Goal: Answer question/provide support

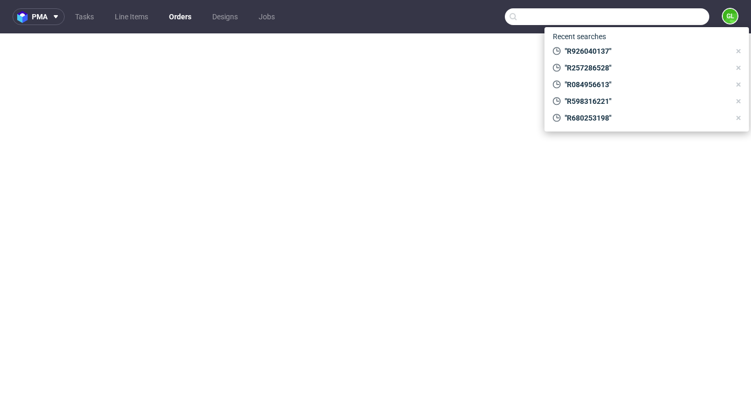
click at [661, 16] on input "text" at bounding box center [607, 16] width 204 height 17
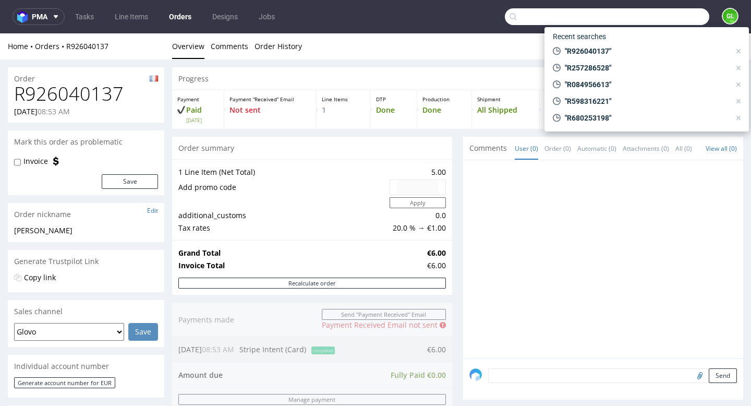
scroll to position [254, 0]
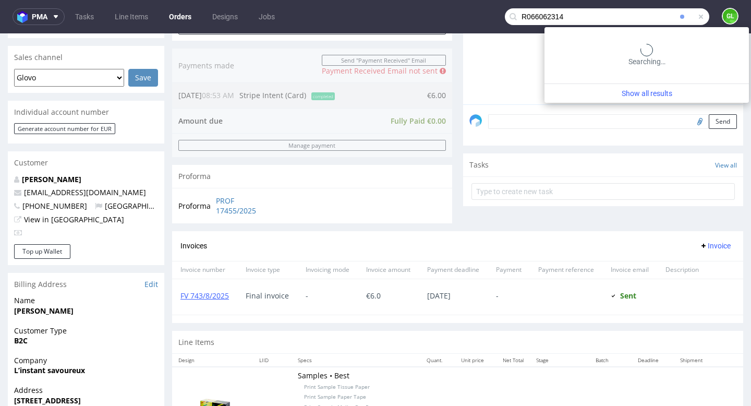
type input "R066062314"
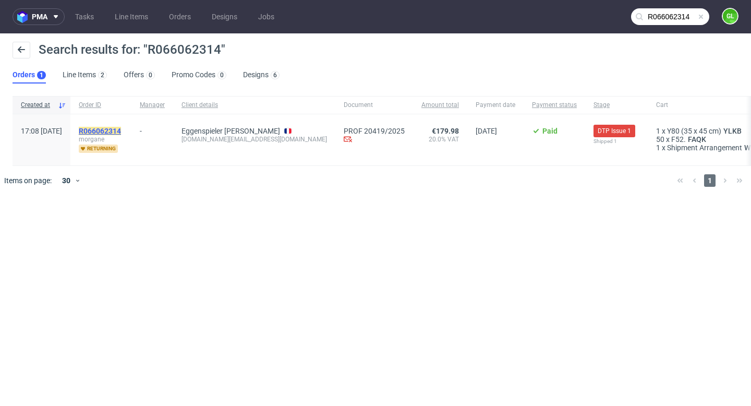
click at [121, 130] on mark "R066062314" at bounding box center [100, 131] width 42 height 8
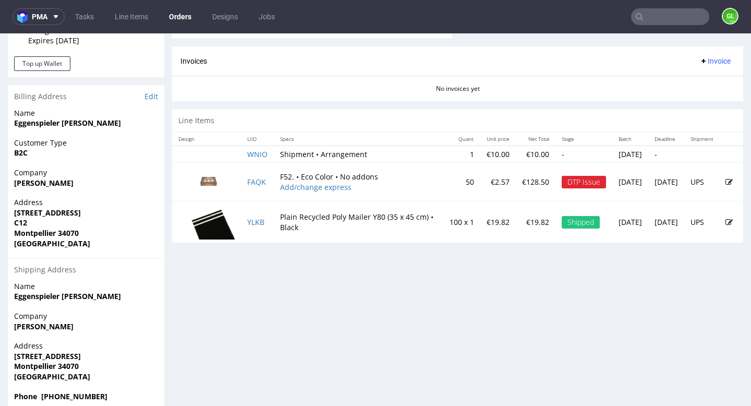
scroll to position [468, 0]
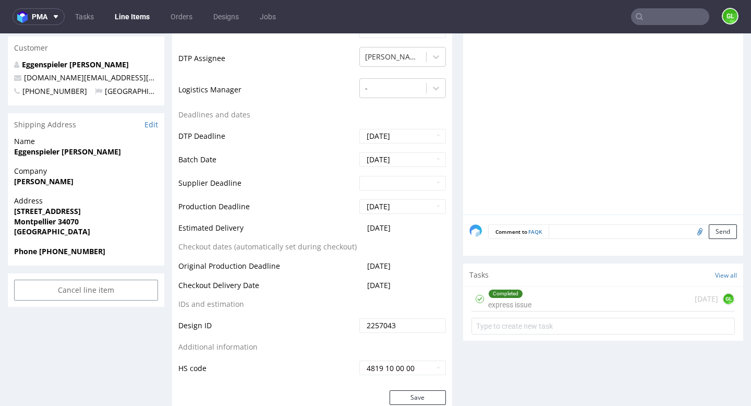
scroll to position [345, 0]
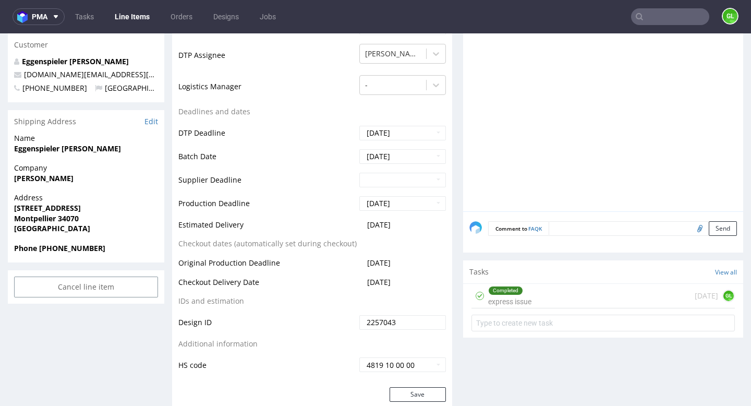
click at [572, 302] on div "Completed express issue [DATE] GL" at bounding box center [602, 296] width 263 height 25
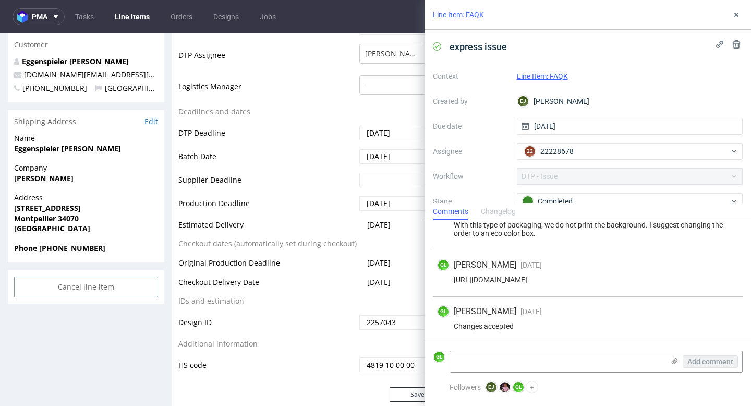
scroll to position [26, 0]
click at [736, 13] on icon at bounding box center [736, 14] width 8 height 8
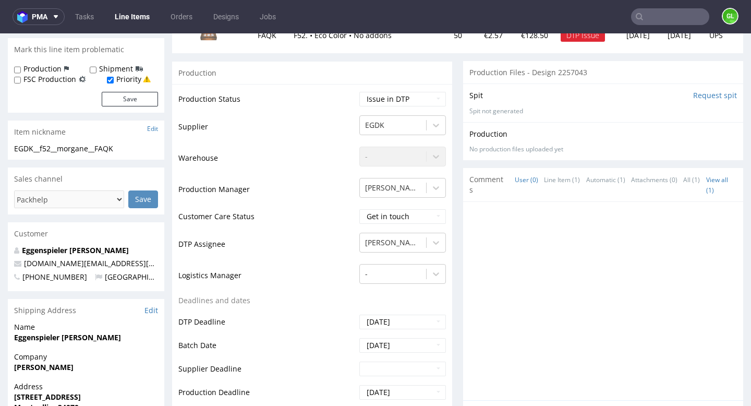
scroll to position [155, 0]
click at [430, 96] on select "Waiting for Artwork Waiting for Diecut Waiting for Mockup Waiting for DTP Waiti…" at bounding box center [402, 100] width 87 height 15
click at [359, 93] on select "Waiting for Artwork Waiting for Diecut Waiting for Mockup Waiting for DTP Waiti…" at bounding box center [402, 100] width 87 height 15
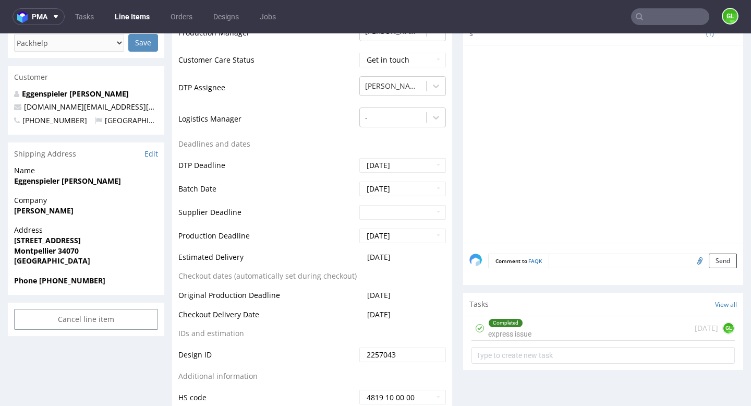
scroll to position [320, 0]
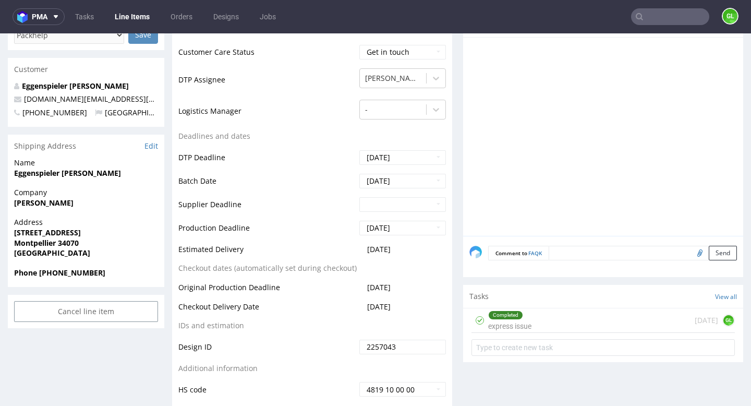
click at [568, 323] on div "Completed express issue 9 days ago GL" at bounding box center [602, 320] width 263 height 25
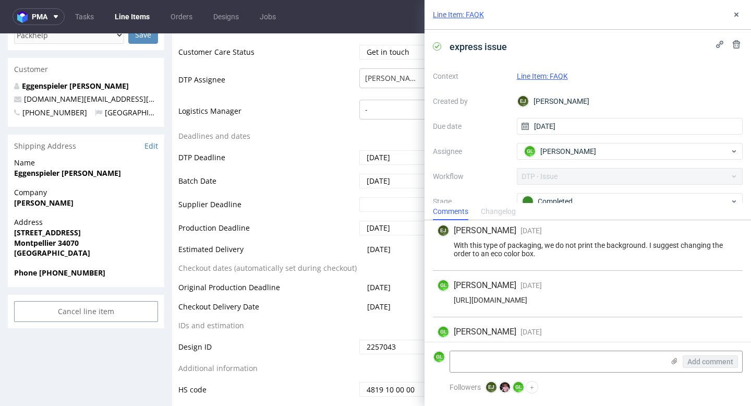
scroll to position [26, 0]
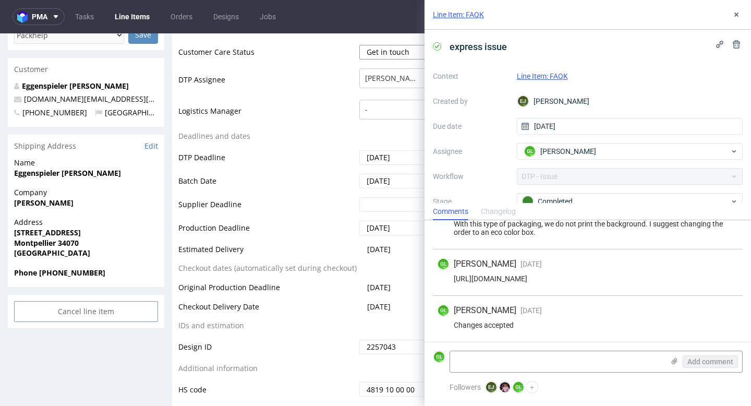
click at [394, 53] on select "Get in touch Waiting for reply Closed" at bounding box center [402, 52] width 87 height 15
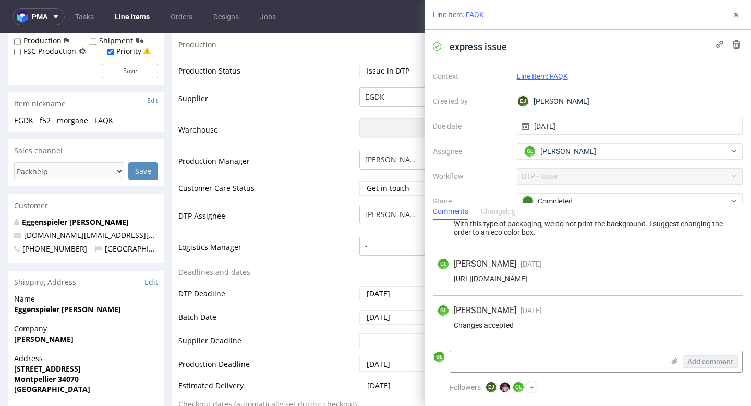
scroll to position [147, 0]
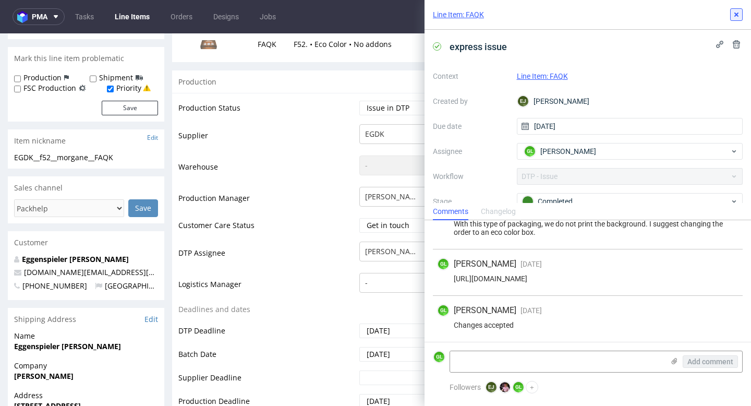
click at [736, 15] on icon at bounding box center [736, 14] width 8 height 8
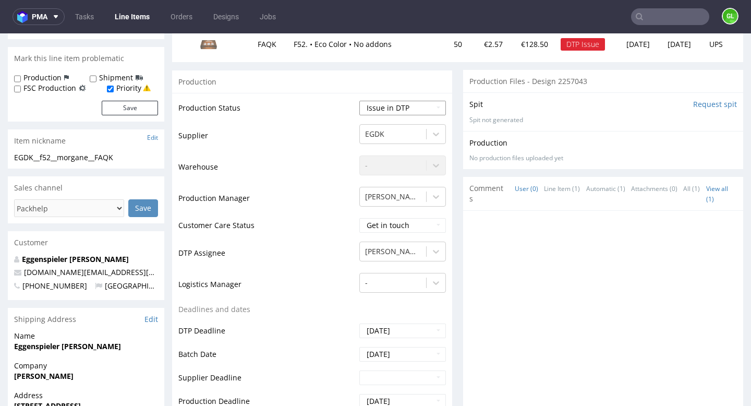
click at [431, 111] on select "Waiting for Artwork Waiting for Diecut Waiting for Mockup Waiting for DTP Waiti…" at bounding box center [402, 108] width 87 height 15
select select "back_for_dtp"
click at [359, 101] on select "Waiting for Artwork Waiting for Diecut Waiting for Mockup Waiting for DTP Waiti…" at bounding box center [402, 108] width 87 height 15
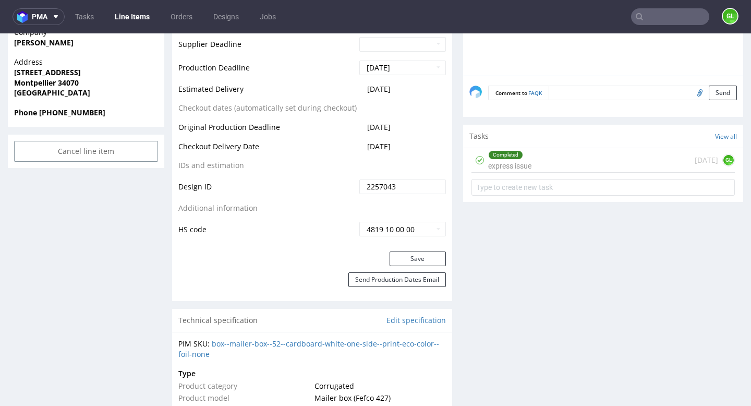
scroll to position [477, 0]
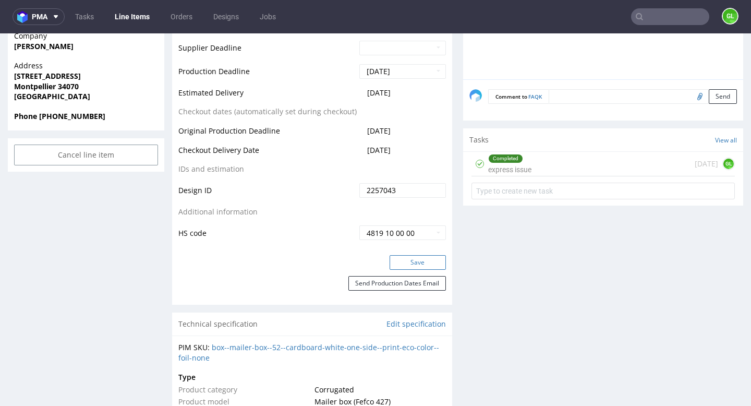
click at [407, 261] on button "Save" at bounding box center [417, 262] width 56 height 15
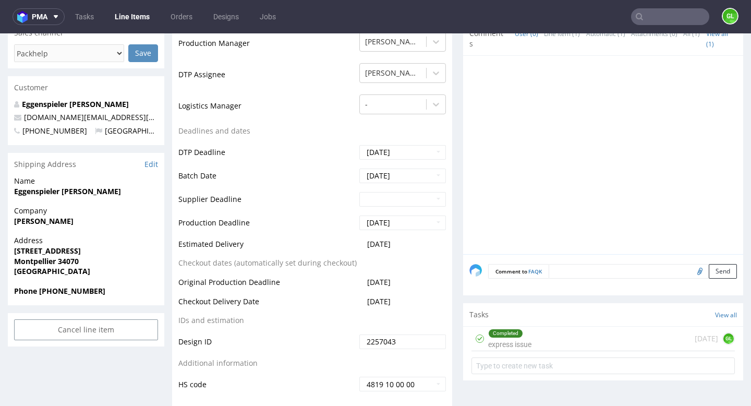
scroll to position [0, 0]
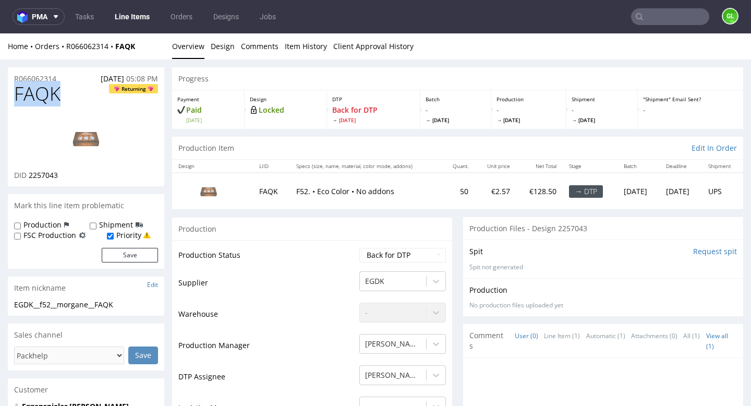
drag, startPoint x: 65, startPoint y: 94, endPoint x: 15, endPoint y: 100, distance: 49.9
click at [15, 100] on h1 "FAQK Returning" at bounding box center [86, 93] width 144 height 21
copy span "FAQK"
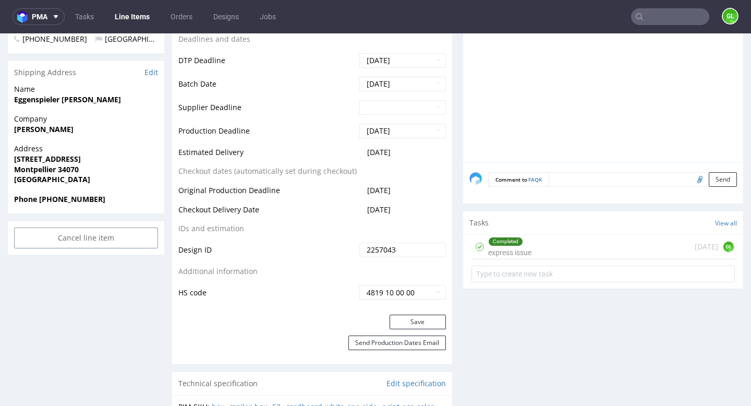
scroll to position [396, 0]
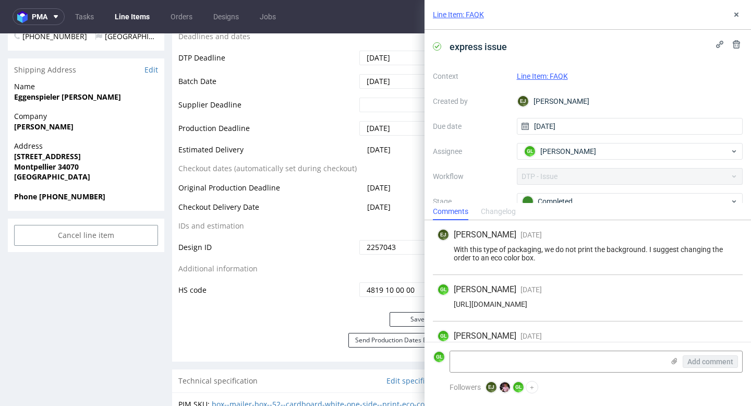
scroll to position [26, 0]
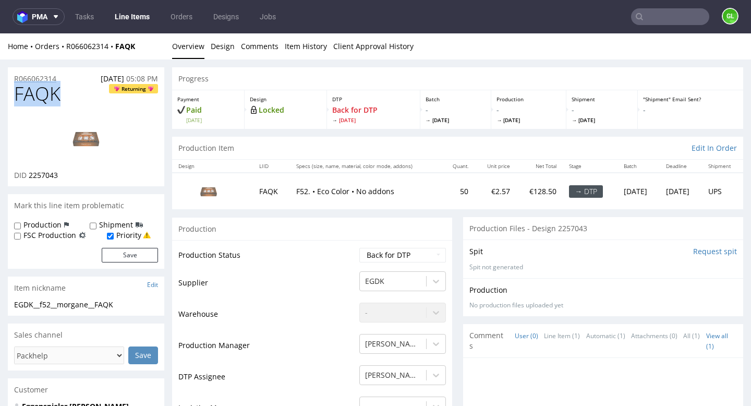
click at [47, 82] on p "R066062314" at bounding box center [35, 79] width 42 height 10
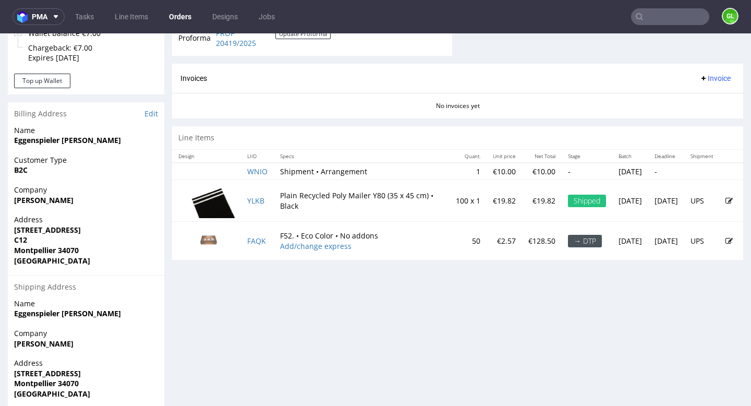
scroll to position [455, 0]
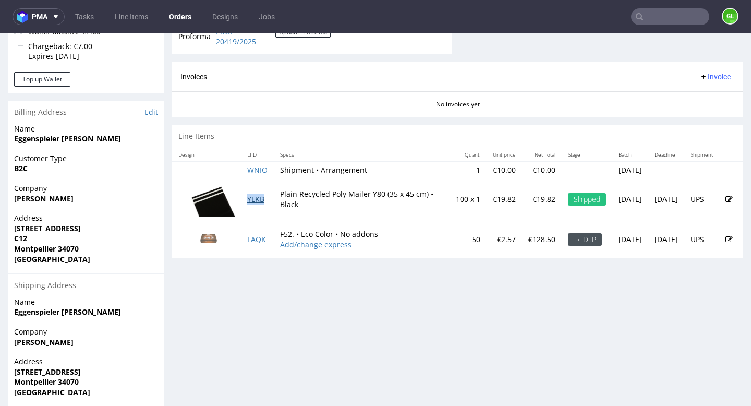
click at [254, 197] on link "YLKB" at bounding box center [255, 199] width 17 height 10
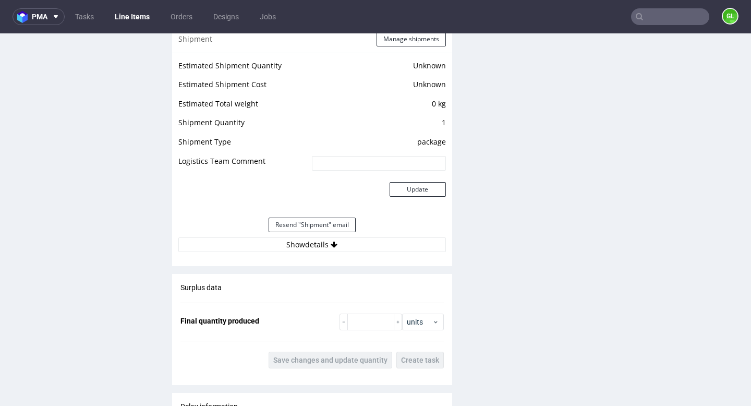
scroll to position [934, 0]
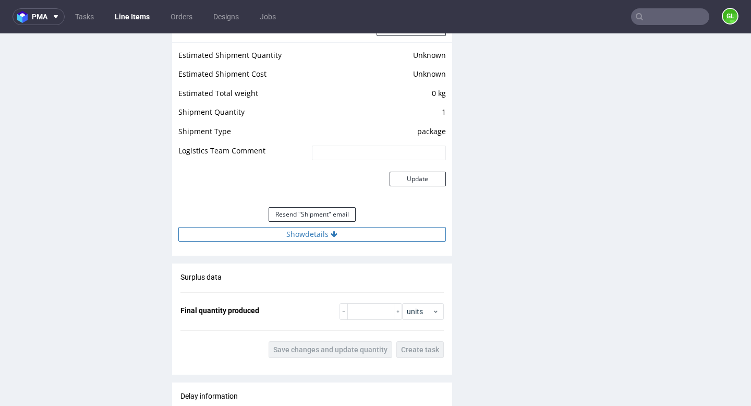
click at [312, 235] on button "Show details" at bounding box center [311, 234] width 267 height 15
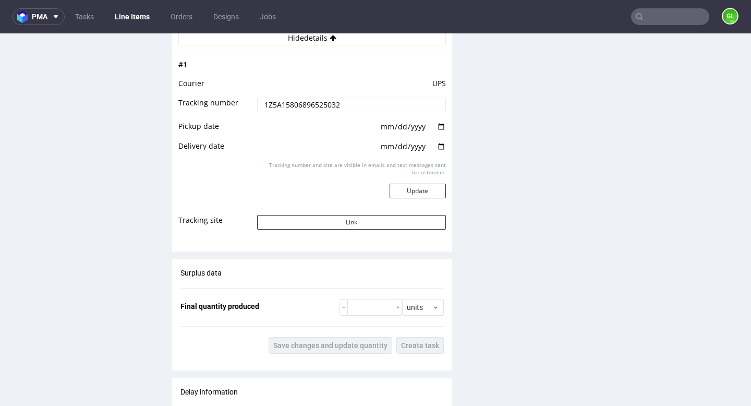
scroll to position [1256, 0]
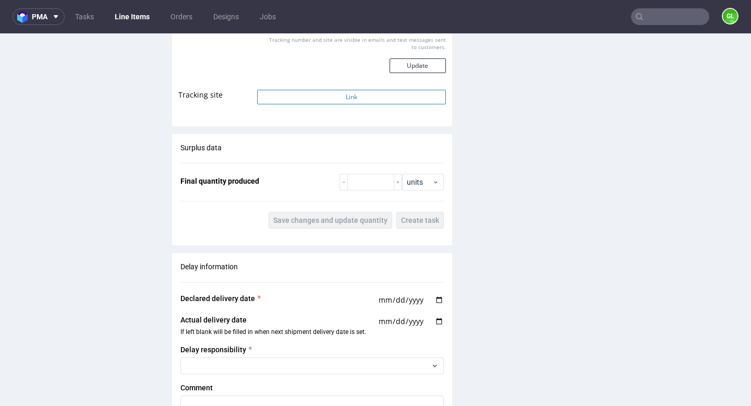
click at [330, 101] on button "Link" at bounding box center [351, 97] width 188 height 15
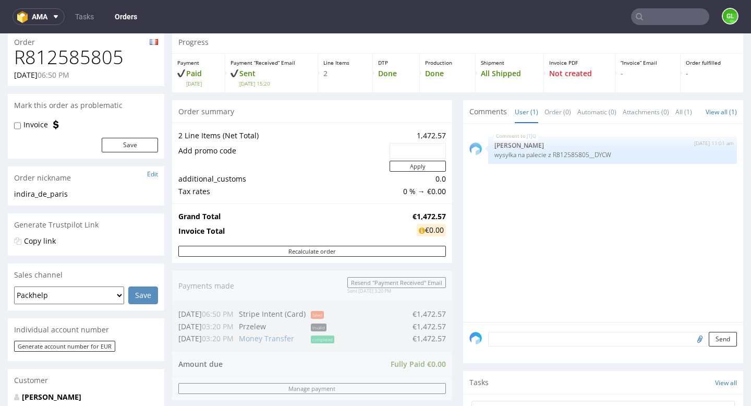
scroll to position [36, 0]
drag, startPoint x: 15, startPoint y: 64, endPoint x: 119, endPoint y: 67, distance: 104.3
click at [119, 67] on h1 "R812585805" at bounding box center [86, 57] width 144 height 21
copy h1 "R812585805"
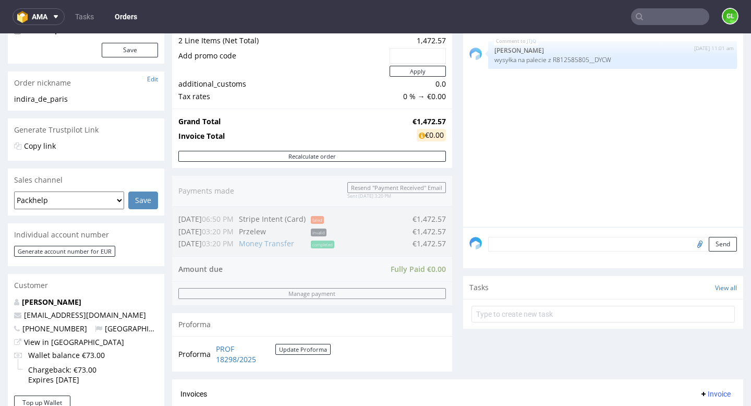
scroll to position [173, 0]
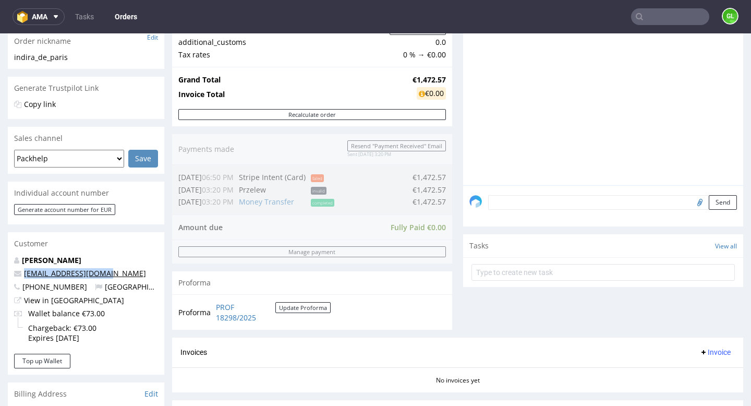
drag, startPoint x: 102, startPoint y: 276, endPoint x: 25, endPoint y: 276, distance: 76.7
click at [25, 276] on p "bra.idparis@gmail.com" at bounding box center [86, 273] width 144 height 10
copy link "bra.idparis@gmail.com"
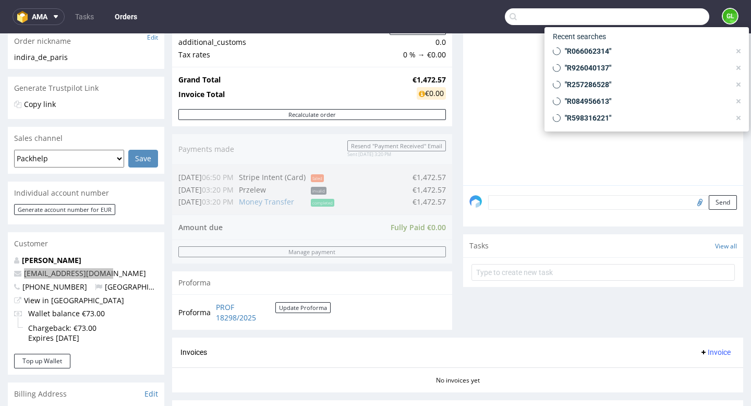
click at [661, 20] on input "text" at bounding box center [607, 16] width 204 height 17
paste input "R746768203"
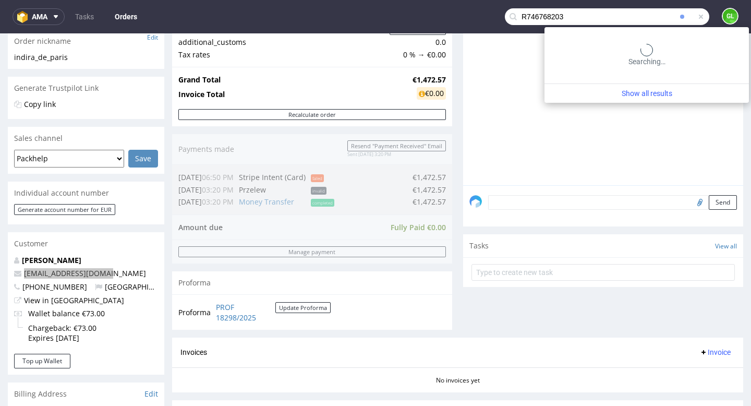
type input "R746768203"
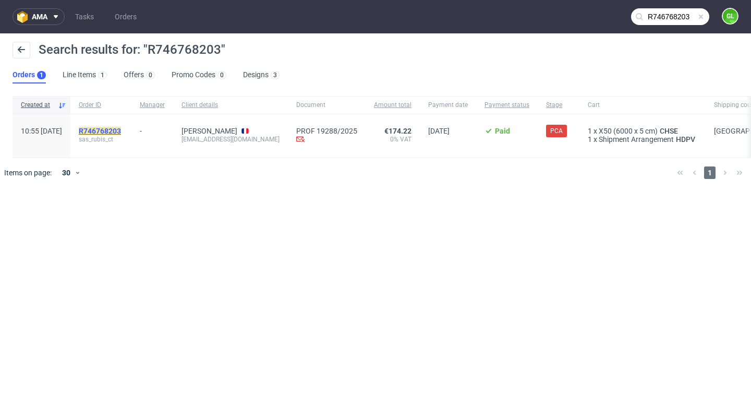
click at [121, 133] on mark "R746768203" at bounding box center [100, 131] width 42 height 8
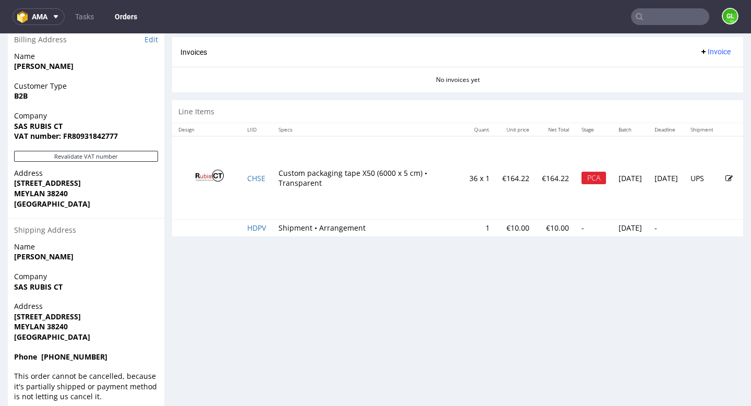
scroll to position [531, 0]
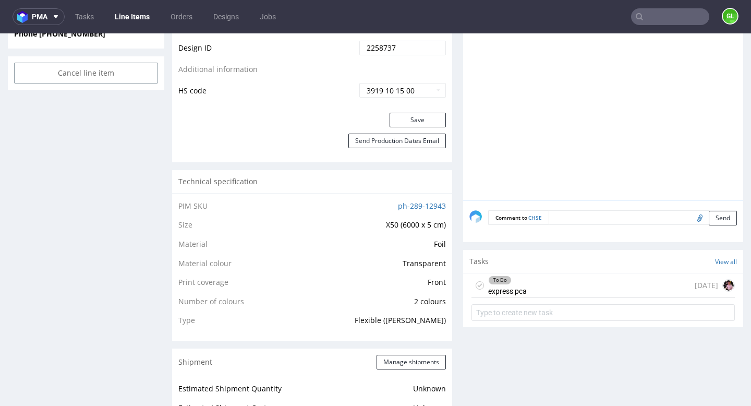
scroll to position [643, 0]
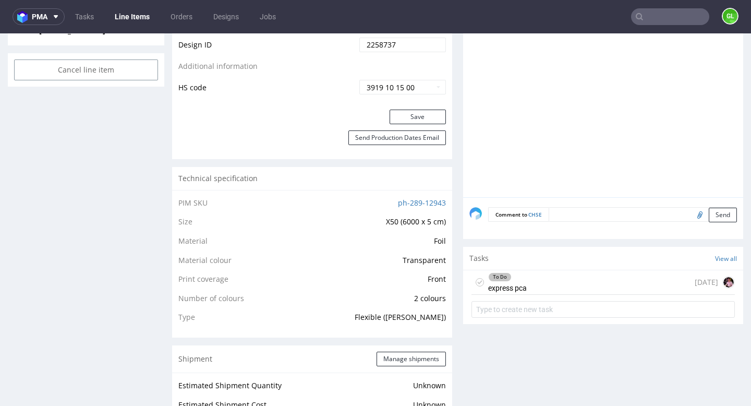
click at [573, 282] on div "To Do express pca 7 days ago" at bounding box center [602, 282] width 263 height 25
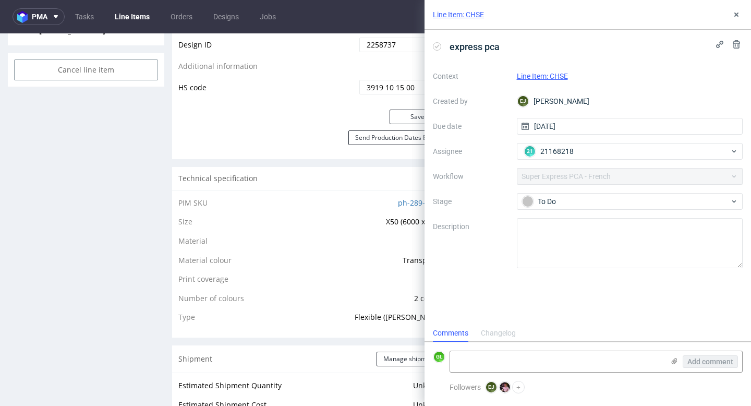
scroll to position [8, 0]
click at [333, 237] on td "Foil" at bounding box center [365, 244] width 161 height 19
click at [737, 12] on icon at bounding box center [736, 14] width 8 height 8
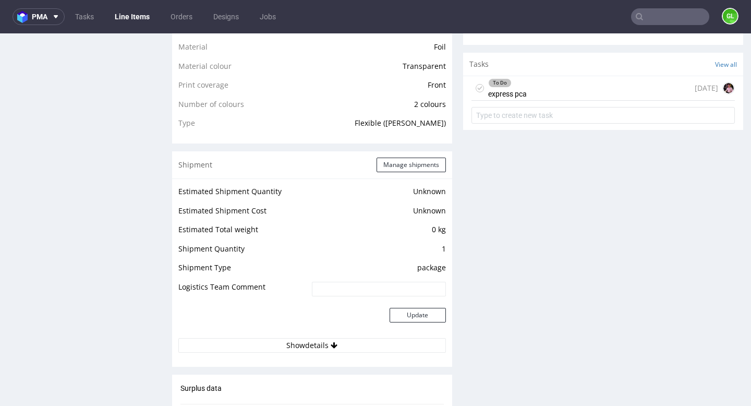
scroll to position [832, 0]
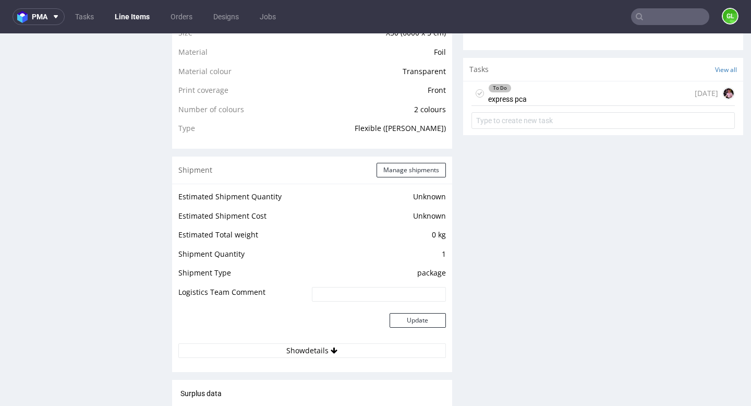
click at [536, 88] on div "To Do express pca 7 days ago" at bounding box center [602, 93] width 263 height 25
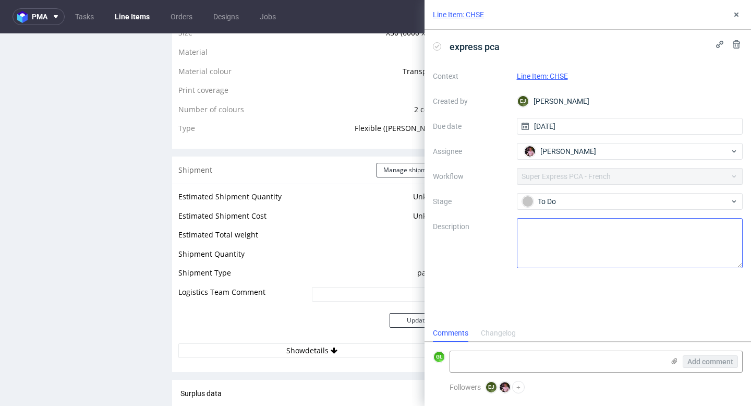
scroll to position [8, 0]
click at [736, 15] on use at bounding box center [736, 15] width 4 height 4
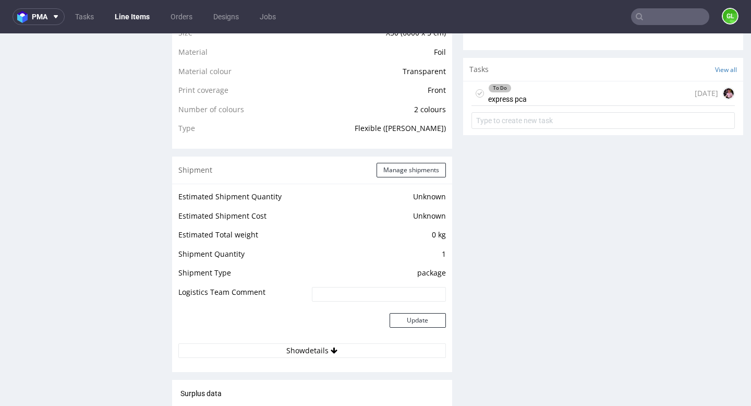
click at [649, 16] on input "text" at bounding box center [670, 16] width 78 height 17
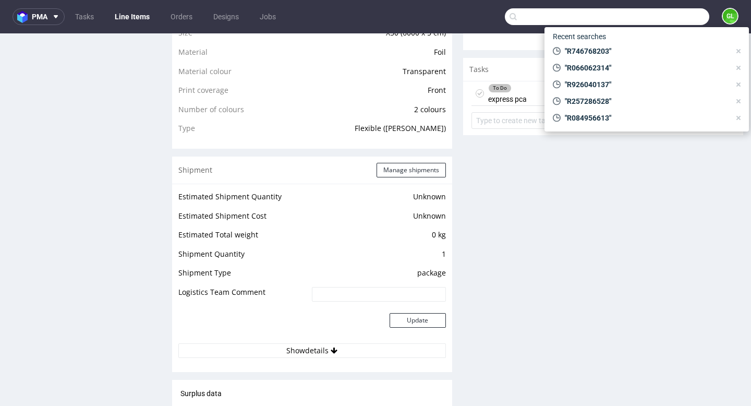
paste input "R761439774"
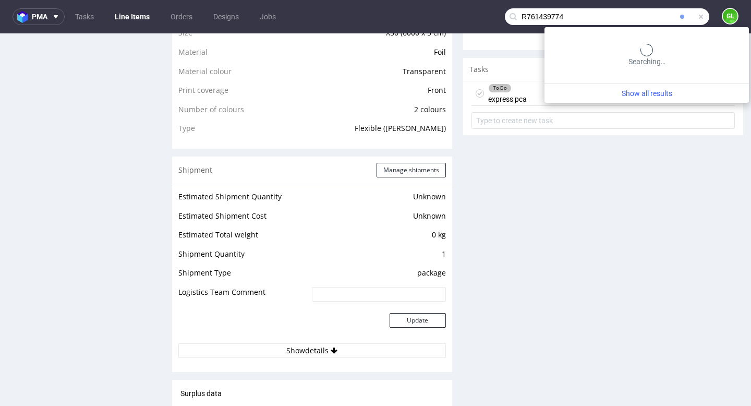
type input "R761439774"
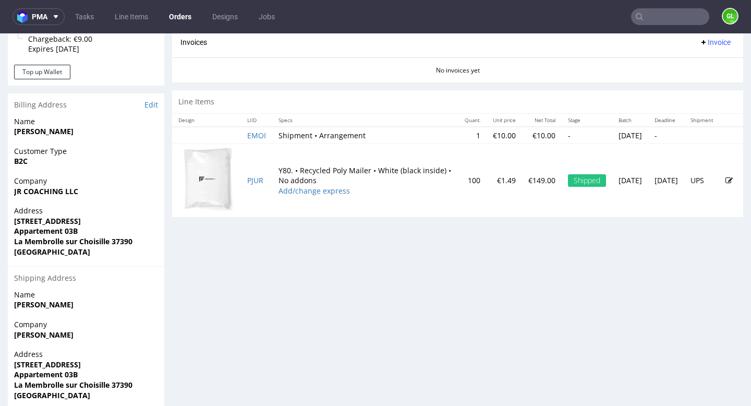
scroll to position [457, 0]
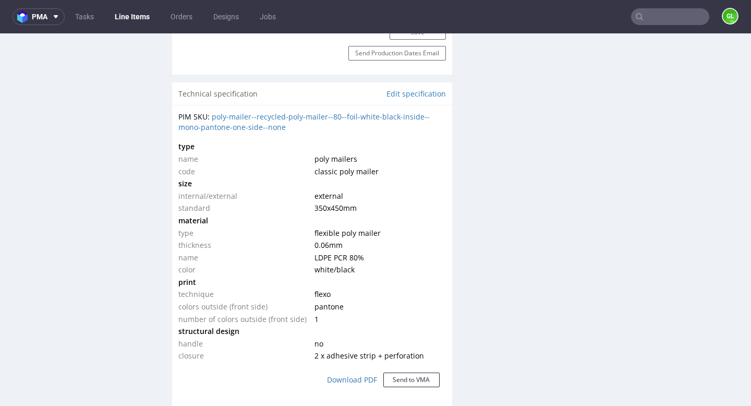
scroll to position [1010, 0]
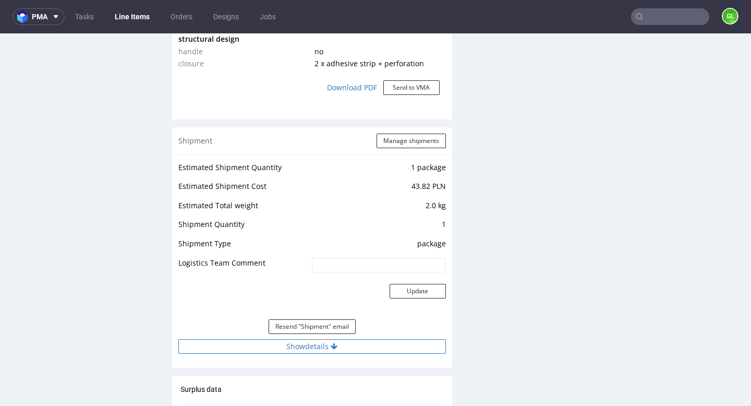
click at [331, 345] on icon at bounding box center [334, 346] width 7 height 7
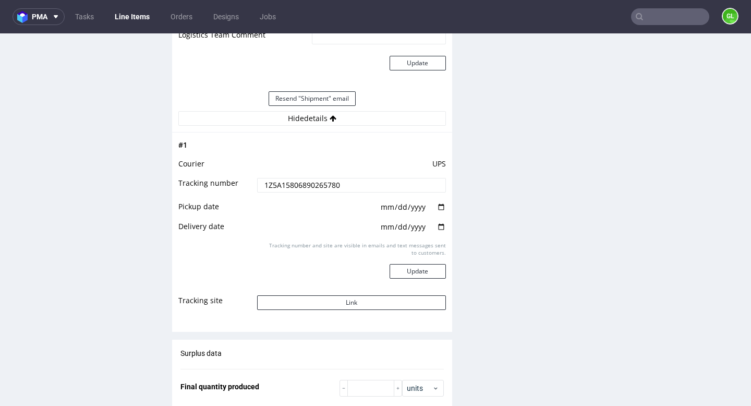
scroll to position [1246, 0]
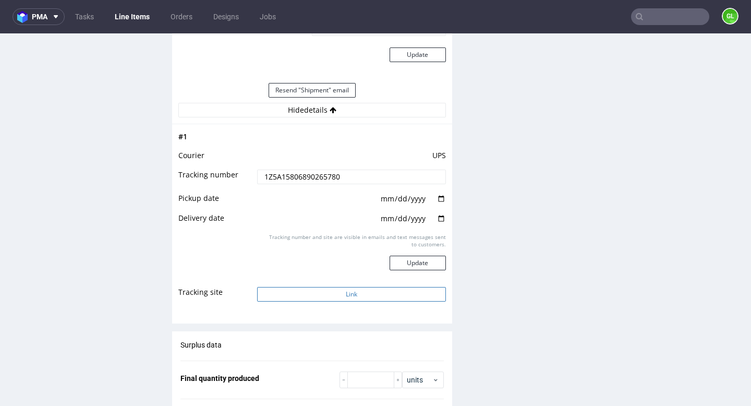
click at [336, 294] on button "Link" at bounding box center [351, 294] width 188 height 15
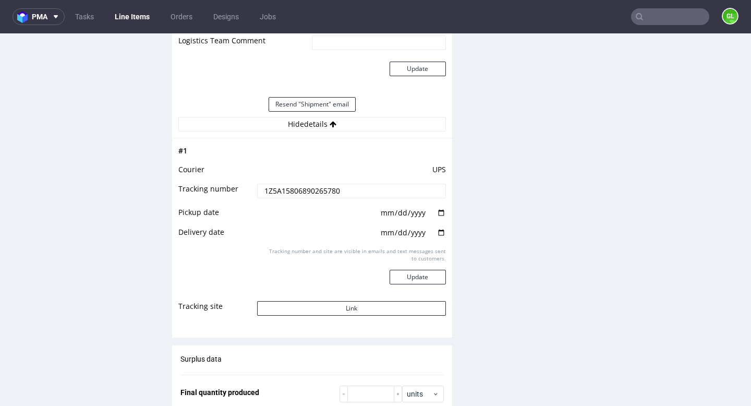
scroll to position [1233, 0]
click at [377, 303] on button "Link" at bounding box center [351, 307] width 188 height 15
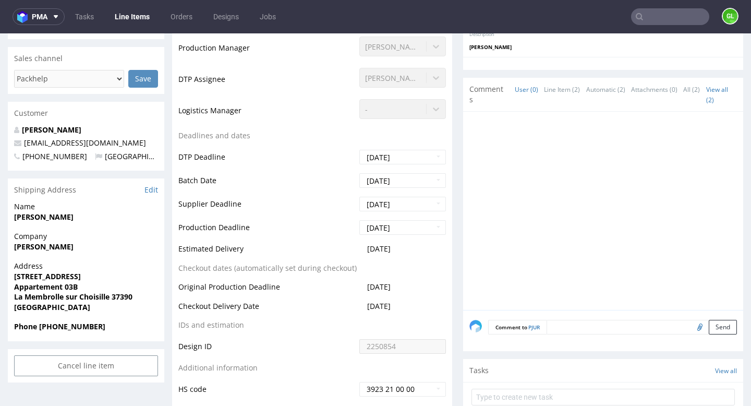
scroll to position [0, 0]
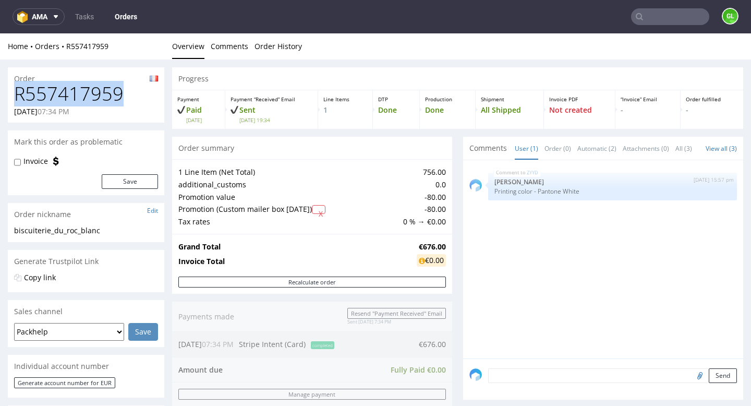
drag, startPoint x: 121, startPoint y: 92, endPoint x: 17, endPoint y: 88, distance: 103.8
click at [17, 88] on h1 "R557417959" at bounding box center [86, 93] width 144 height 21
copy h1 "R557417959"
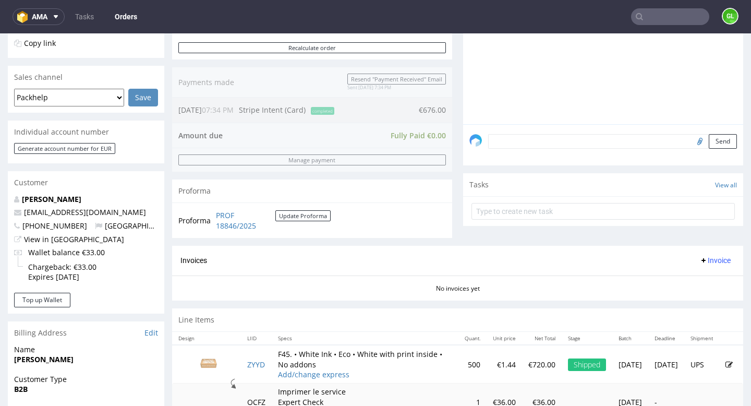
scroll to position [236, 0]
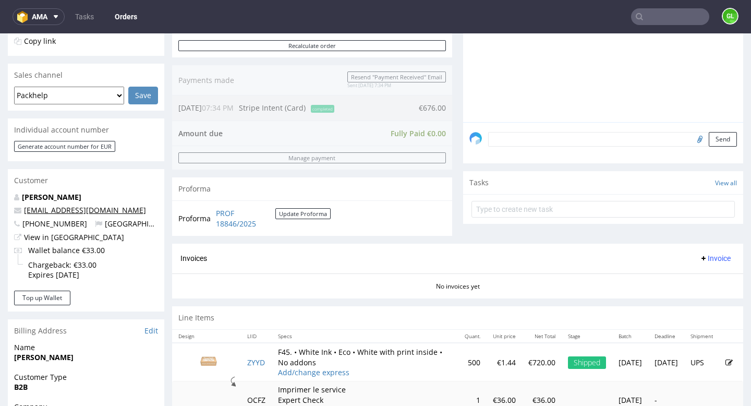
drag, startPoint x: 137, startPoint y: 212, endPoint x: 25, endPoint y: 214, distance: 112.6
click at [25, 214] on p "contact@biscuiteriedurocblanc.fr" at bounding box center [86, 210] width 144 height 10
copy link "contact@biscuiteriedurocblanc.fr"
click at [667, 17] on input "text" at bounding box center [670, 16] width 78 height 17
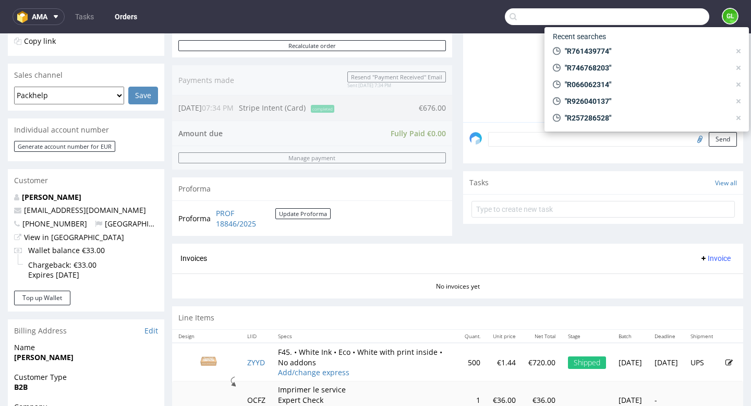
paste input "R367953828"
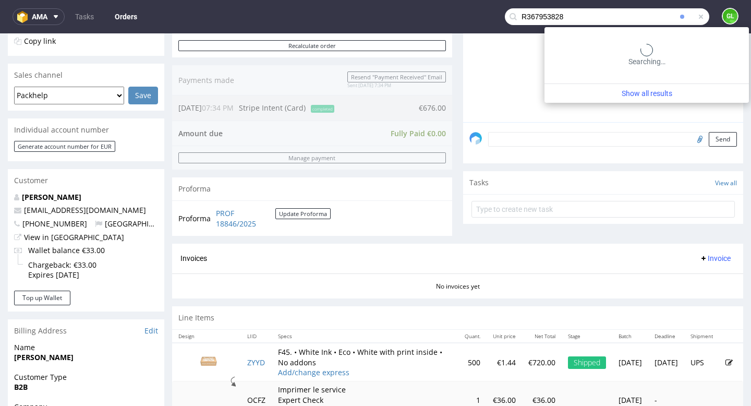
type input "R367953828"
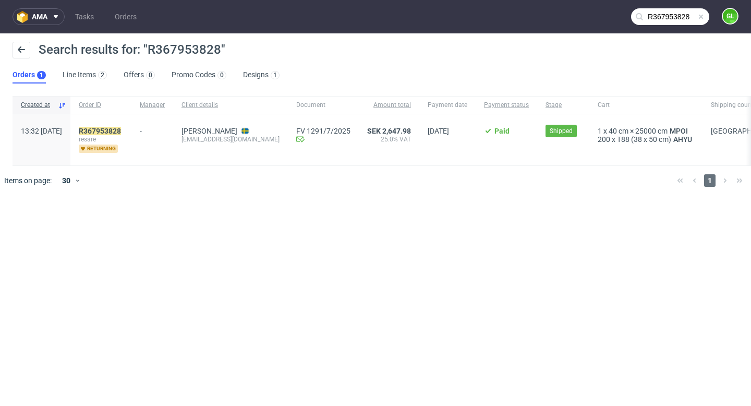
click at [702, 15] on span at bounding box center [701, 17] width 8 height 8
click at [676, 16] on input "text" at bounding box center [670, 16] width 78 height 17
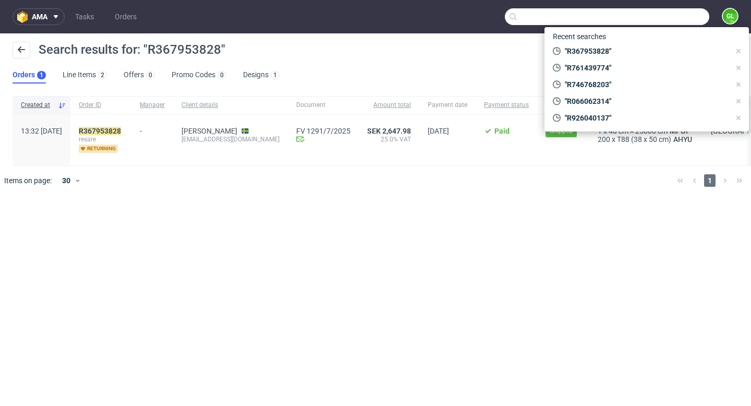
paste input "contact@jardineriebourgeon.com"
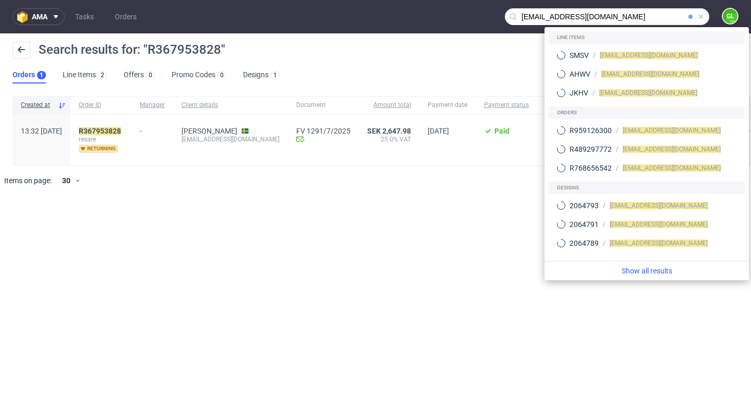
type input "contact@jardineriebourgeon.com"
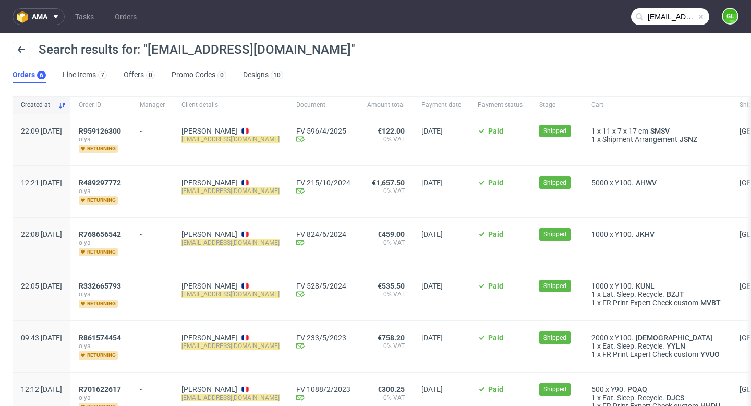
click at [687, 15] on input "contact@jardineriebourgeon.com" at bounding box center [670, 16] width 78 height 17
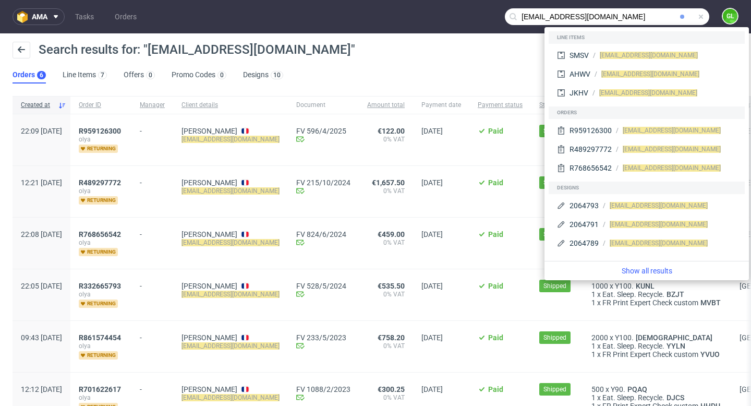
click at [697, 17] on span at bounding box center [701, 17] width 8 height 8
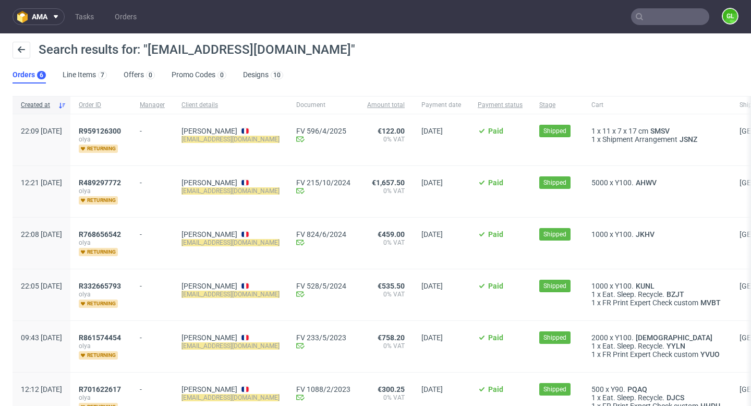
click at [650, 17] on input "text" at bounding box center [670, 16] width 78 height 17
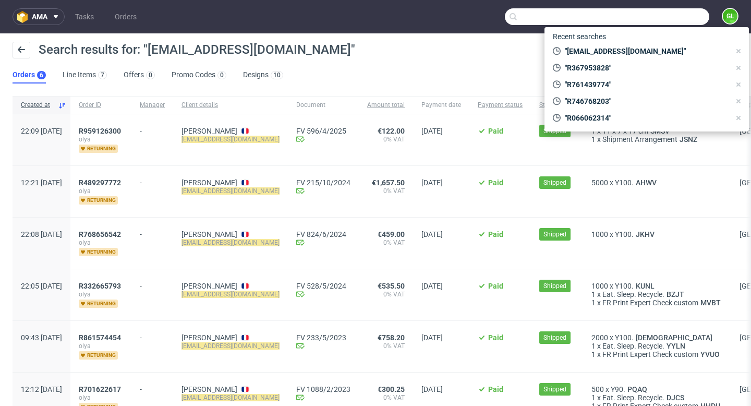
paste input "f.martins@podowell.com"
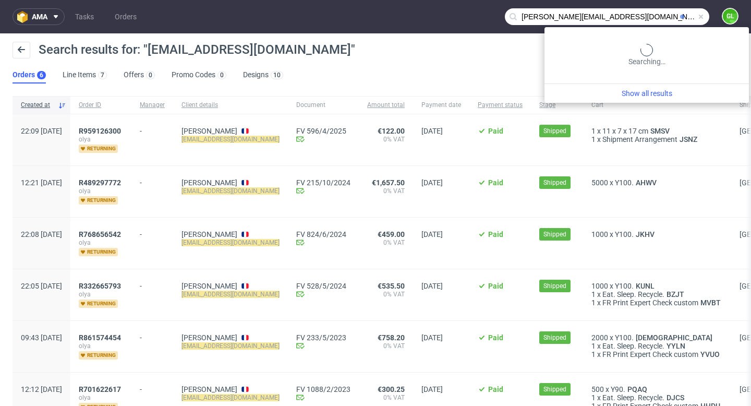
type input "f.martins@podowell.com"
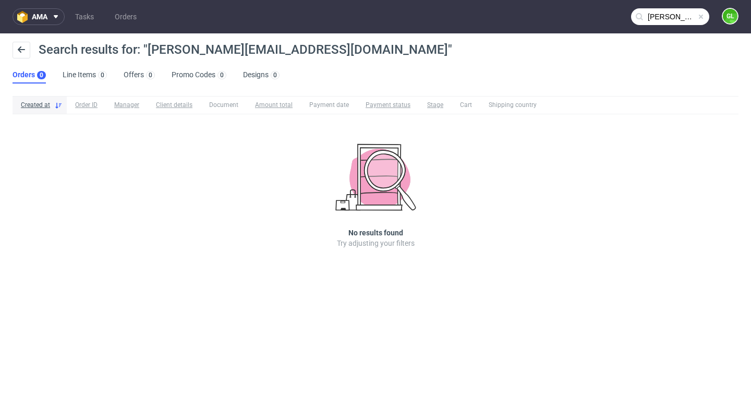
click at [700, 15] on span at bounding box center [701, 17] width 8 height 8
click at [680, 21] on input "text" at bounding box center [670, 16] width 78 height 17
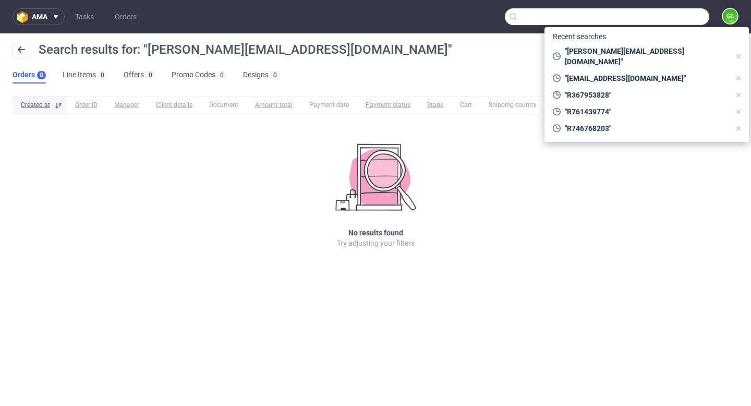
paste input "R066062314-"
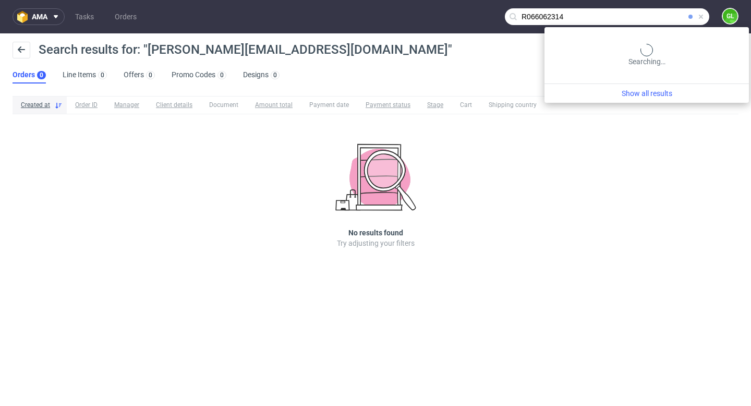
type input "R066062314"
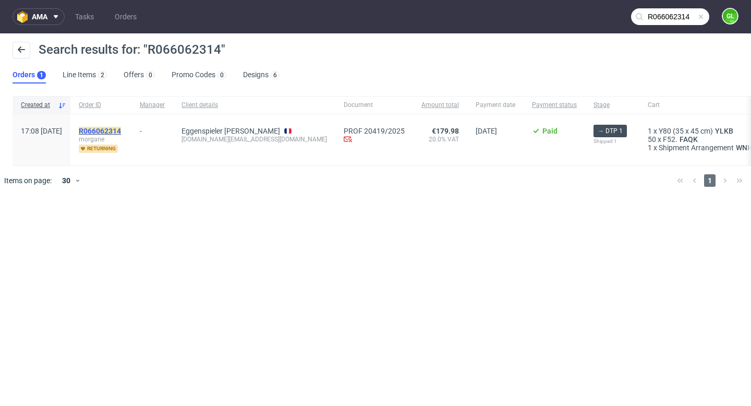
click at [121, 130] on mark "R066062314" at bounding box center [100, 131] width 42 height 8
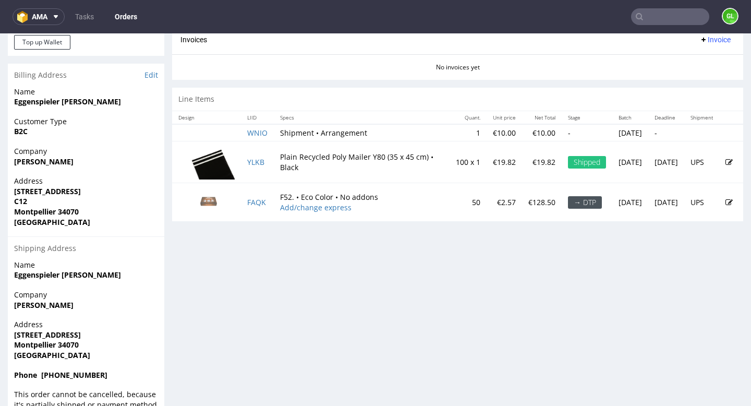
scroll to position [493, 0]
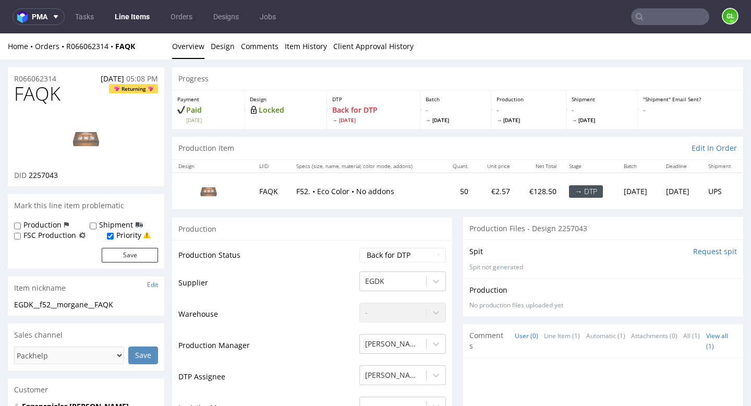
click at [656, 19] on input "text" at bounding box center [670, 16] width 78 height 17
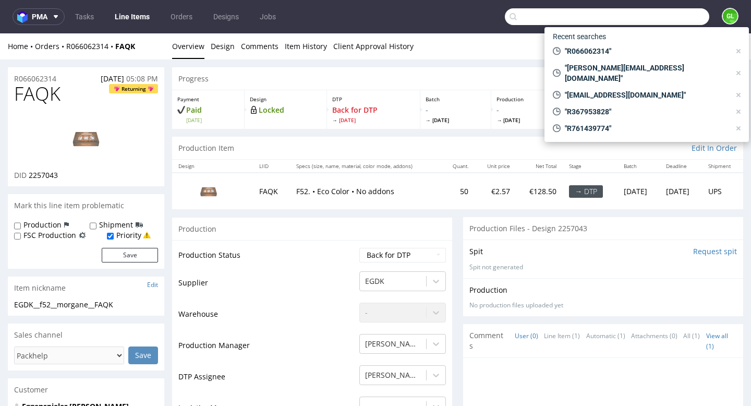
paste input "R765240084"
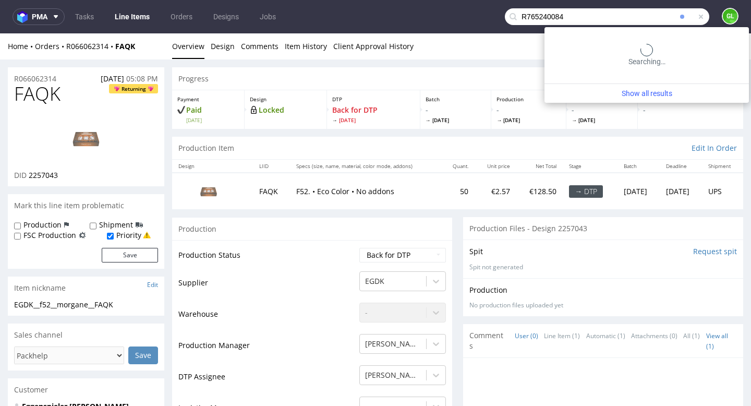
type input "R765240084"
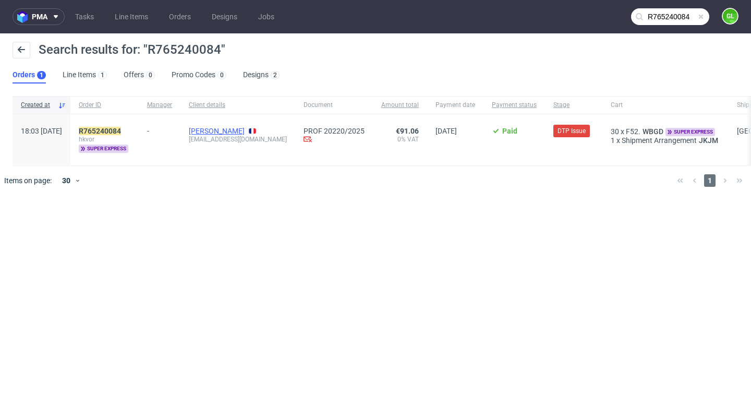
click at [238, 132] on link "DEFRANCE Olivier" at bounding box center [217, 131] width 56 height 8
click at [121, 131] on mark "R765240084" at bounding box center [100, 131] width 42 height 8
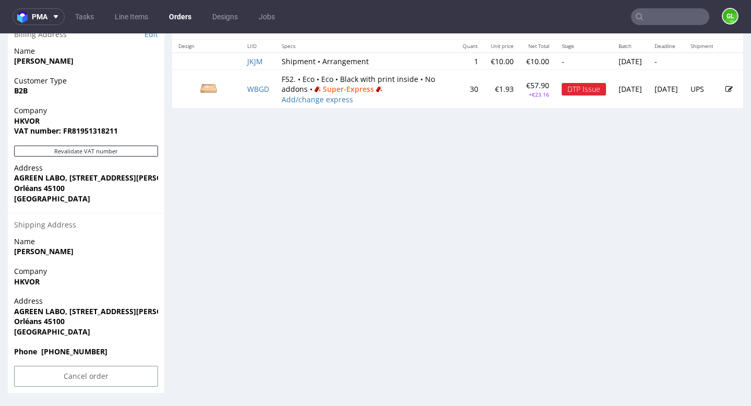
scroll to position [3, 0]
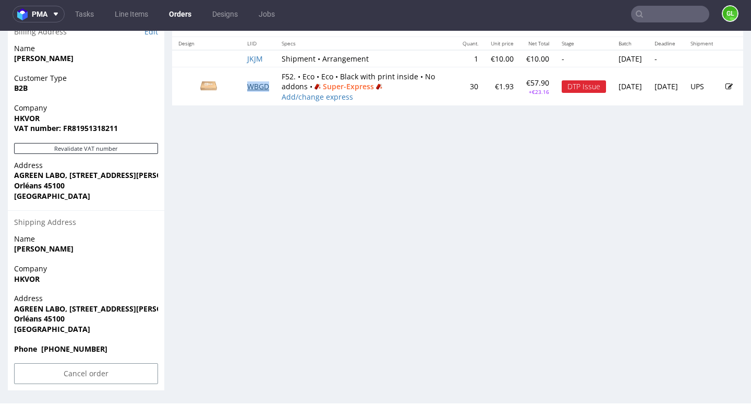
click at [259, 91] on link "WBGD" at bounding box center [258, 86] width 22 height 10
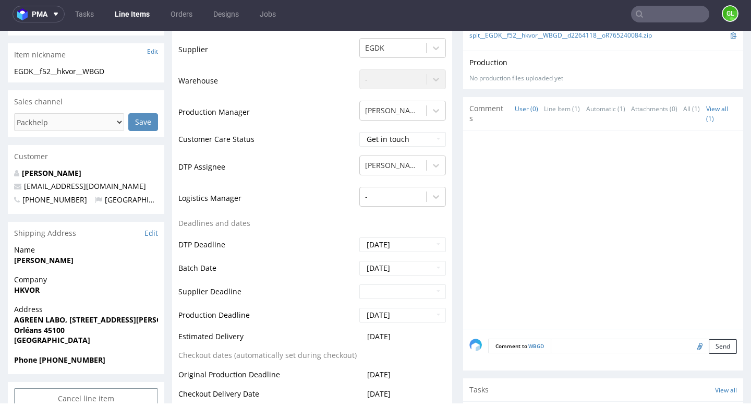
scroll to position [66, 0]
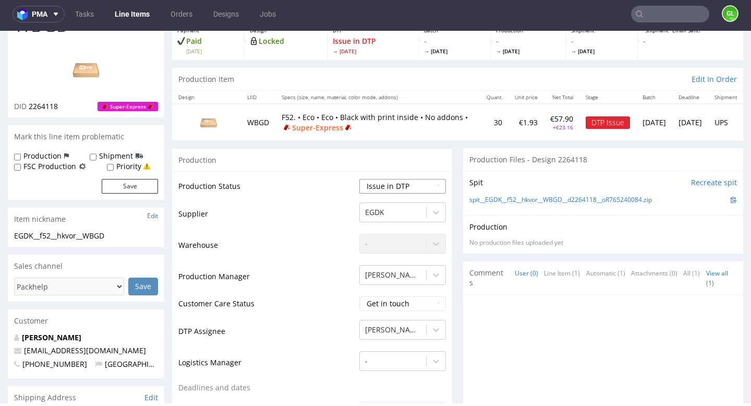
click at [407, 186] on select "Waiting for Artwork Waiting for Diecut Waiting for Mockup Waiting for DTP Waiti…" at bounding box center [402, 186] width 87 height 15
select select "back_for_dtp"
click at [359, 179] on select "Waiting for Artwork Waiting for Diecut Waiting for Mockup Waiting for DTP Waiti…" at bounding box center [402, 186] width 87 height 15
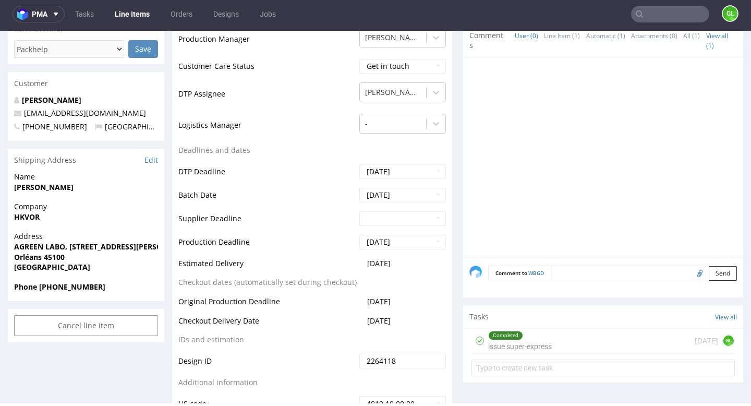
scroll to position [304, 0]
click at [545, 336] on div "Completed" at bounding box center [520, 335] width 63 height 8
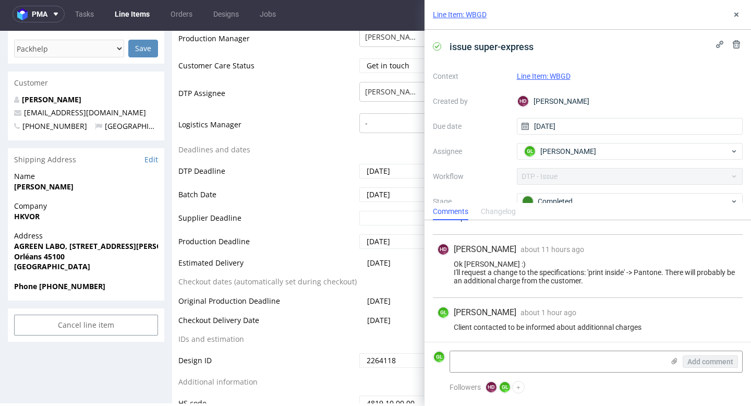
scroll to position [89, 0]
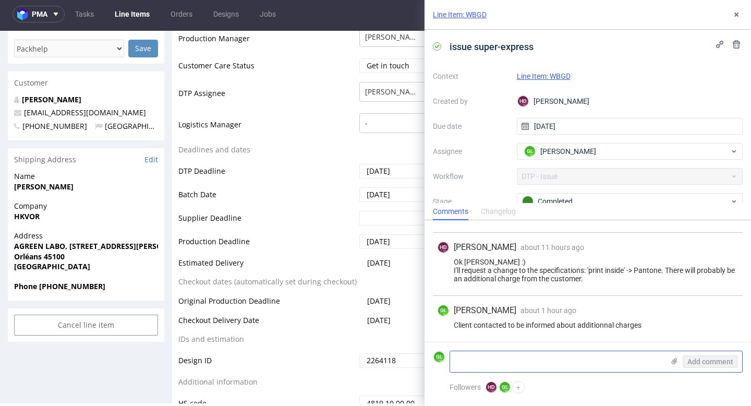
click at [480, 360] on textarea at bounding box center [557, 361] width 214 height 21
paste textarea "Yet we could clearly see the packaging in 3D. Will the costs be much higher? Wh…"
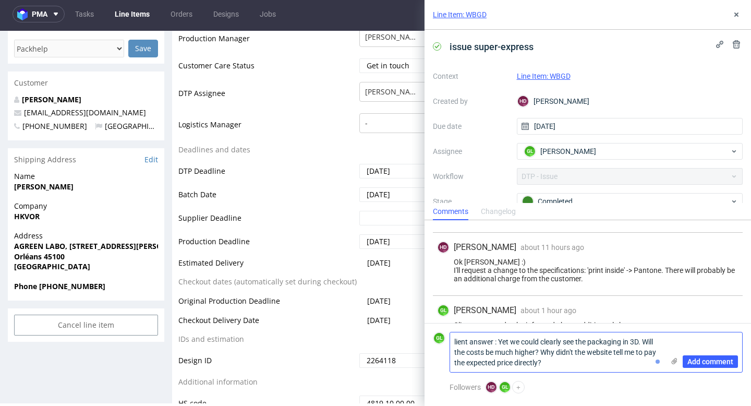
scroll to position [0, 0]
type textarea "lient answer : Yet we could clearly see the packaging in 3D. Will the costs be …"
click at [709, 363] on span "Add comment" at bounding box center [710, 361] width 46 height 7
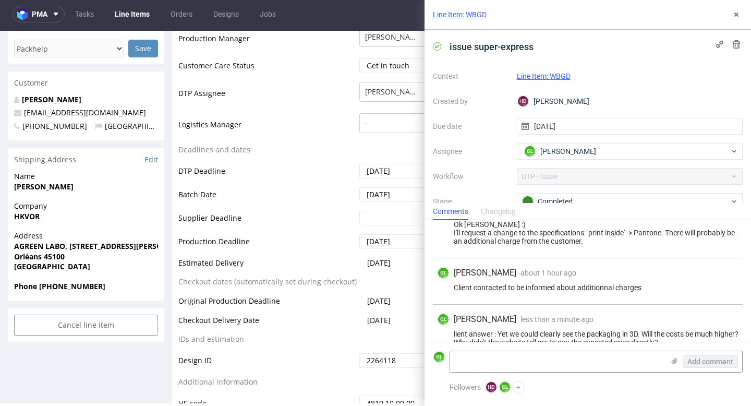
scroll to position [143, 0]
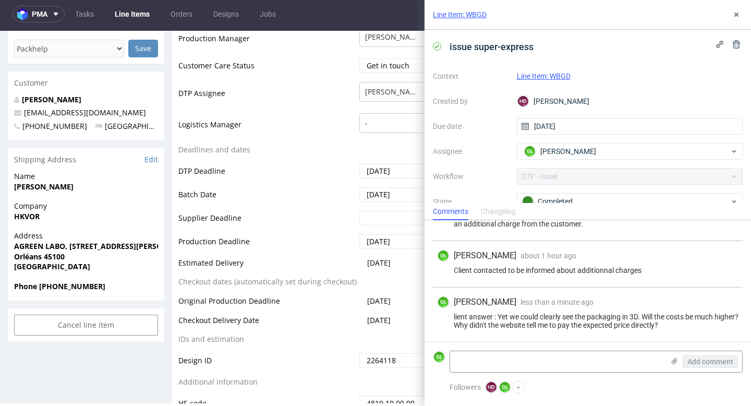
click at [707, 310] on div "GL Guillaume Leroux less than a minute ago 24th Sep 2025, 10:39 lient answer : …" at bounding box center [588, 314] width 310 height 54
click at [705, 331] on div "GL Guillaume Leroux less than a minute ago 24th Sep 2025, 10:39 lient answer : …" at bounding box center [588, 314] width 310 height 54
click at [458, 317] on div "lient answer : Yet we could clearly see the packaging in 3D. Will the costs be …" at bounding box center [587, 320] width 301 height 17
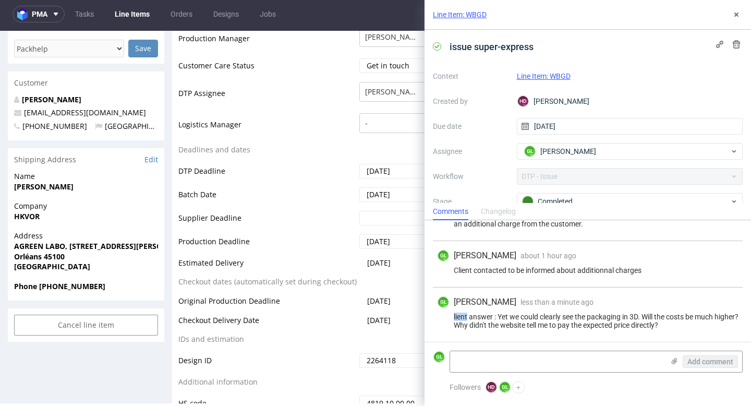
click at [452, 315] on div "lient answer : Yet we could clearly see the packaging in 3D. Will the costs be …" at bounding box center [587, 320] width 301 height 17
click at [739, 13] on icon at bounding box center [736, 14] width 8 height 8
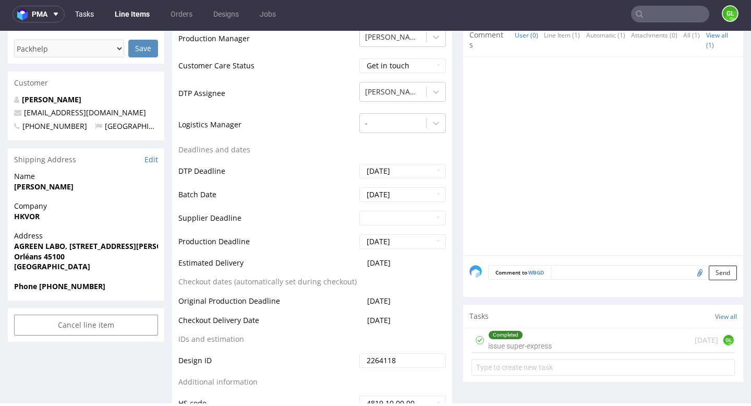
click at [86, 16] on link "Tasks" at bounding box center [84, 14] width 31 height 17
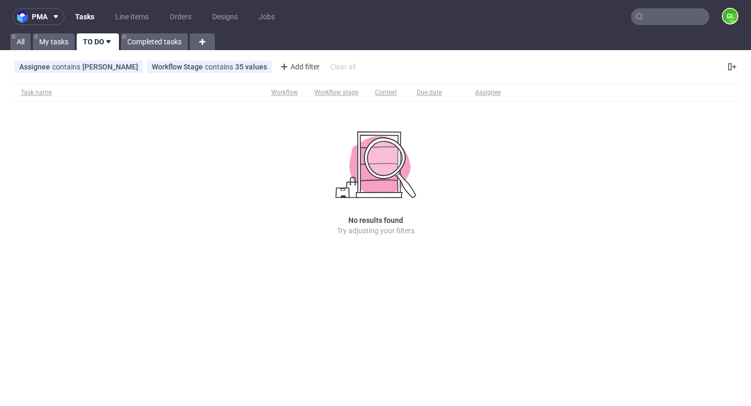
click at [658, 13] on input "text" at bounding box center [670, 16] width 78 height 17
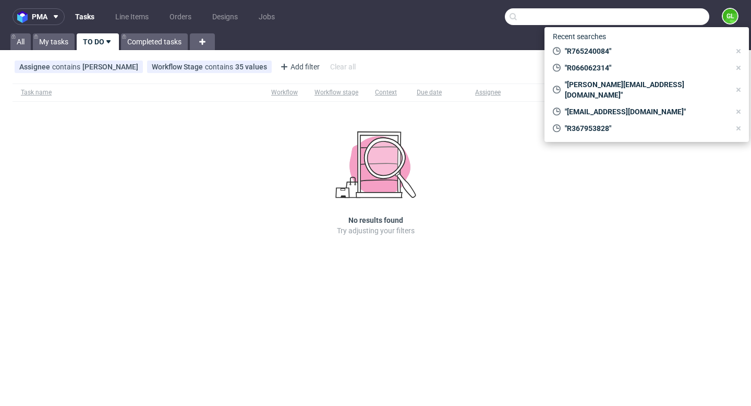
paste input "R257286528"
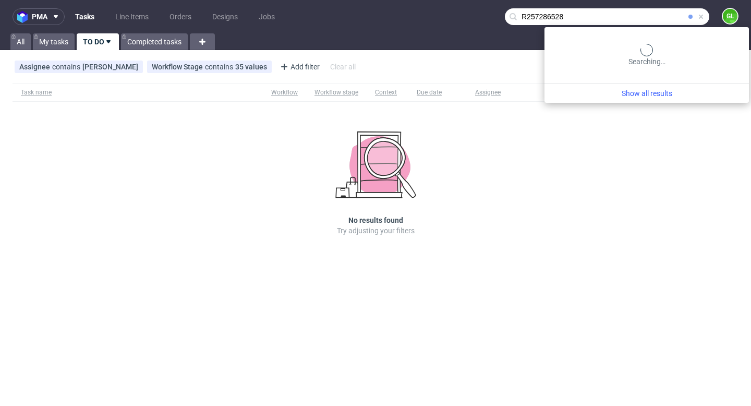
type input "R257286528"
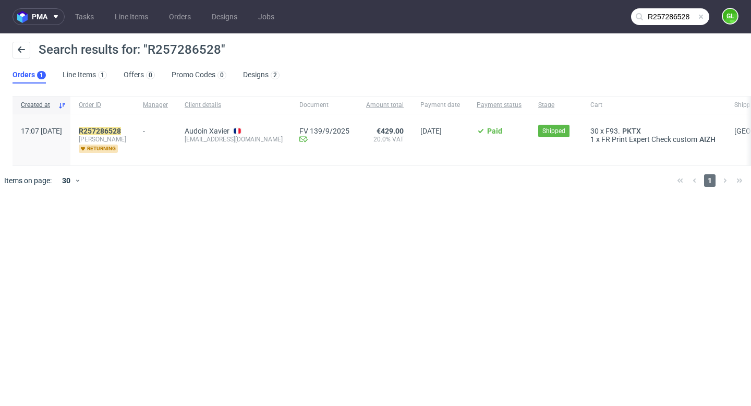
click at [701, 17] on span at bounding box center [701, 17] width 8 height 8
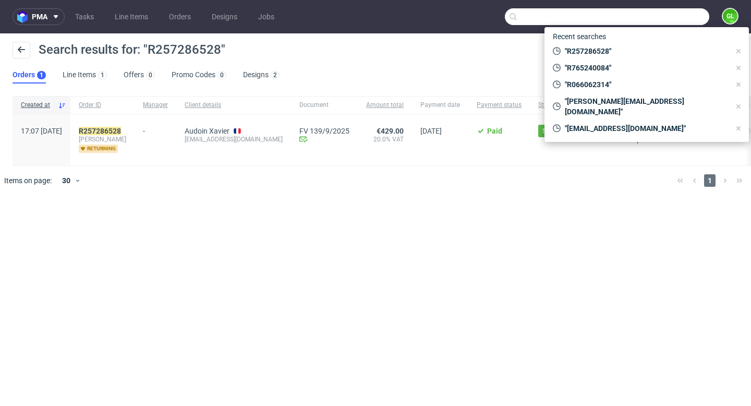
click at [665, 13] on input "text" at bounding box center [607, 16] width 204 height 17
paste input "R828530676"
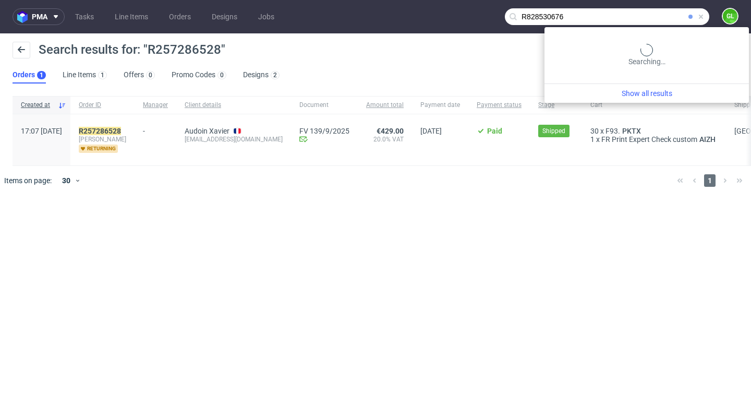
type input "R828530676"
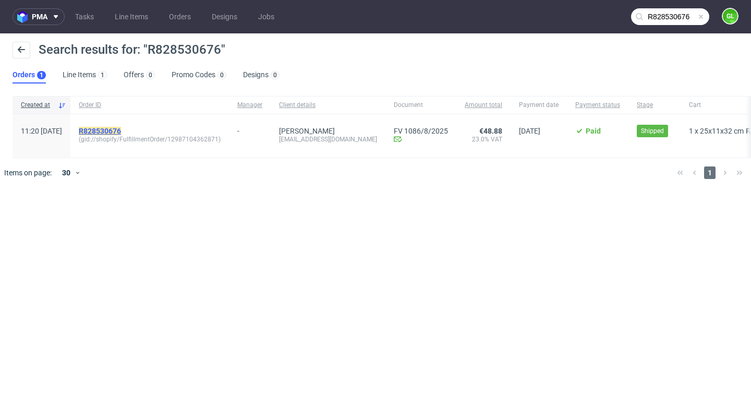
click at [121, 130] on mark "R828530676" at bounding box center [100, 131] width 42 height 8
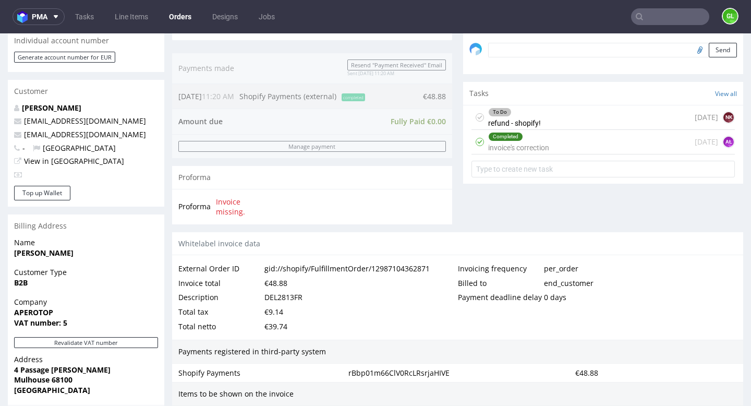
scroll to position [327, 0]
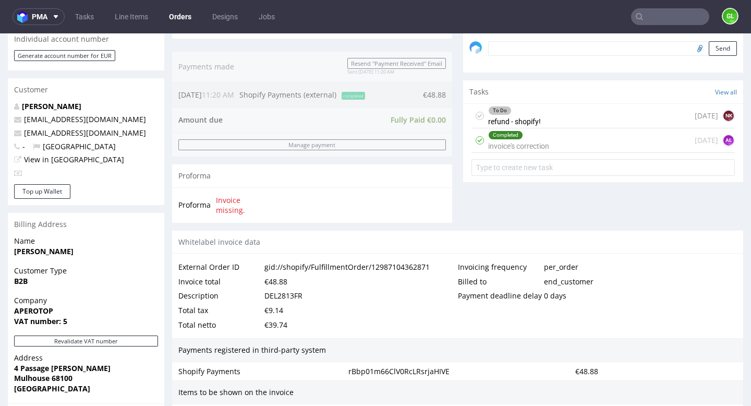
click at [593, 128] on div "To Do refund - shopify! 23 days ago NK" at bounding box center [602, 116] width 263 height 25
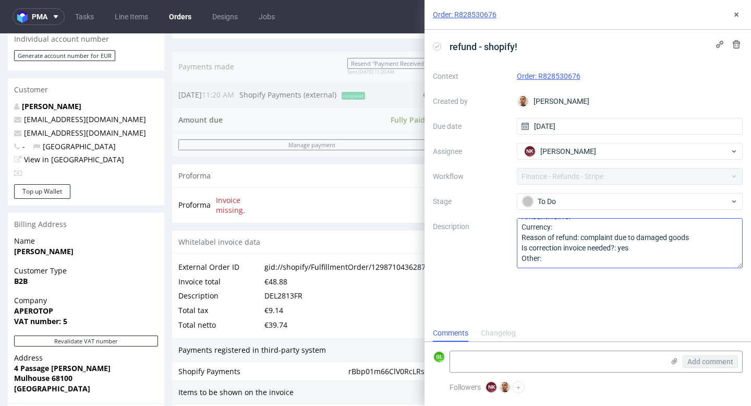
scroll to position [11, 0]
click at [736, 13] on icon at bounding box center [736, 14] width 8 height 8
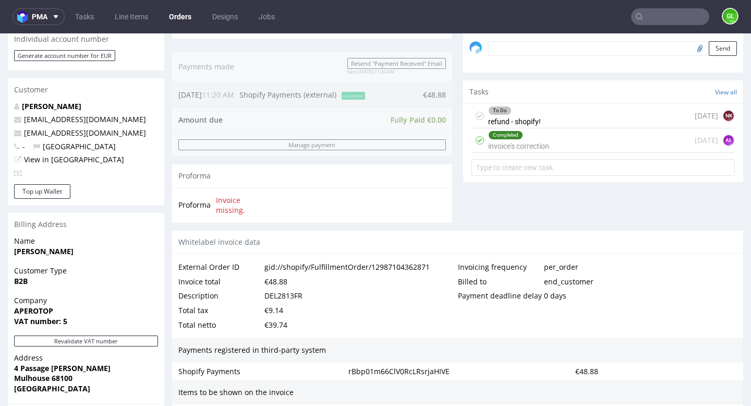
click at [651, 16] on input "text" at bounding box center [670, 16] width 78 height 17
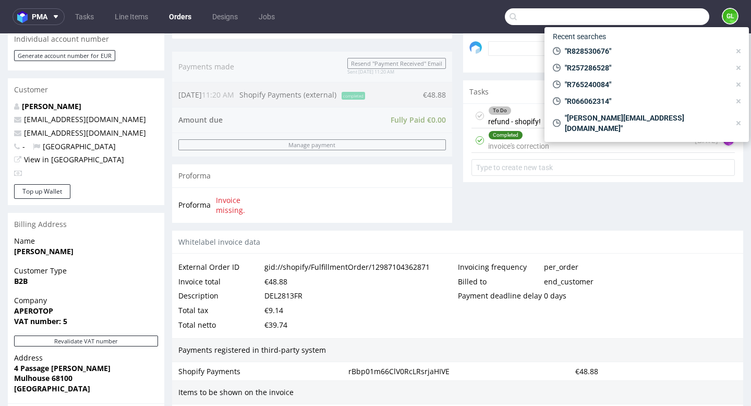
paste input "R809928830"
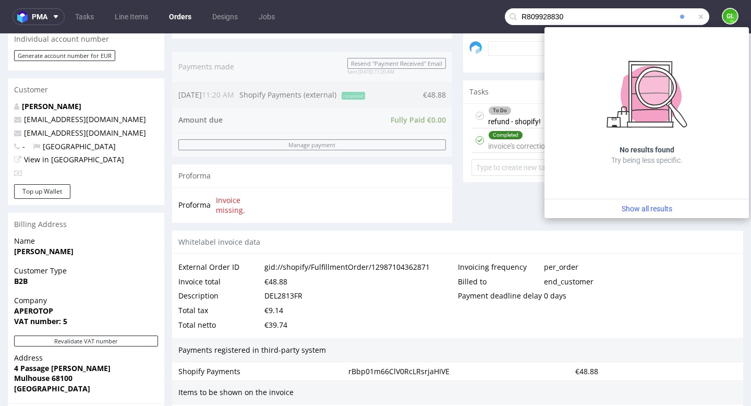
type input "R809928830"
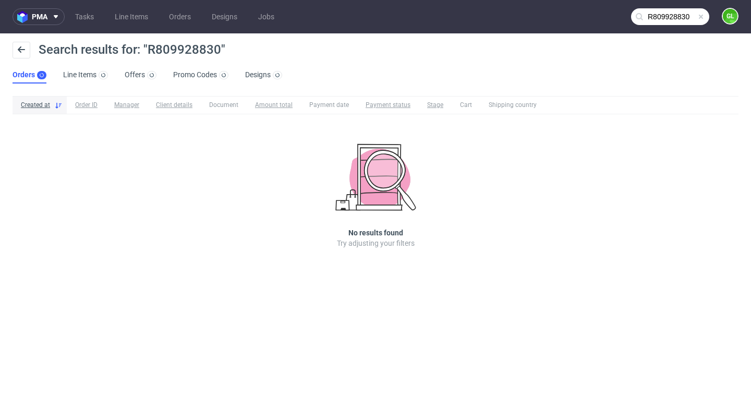
click at [702, 16] on span at bounding box center [701, 17] width 8 height 8
click at [138, 14] on link "Line Items" at bounding box center [131, 16] width 46 height 17
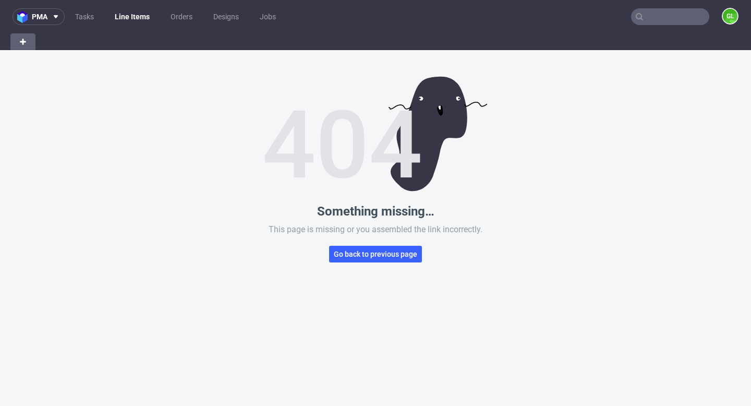
click at [644, 13] on input "text" at bounding box center [670, 16] width 78 height 17
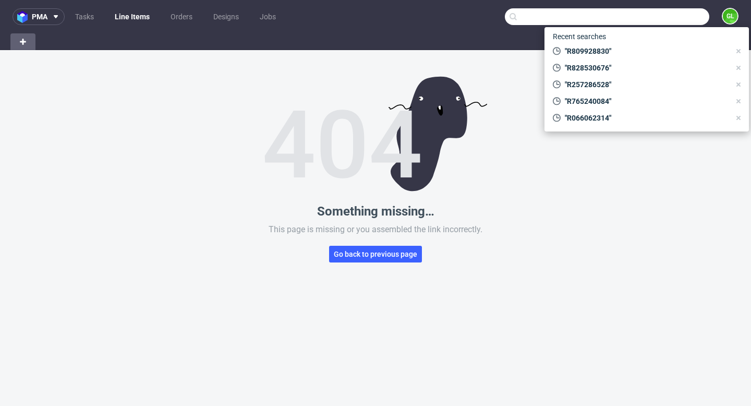
paste input "R809928830"
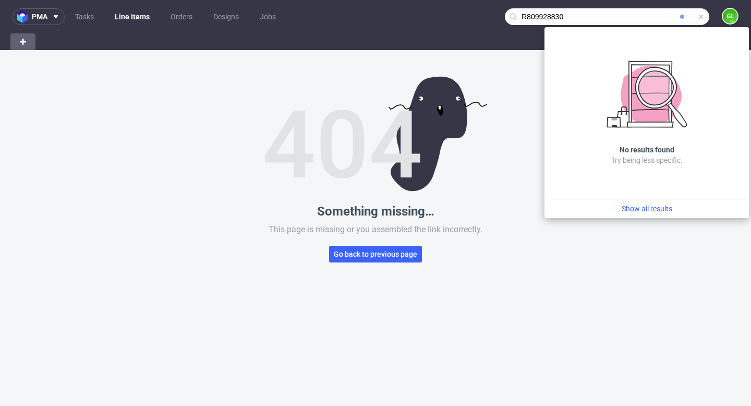
type input "R809928830"
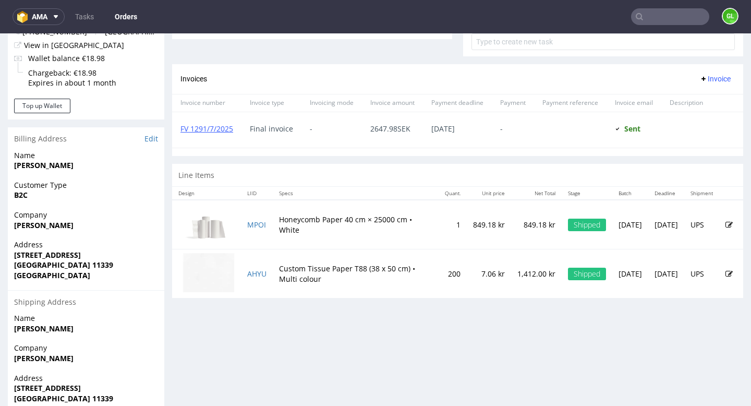
scroll to position [430, 0]
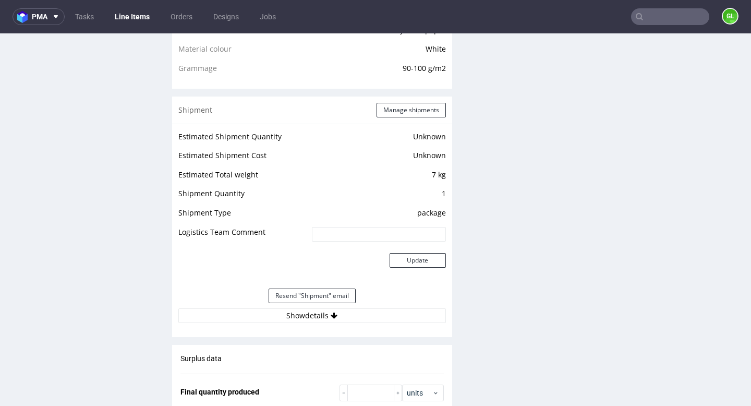
scroll to position [823, 0]
click at [319, 319] on button "Show details" at bounding box center [311, 315] width 267 height 15
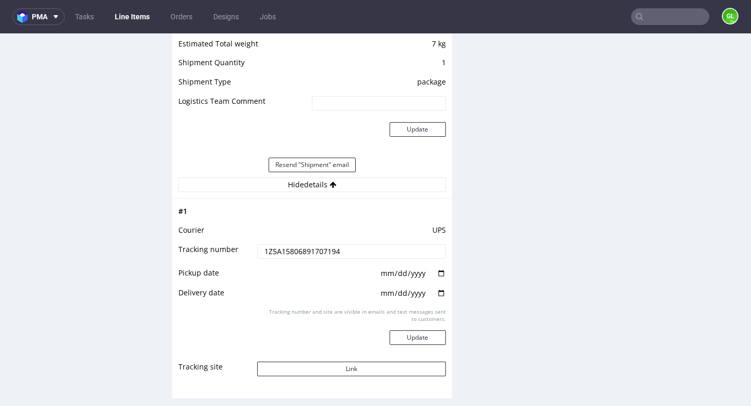
scroll to position [953, 0]
click at [337, 369] on button "Link" at bounding box center [351, 369] width 188 height 15
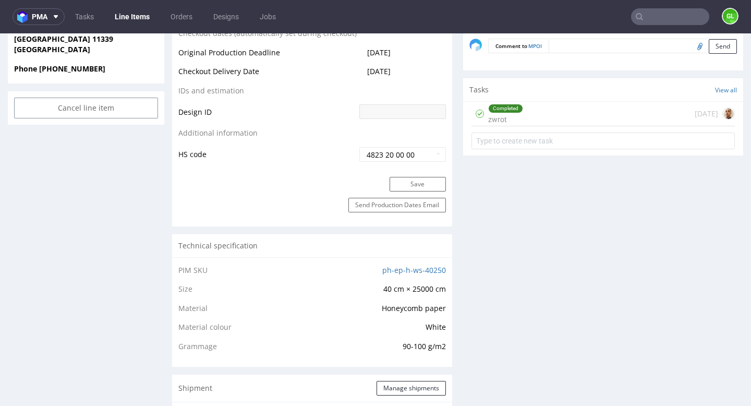
scroll to position [544, 0]
click at [586, 113] on div "Completed zwrot 2 months ago" at bounding box center [602, 114] width 263 height 25
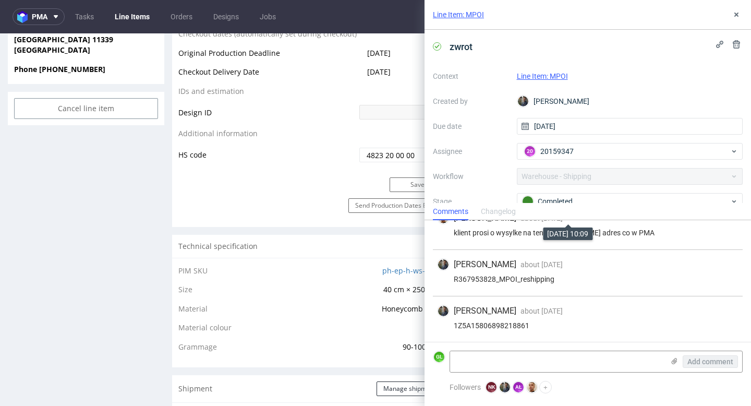
scroll to position [64, 0]
drag, startPoint x: 534, startPoint y: 324, endPoint x: 450, endPoint y: 324, distance: 83.9
click at [450, 324] on div "1Z5A15806898218861" at bounding box center [587, 325] width 301 height 8
copy div "1Z5A15806898218861"
click at [314, 257] on section "Technical specification PIM SKU ph-ep-h-ws-40250 Size 40 cm × 25000 cm Material…" at bounding box center [312, 301] width 280 height 132
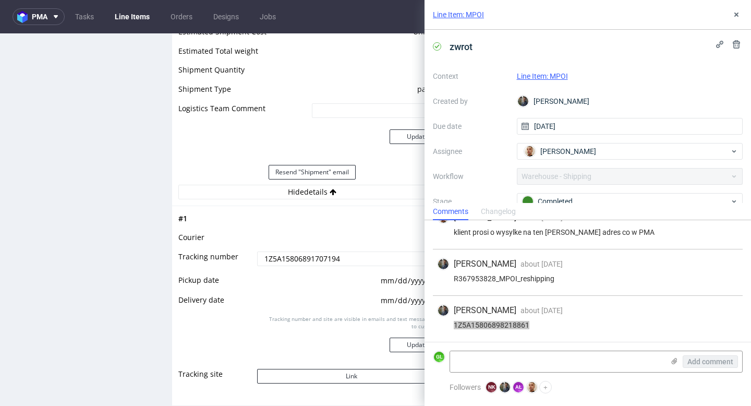
scroll to position [945, 0]
click at [336, 377] on button "Link" at bounding box center [351, 376] width 188 height 15
click at [735, 15] on use at bounding box center [736, 15] width 4 height 4
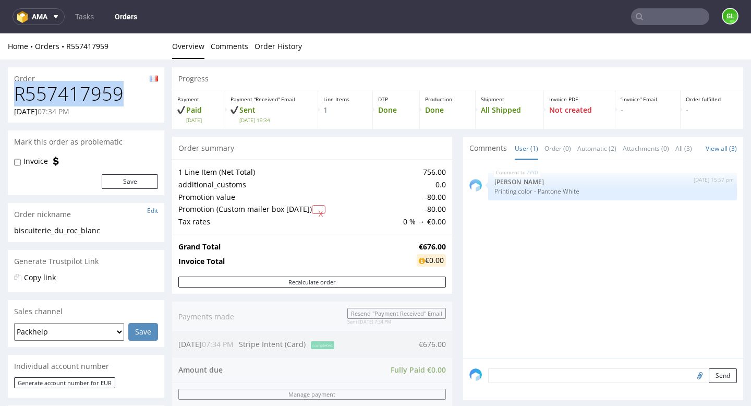
drag, startPoint x: 17, startPoint y: 95, endPoint x: 129, endPoint y: 96, distance: 112.1
click at [129, 96] on h1 "R557417959" at bounding box center [86, 93] width 144 height 21
copy h1 "R557417959"
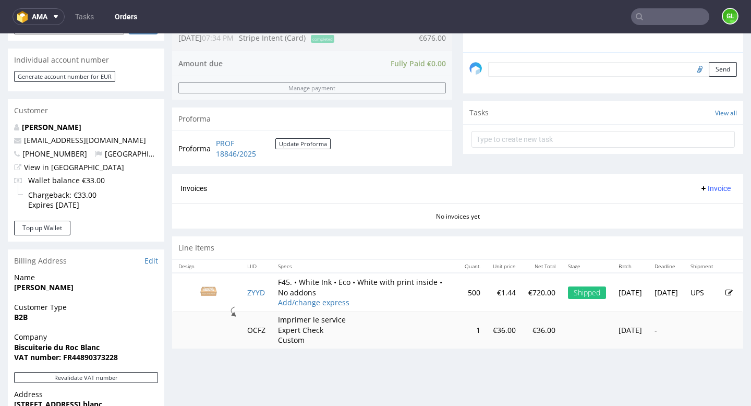
scroll to position [311, 0]
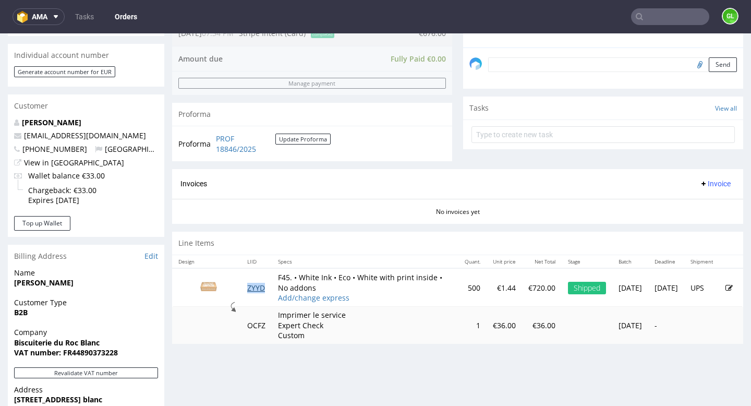
click at [257, 291] on link "ZYYD" at bounding box center [256, 288] width 18 height 10
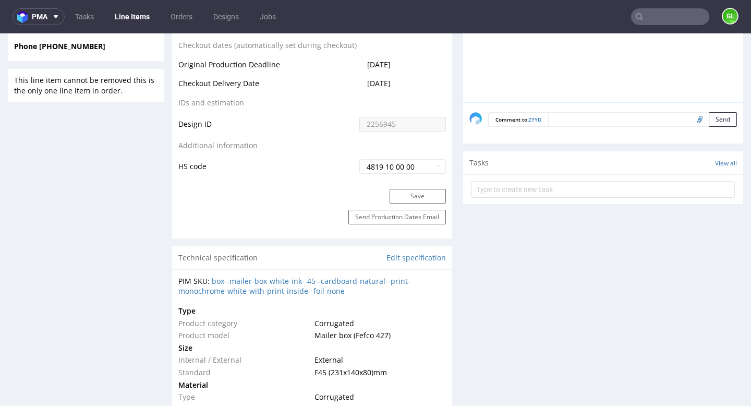
scroll to position [498, 0]
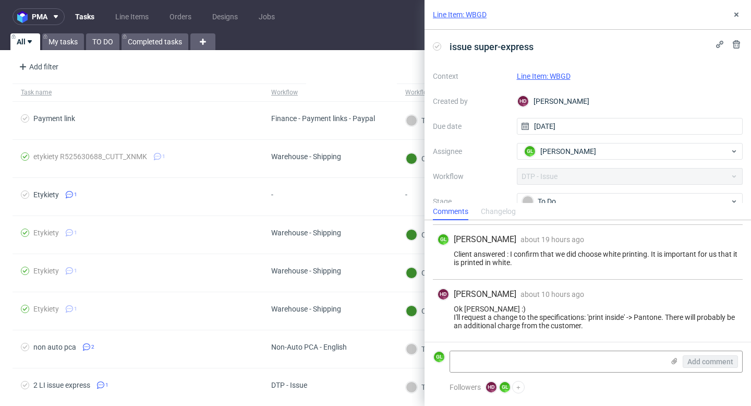
scroll to position [42, 0]
click at [100, 43] on link "TO DO" at bounding box center [102, 41] width 33 height 17
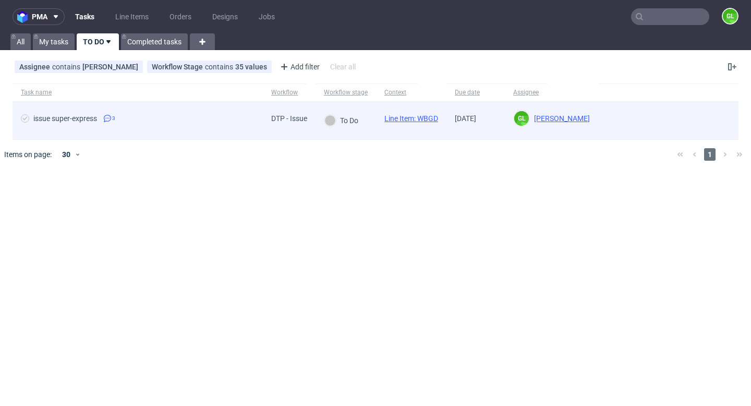
click at [182, 123] on span "issue super-express 3" at bounding box center [138, 120] width 234 height 13
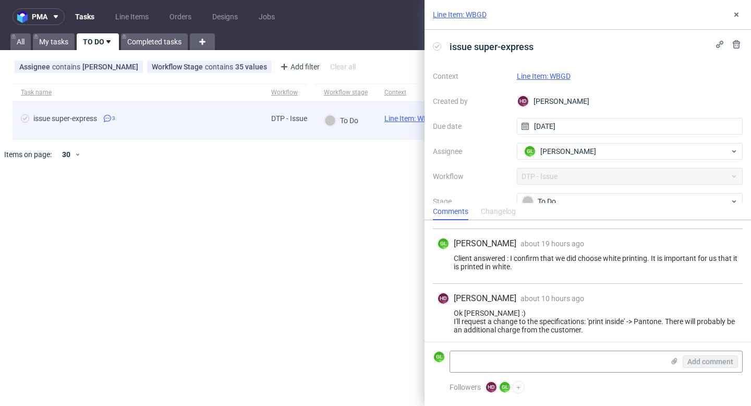
scroll to position [42, 0]
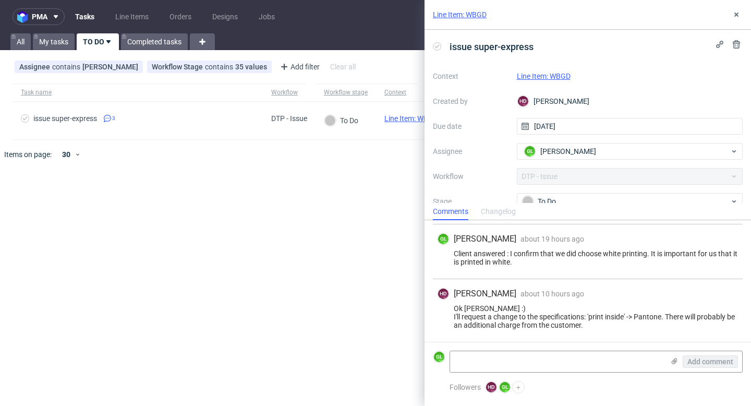
click at [544, 75] on link "Line Item: WBGD" at bounding box center [544, 76] width 54 height 8
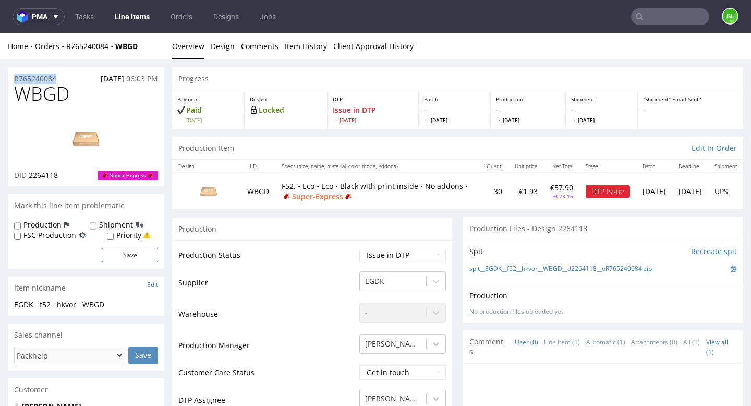
drag, startPoint x: 63, startPoint y: 79, endPoint x: 14, endPoint y: 78, distance: 49.6
click at [14, 78] on div "R765240084 [DATE] 06:03 PM" at bounding box center [86, 75] width 156 height 17
copy p "R765240084"
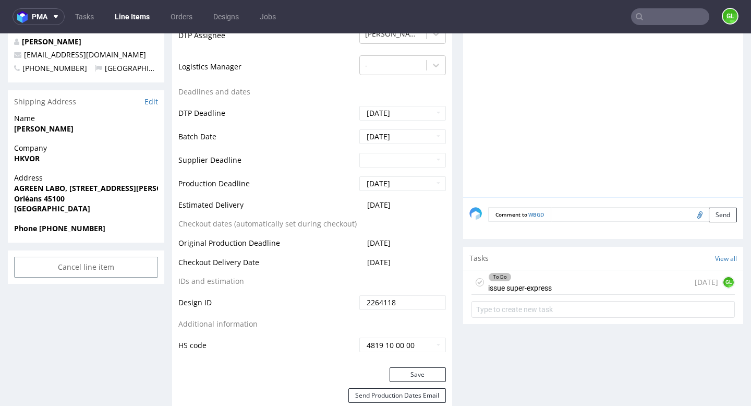
scroll to position [367, 0]
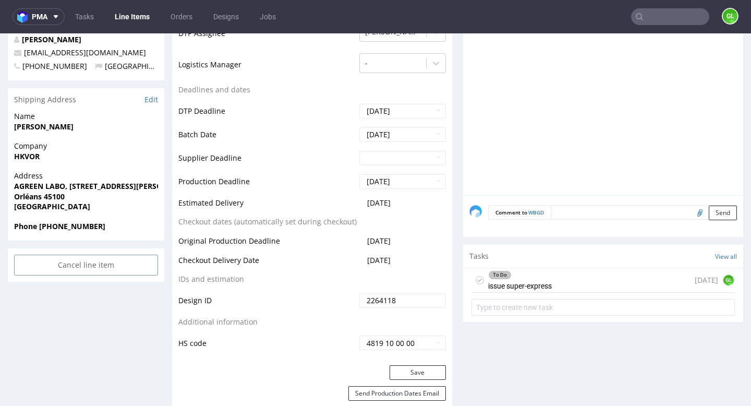
click at [578, 275] on div "To Do issue super-express [DATE] GL" at bounding box center [602, 280] width 263 height 25
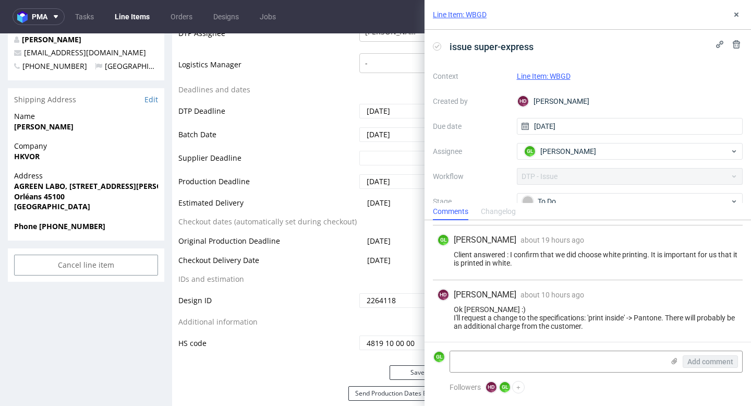
scroll to position [42, 0]
drag, startPoint x: 454, startPoint y: 315, endPoint x: 626, endPoint y: 322, distance: 172.7
click at [626, 322] on div "Ok [PERSON_NAME] :) I'll request a change to the specifications: 'print inside'…" at bounding box center [587, 316] width 301 height 25
copy div "I'll request a change to the specifications: 'print inside' -> Pantone. There w…"
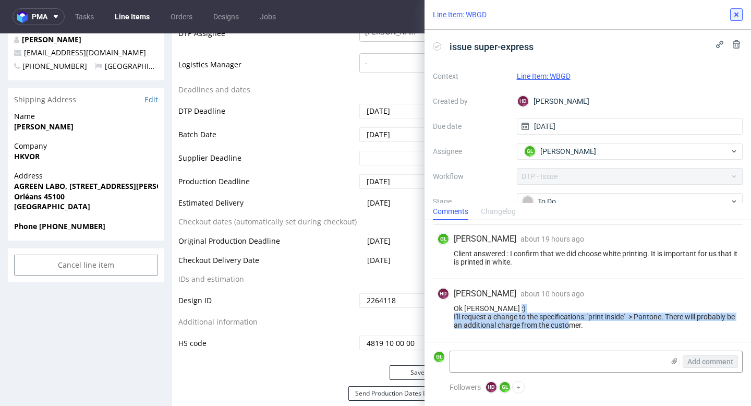
click at [735, 13] on use at bounding box center [736, 15] width 4 height 4
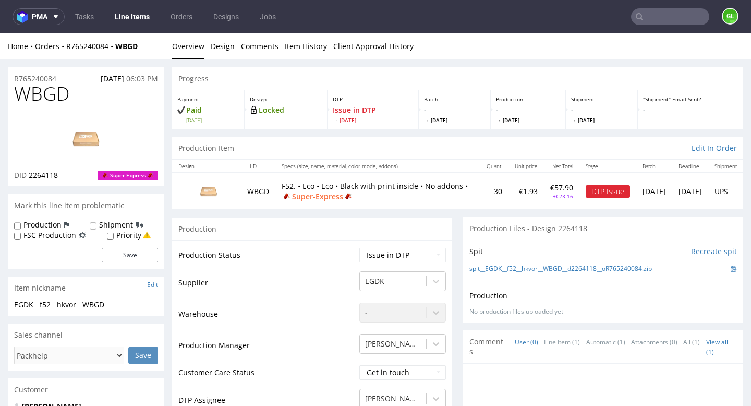
click at [46, 81] on p "R765240084" at bounding box center [35, 79] width 42 height 10
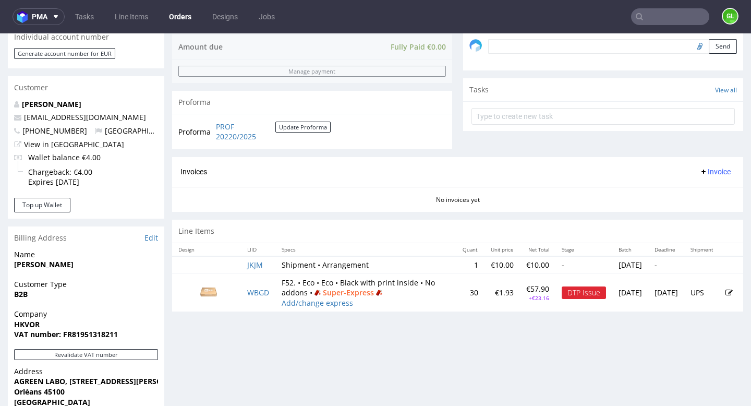
scroll to position [338, 0]
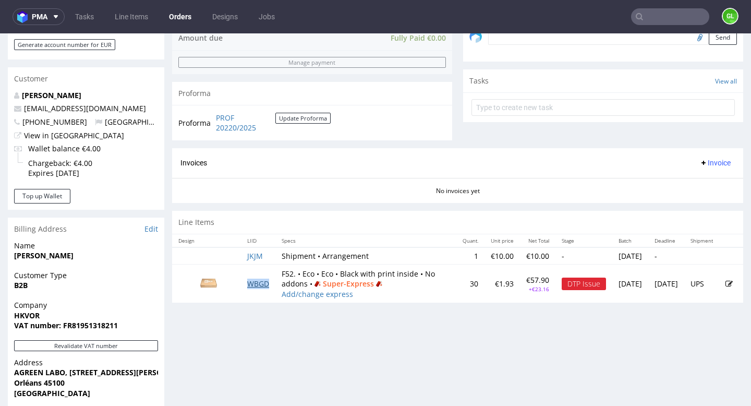
click at [263, 288] on link "WBGD" at bounding box center [258, 283] width 22 height 10
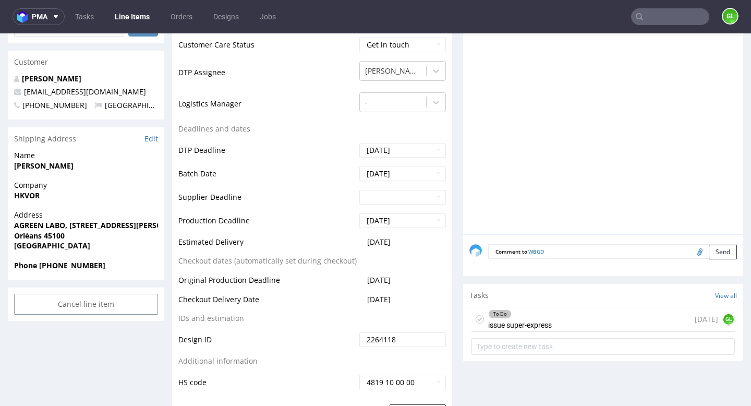
scroll to position [331, 0]
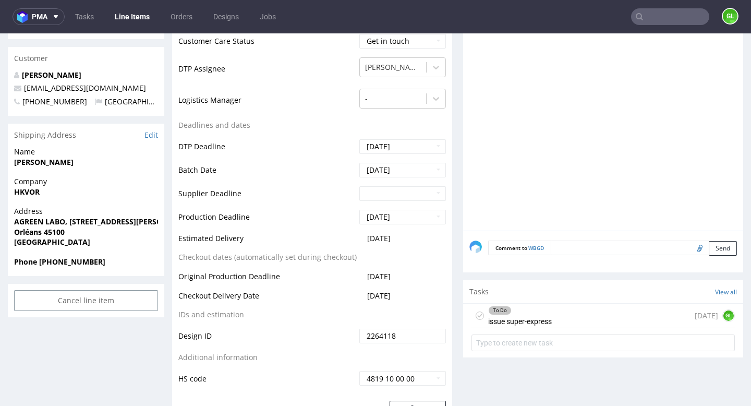
click at [588, 315] on div "To Do issue super-express 2 days ago GL" at bounding box center [602, 315] width 263 height 25
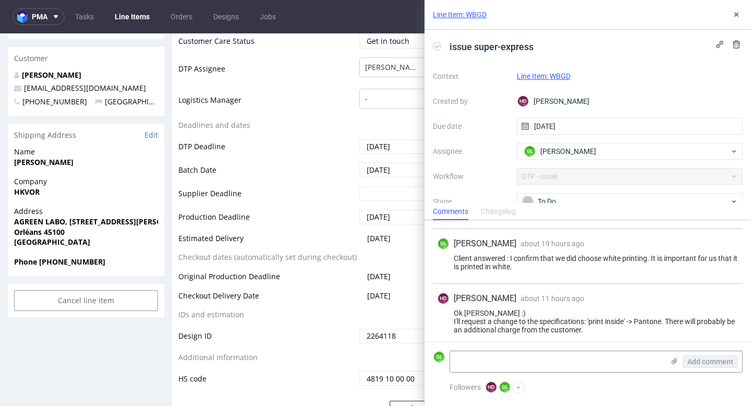
scroll to position [42, 0]
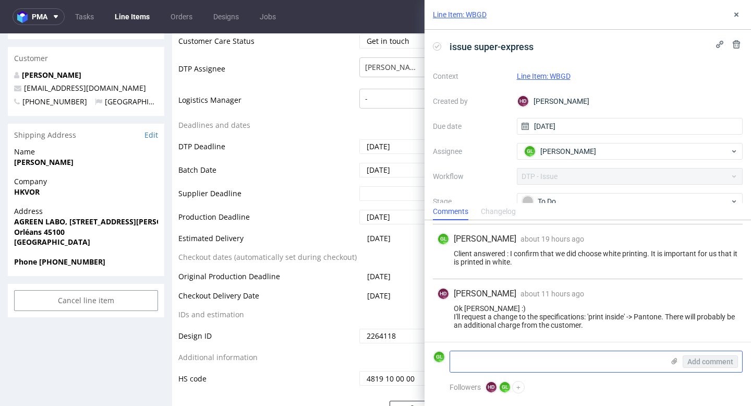
click at [497, 361] on textarea at bounding box center [557, 361] width 214 height 21
type textarea "Client contacted to be informed about additionnal charges"
click at [709, 362] on span "Add comment" at bounding box center [710, 361] width 46 height 7
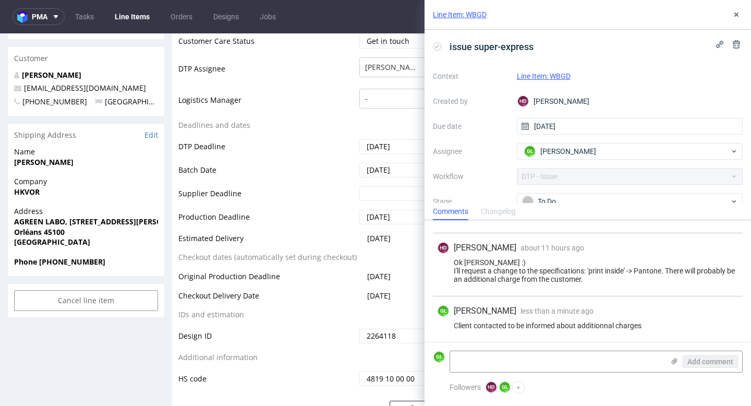
scroll to position [89, 0]
click at [588, 197] on div "To Do" at bounding box center [626, 201] width 208 height 11
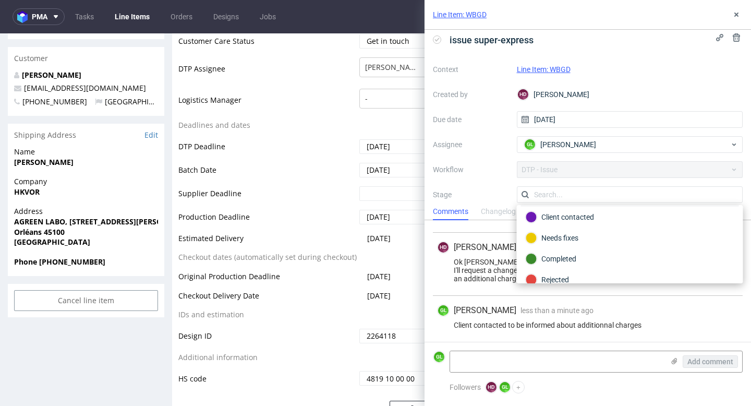
scroll to position [69, 0]
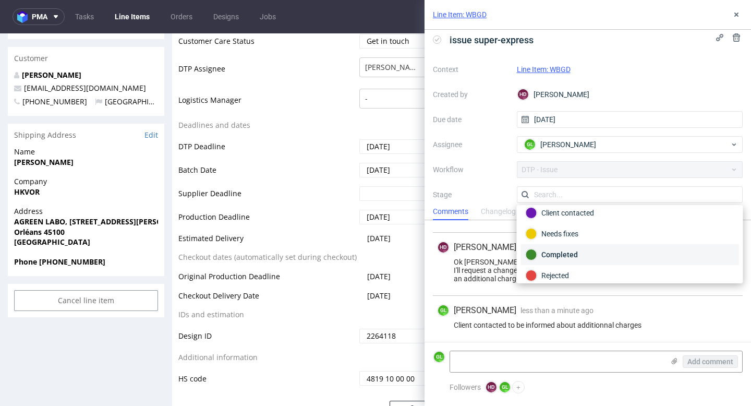
click at [577, 252] on div "Completed" at bounding box center [630, 254] width 209 height 11
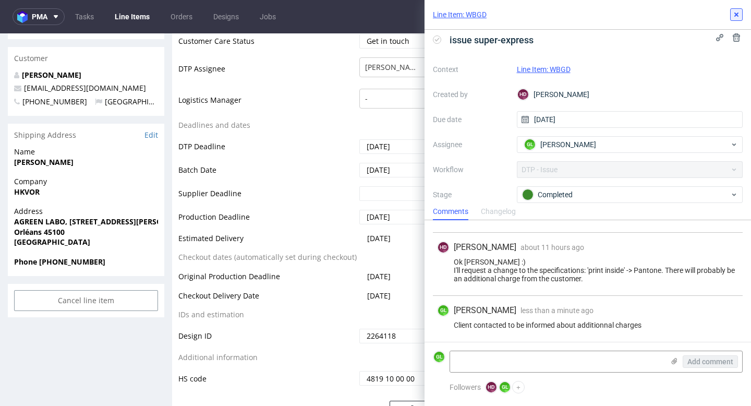
click at [733, 16] on icon at bounding box center [736, 14] width 8 height 8
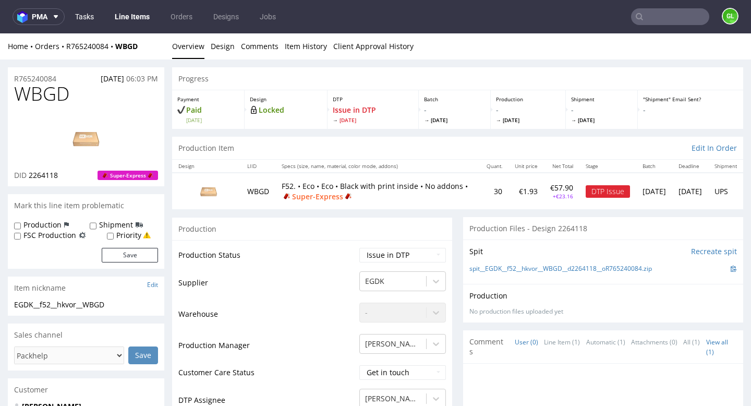
click at [90, 21] on link "Tasks" at bounding box center [84, 16] width 31 height 17
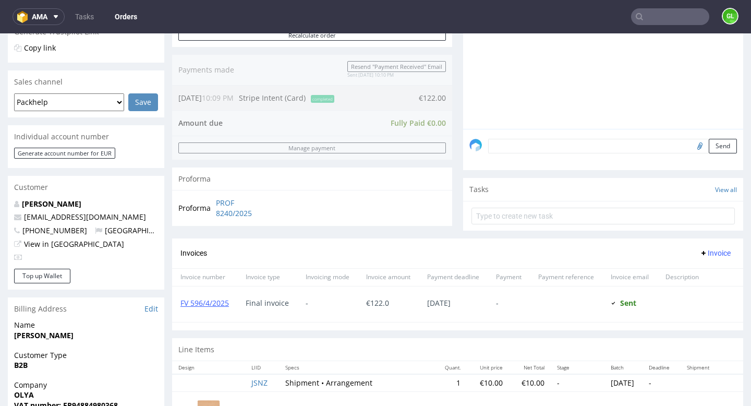
scroll to position [264, 0]
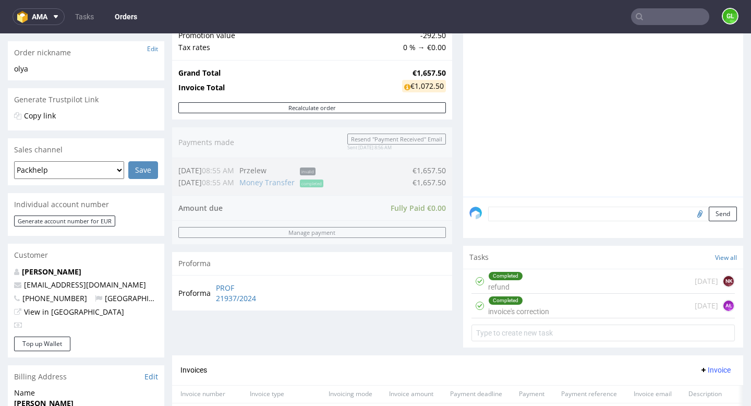
scroll to position [190, 0]
click at [607, 289] on div "Completed refund [DATE] NK" at bounding box center [602, 281] width 263 height 25
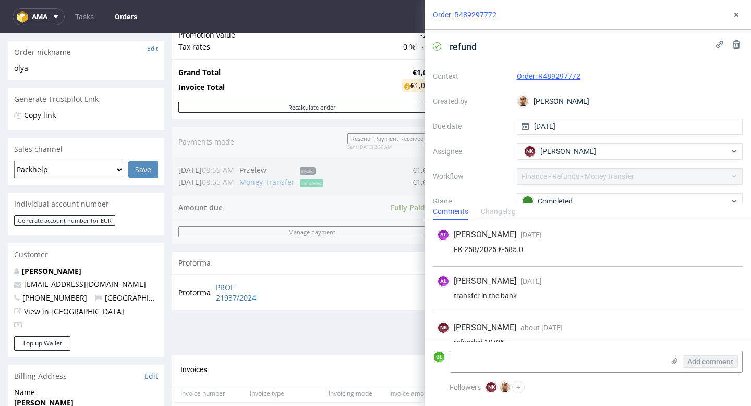
scroll to position [17, 0]
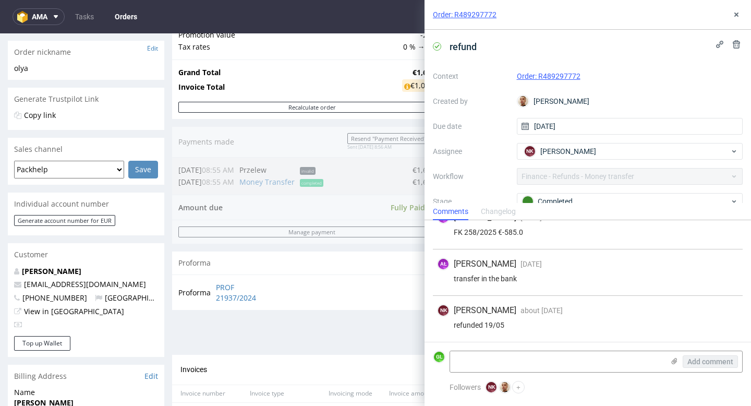
click at [369, 332] on div "Order summary 1 Line Item (Net Total) 1,950.00 additional_customs 0.0 Promotion…" at bounding box center [312, 164] width 280 height 380
click at [737, 13] on use at bounding box center [736, 15] width 4 height 4
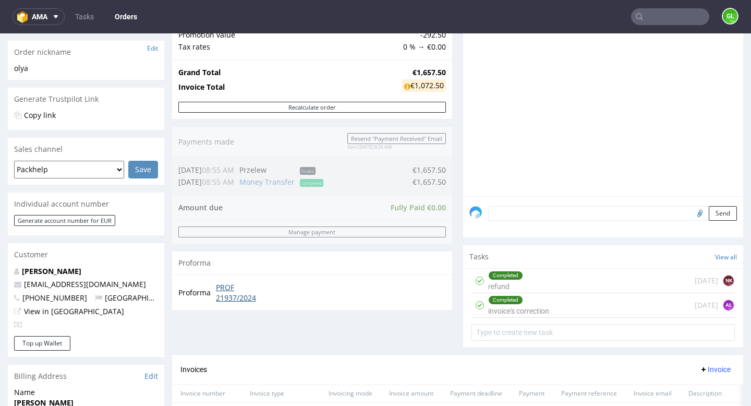
click at [224, 289] on link "PROF 21937/2024" at bounding box center [246, 292] width 60 height 20
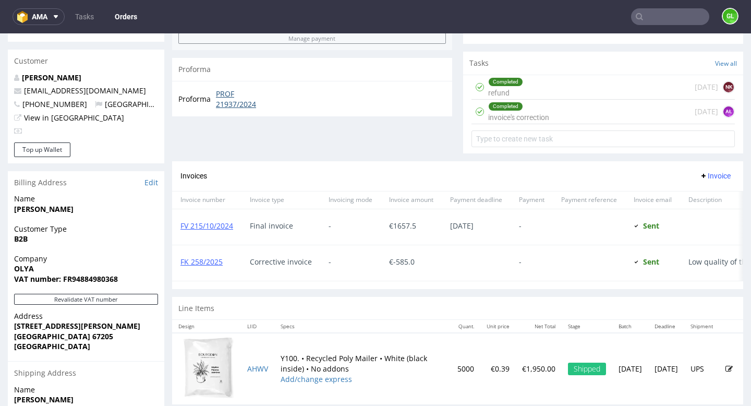
scroll to position [384, 0]
click at [195, 266] on link "FK 258/2025" at bounding box center [201, 261] width 42 height 10
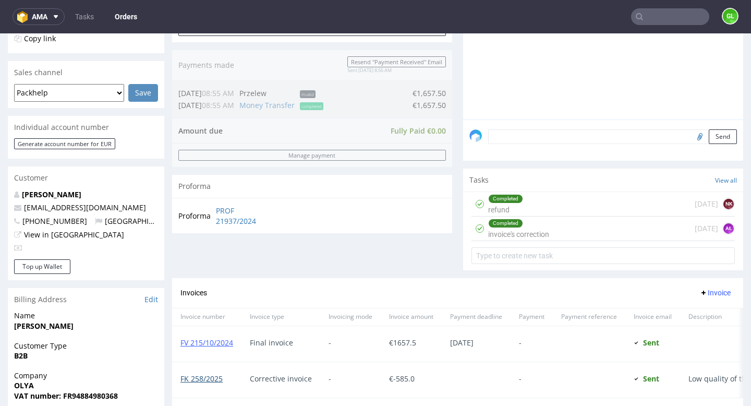
scroll to position [0, 0]
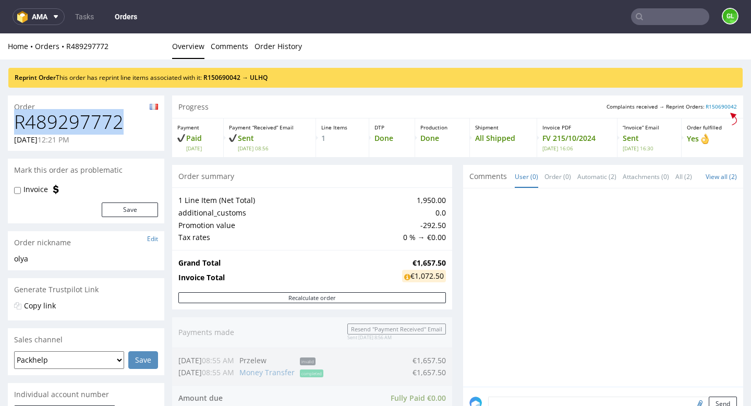
drag, startPoint x: 16, startPoint y: 123, endPoint x: 121, endPoint y: 125, distance: 105.4
click at [121, 125] on h1 "R489297772" at bounding box center [86, 122] width 144 height 21
copy h1 "R489297772"
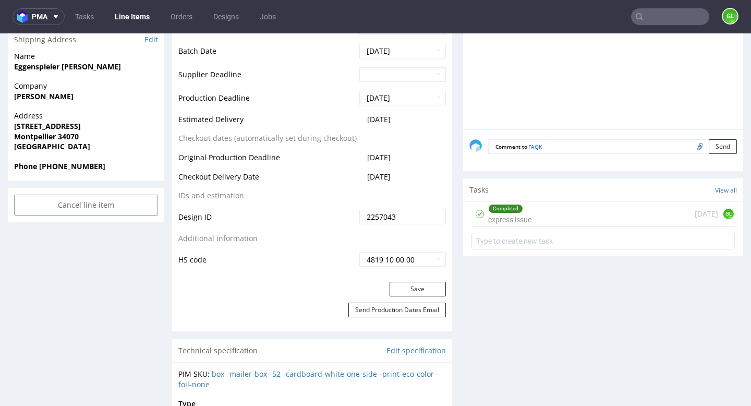
scroll to position [427, 0]
drag, startPoint x: 410, startPoint y: 119, endPoint x: 357, endPoint y: 121, distance: 53.2
click at [357, 121] on td "2025-09-25" at bounding box center [401, 122] width 89 height 19
click at [432, 166] on td "[DATE]" at bounding box center [401, 160] width 89 height 19
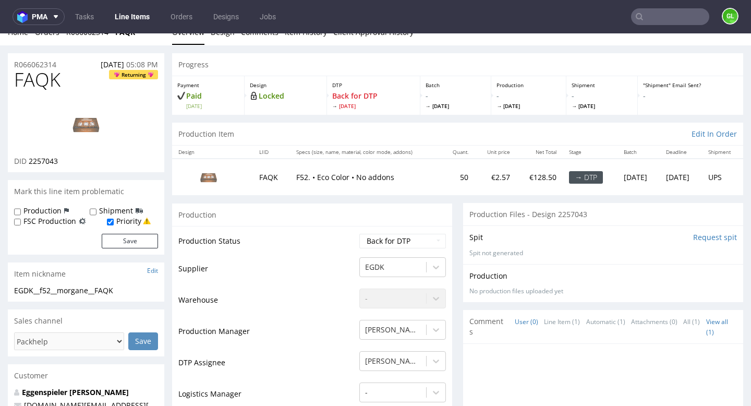
scroll to position [0, 0]
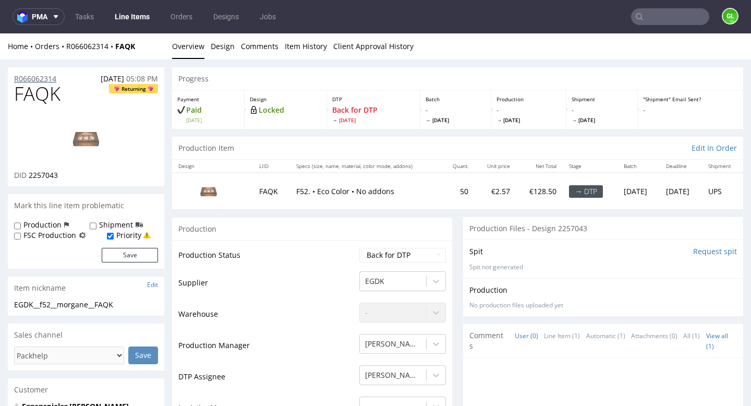
click at [31, 78] on p "R066062314" at bounding box center [35, 79] width 42 height 10
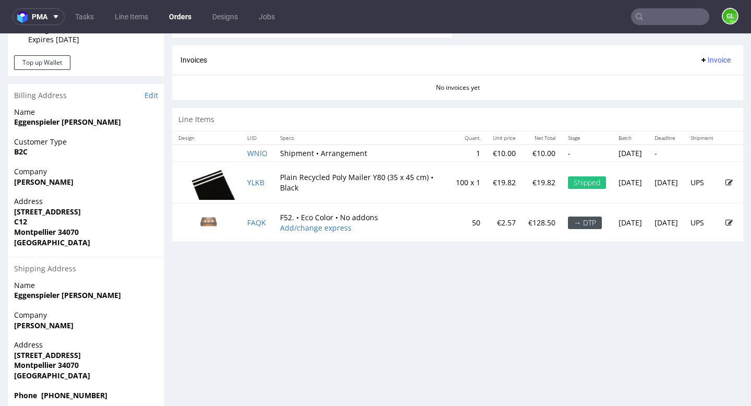
scroll to position [473, 0]
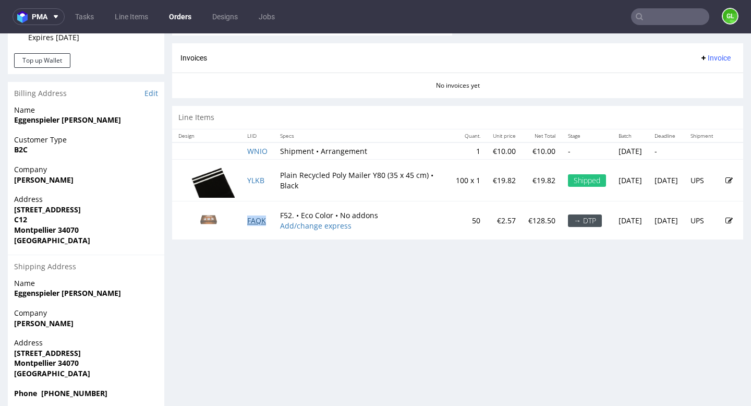
click at [256, 221] on link "FAQK" at bounding box center [256, 220] width 19 height 10
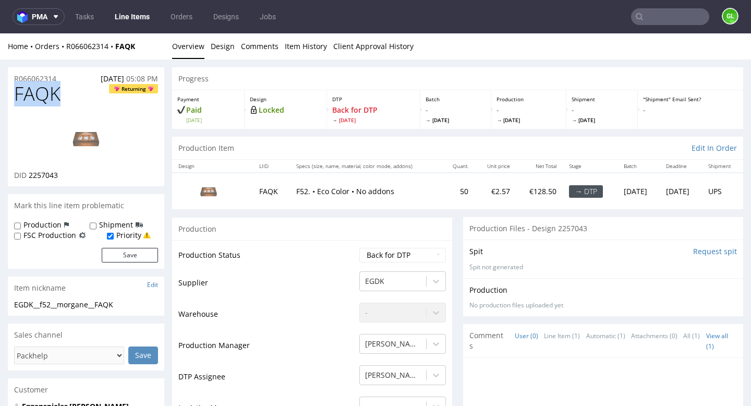
drag, startPoint x: 60, startPoint y: 96, endPoint x: 10, endPoint y: 98, distance: 50.1
click at [10, 98] on div "FAQK Returning DID 2257043" at bounding box center [86, 134] width 156 height 103
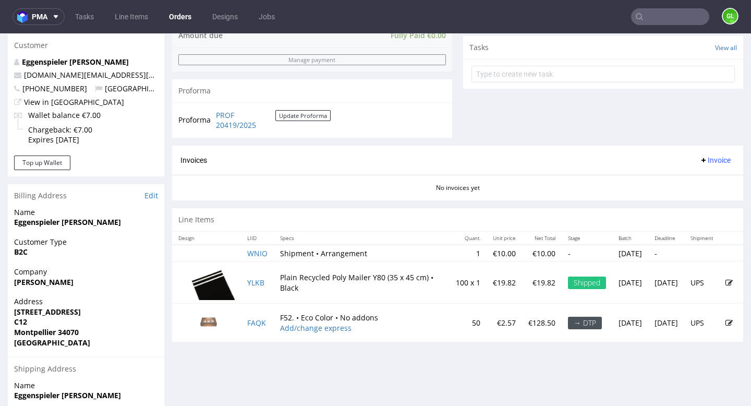
scroll to position [398, 0]
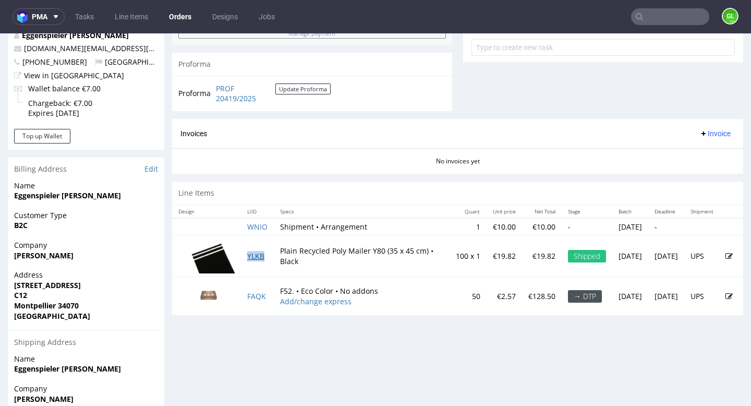
click at [255, 256] on link "YLKB" at bounding box center [255, 256] width 17 height 10
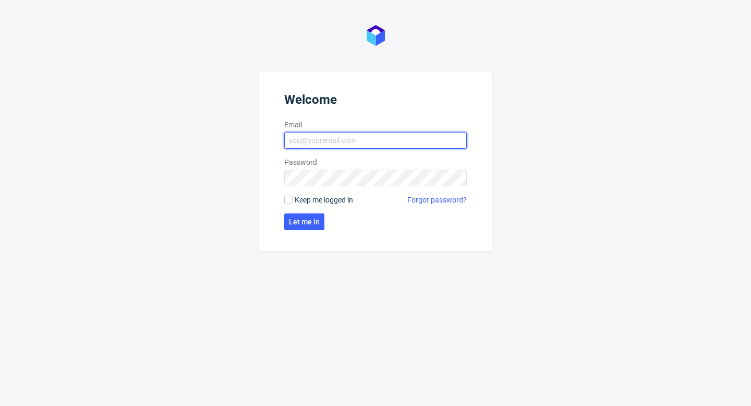
click at [314, 136] on input "Email" at bounding box center [375, 140] width 182 height 17
type input "[PERSON_NAME][EMAIL_ADDRESS][DOMAIN_NAME]"
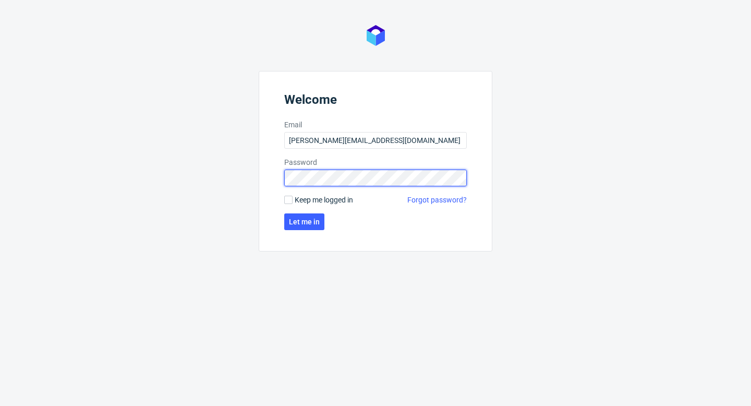
click button "Let me in" at bounding box center [304, 221] width 40 height 17
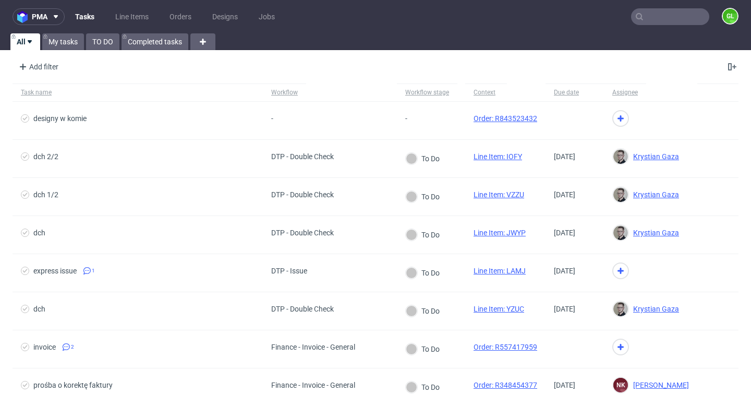
click at [655, 10] on input "text" at bounding box center [670, 16] width 78 height 17
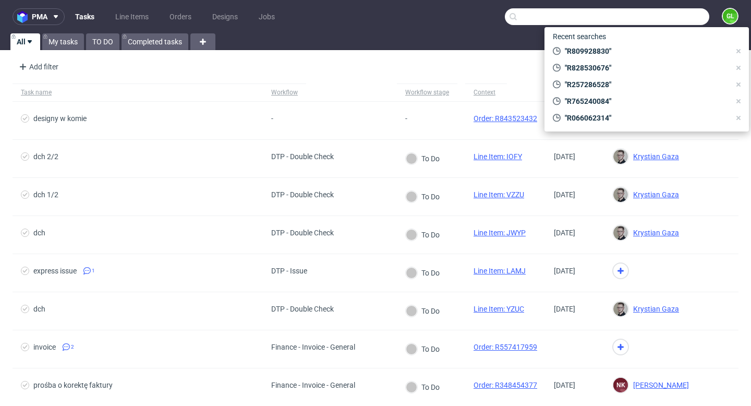
paste input "R809928830"
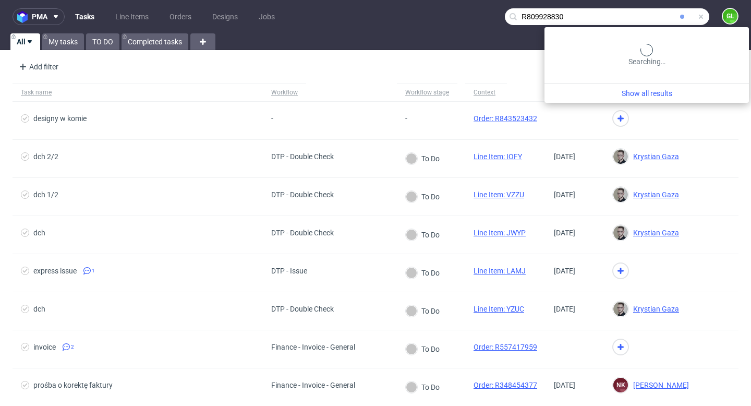
type input "R809928830"
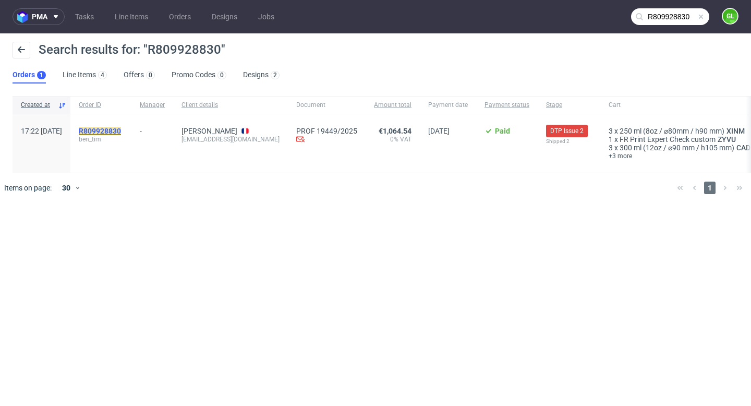
click at [121, 135] on mark "R809928830" at bounding box center [100, 131] width 42 height 8
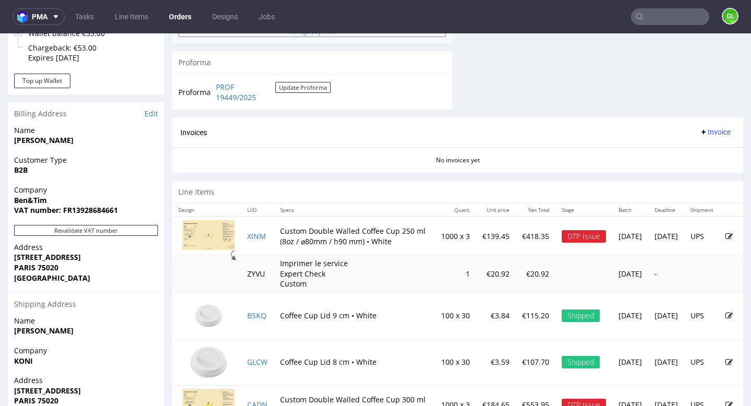
scroll to position [459, 0]
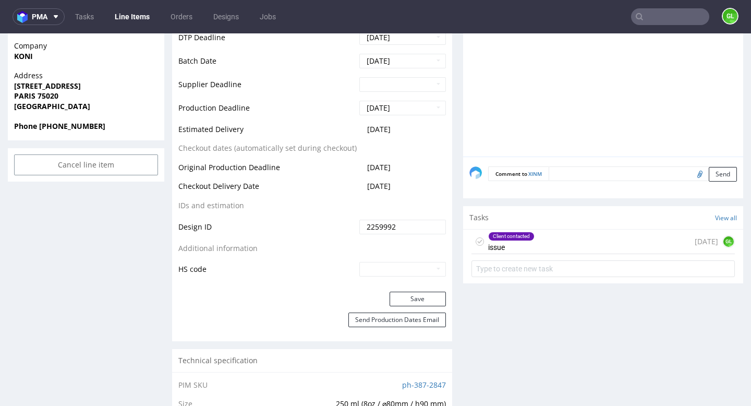
scroll to position [482, 0]
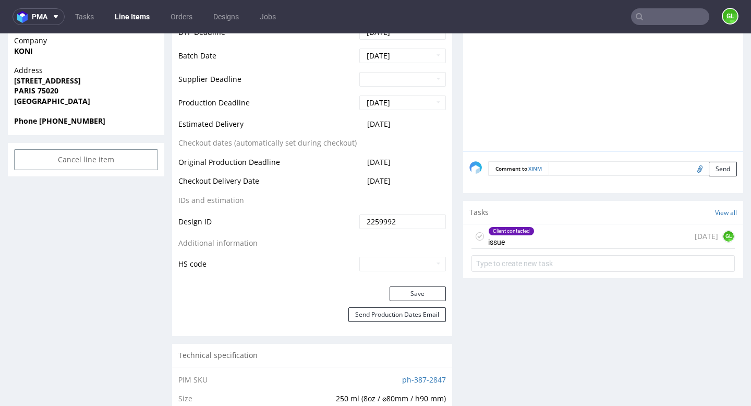
click at [560, 237] on div "Client contacted issue 1 day ago GL" at bounding box center [602, 236] width 263 height 25
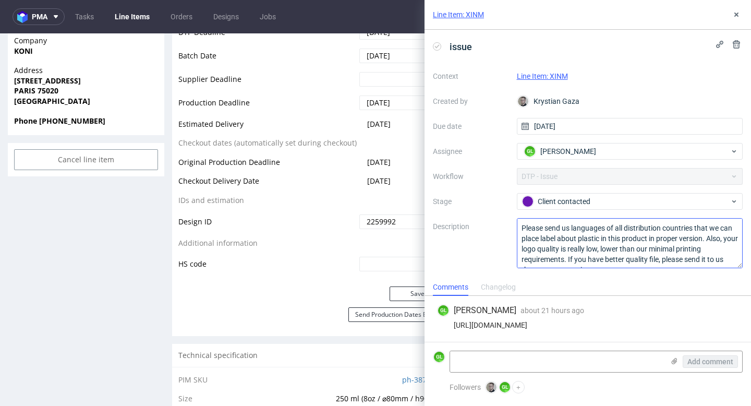
scroll to position [11, 0]
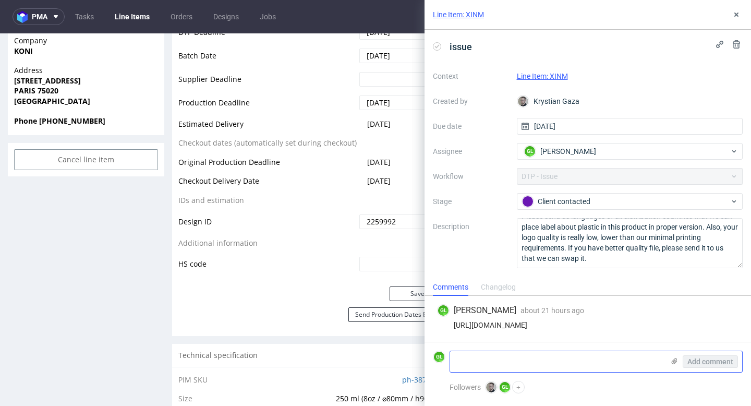
click at [530, 358] on textarea at bounding box center [557, 361] width 214 height 21
paste textarea "Hello, regarding the language of the country of distribution, it is only France…"
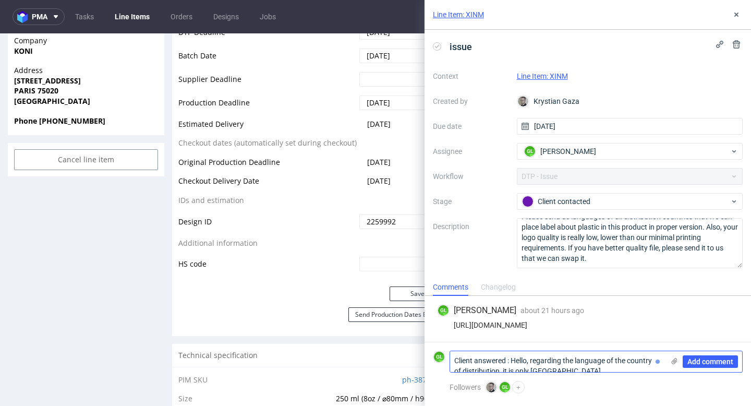
scroll to position [0, 0]
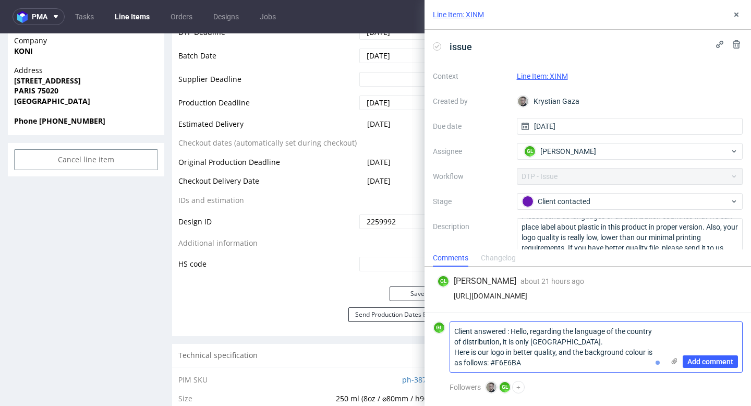
type textarea "Client answered : Hello, regarding the language of the country of distribution,…"
click at [674, 358] on use at bounding box center [675, 361] width 6 height 6
click at [0, 0] on input "file" at bounding box center [0, 0] width 0 height 0
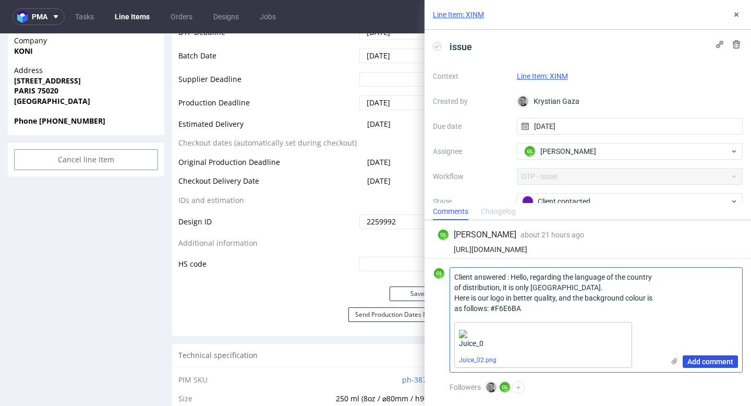
click at [704, 362] on span "Add comment" at bounding box center [710, 361] width 46 height 7
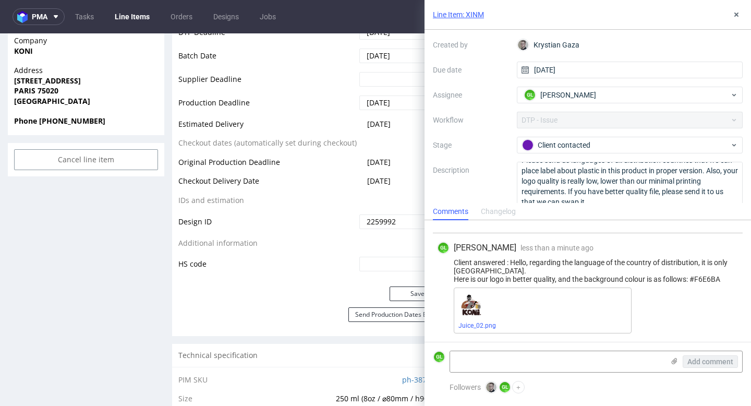
scroll to position [68, 0]
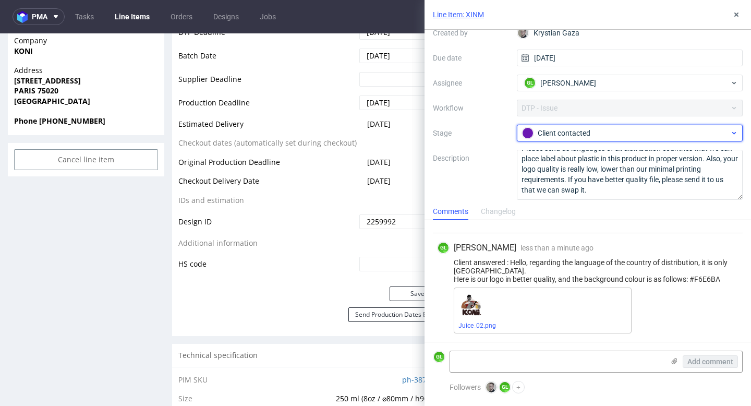
click at [724, 133] on div "Client contacted" at bounding box center [626, 132] width 208 height 11
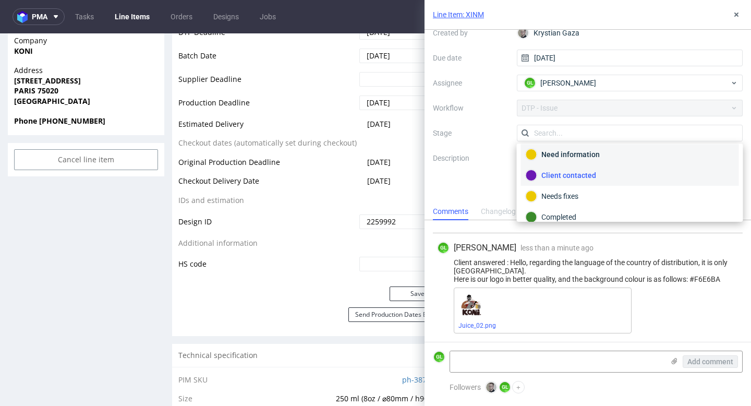
scroll to position [76, 0]
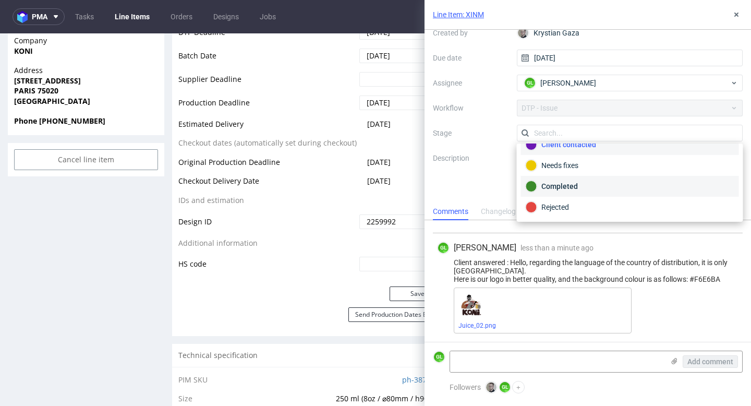
click at [598, 186] on div "Completed" at bounding box center [630, 185] width 209 height 11
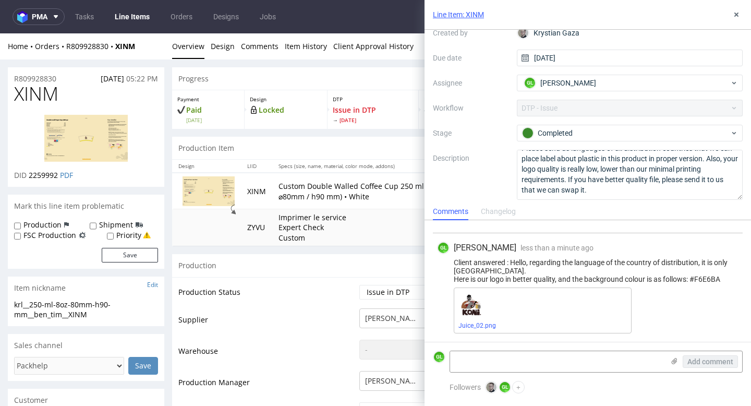
scroll to position [26, 0]
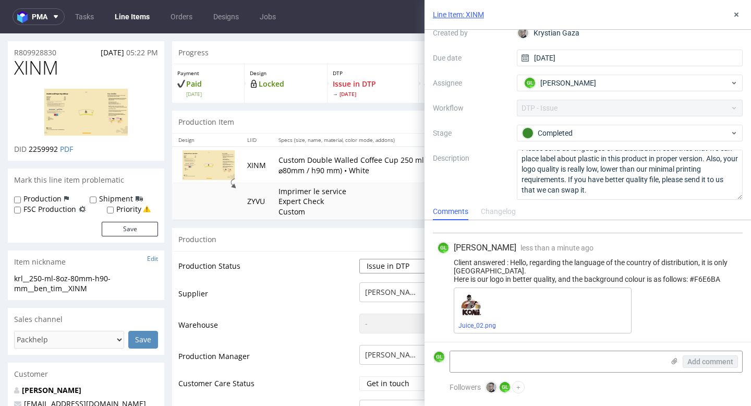
click at [403, 265] on select "Waiting for Artwork Waiting for Diecut Waiting for Mockup Waiting for DTP Waiti…" at bounding box center [402, 266] width 87 height 15
select select "back_for_dtp"
click at [359, 260] on select "Waiting for Artwork Waiting for Diecut Waiting for Mockup Waiting for DTP Waiti…" at bounding box center [402, 266] width 87 height 15
click at [737, 17] on icon at bounding box center [736, 14] width 8 height 8
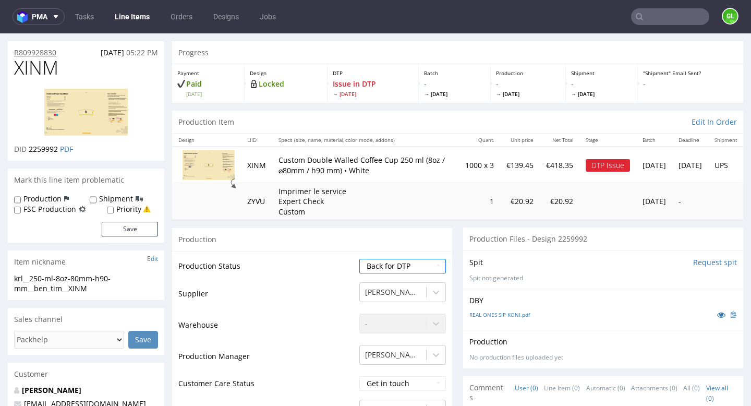
click at [51, 52] on p "R809928830" at bounding box center [35, 52] width 42 height 10
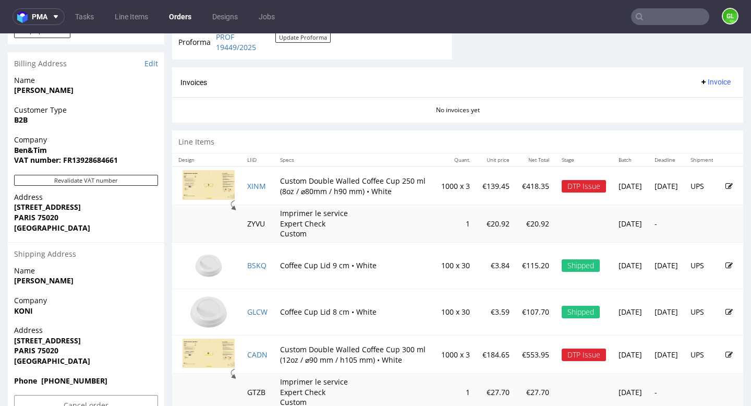
scroll to position [532, 0]
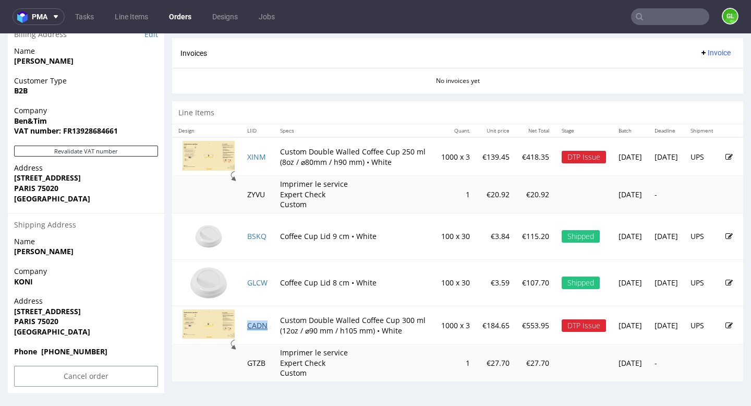
click at [254, 325] on link "CADN" at bounding box center [257, 325] width 20 height 10
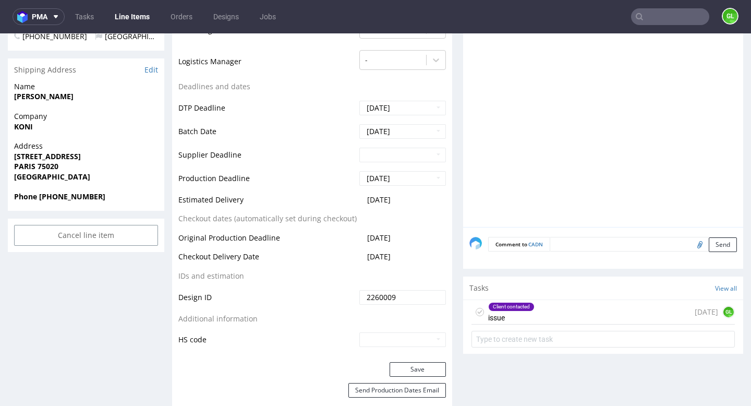
scroll to position [408, 0]
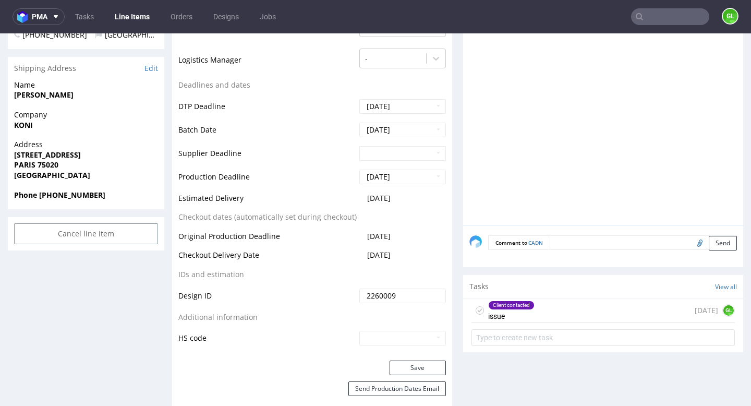
click at [566, 313] on div "Client contacted issue 1 day ago GL" at bounding box center [602, 310] width 263 height 25
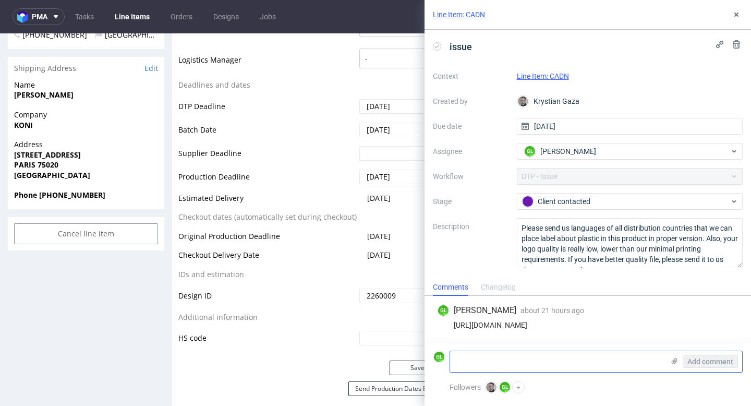
click at [509, 359] on textarea at bounding box center [557, 361] width 214 height 21
paste textarea "Hello, regarding the language of the country of distribution, it is only France…"
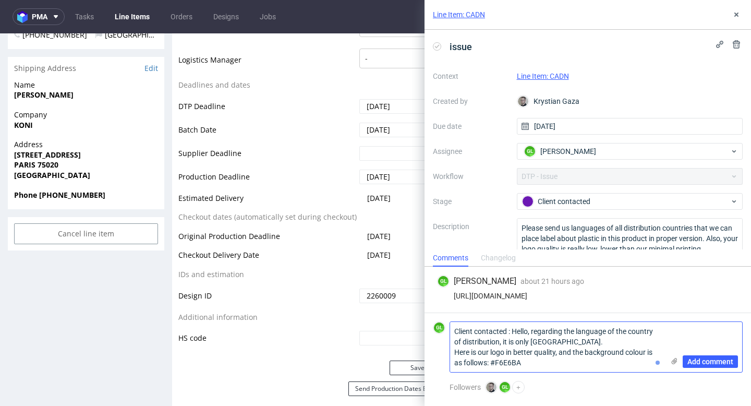
type textarea "Client contacted : Hello, regarding the language of the country of distribution…"
click at [672, 361] on use at bounding box center [675, 361] width 6 height 6
click at [0, 0] on input "file" at bounding box center [0, 0] width 0 height 0
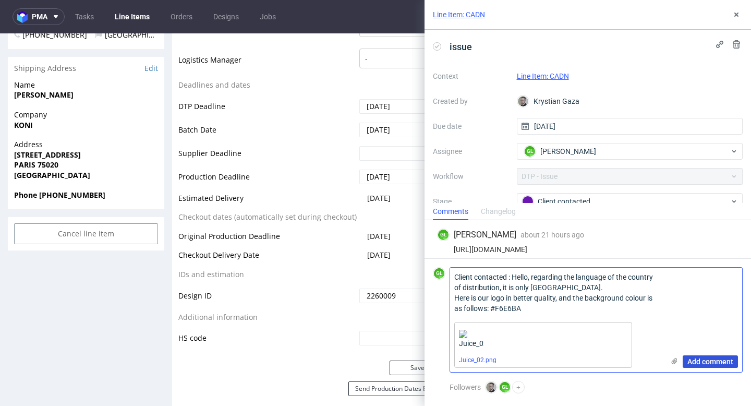
click at [717, 361] on span "Add comment" at bounding box center [710, 361] width 46 height 7
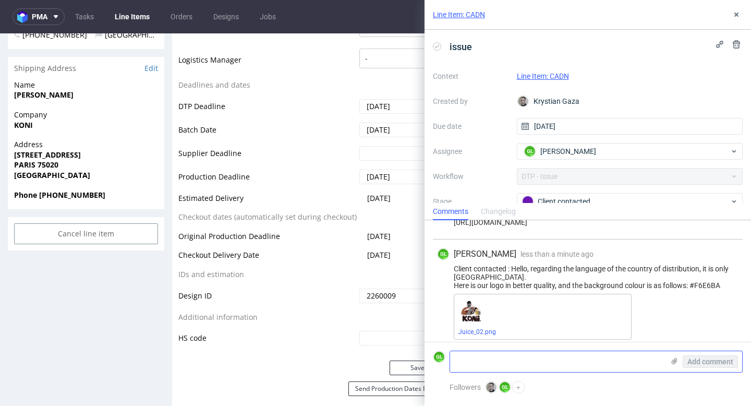
scroll to position [33, 0]
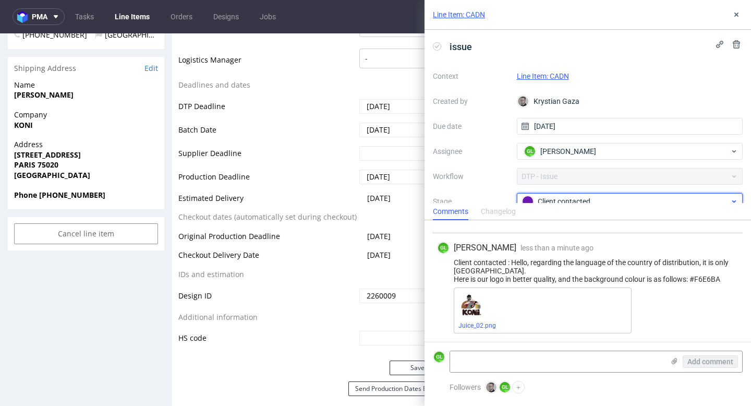
click at [636, 197] on div "Client contacted" at bounding box center [626, 201] width 208 height 11
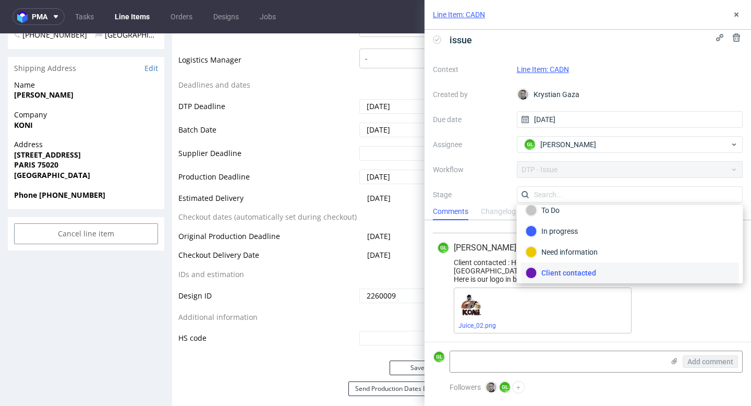
scroll to position [76, 0]
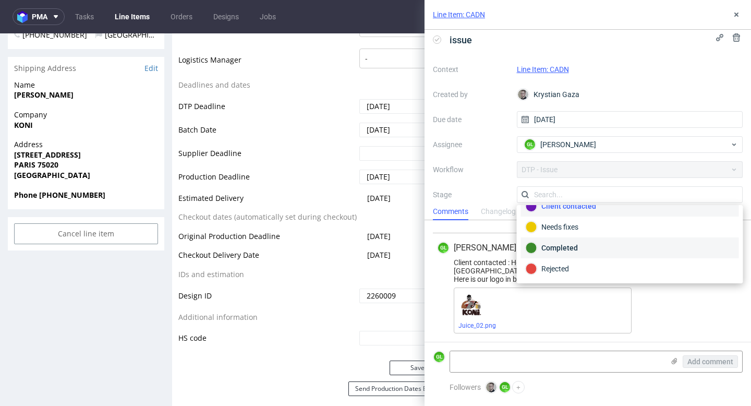
click at [585, 248] on div "Completed" at bounding box center [630, 247] width 209 height 11
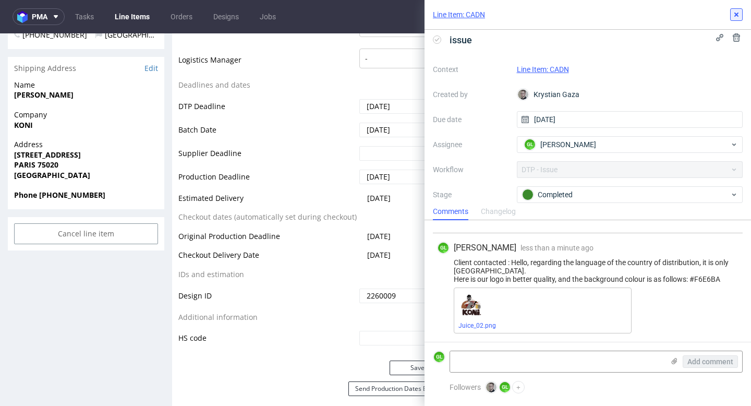
click at [736, 17] on icon at bounding box center [736, 14] width 8 height 8
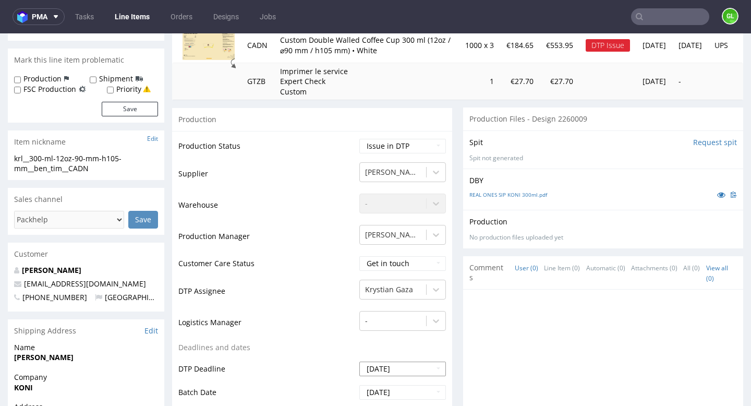
scroll to position [8, 0]
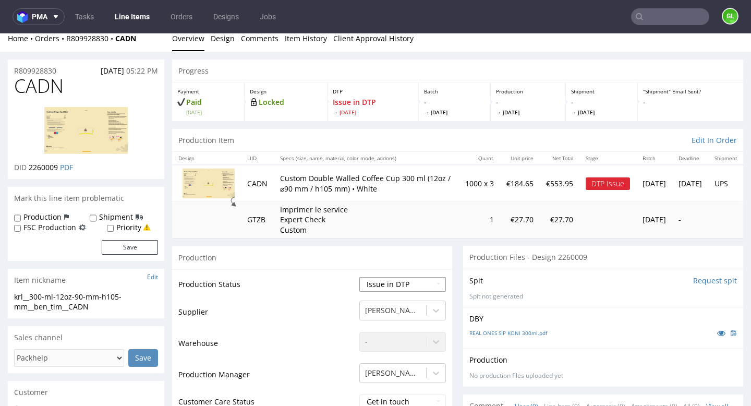
click at [411, 282] on select "Waiting for Artwork Waiting for Diecut Waiting for Mockup Waiting for DTP Waiti…" at bounding box center [402, 284] width 87 height 15
select select "back_for_dtp"
click at [359, 278] on select "Waiting for Artwork Waiting for Diecut Waiting for Mockup Waiting for DTP Waiti…" at bounding box center [402, 284] width 87 height 15
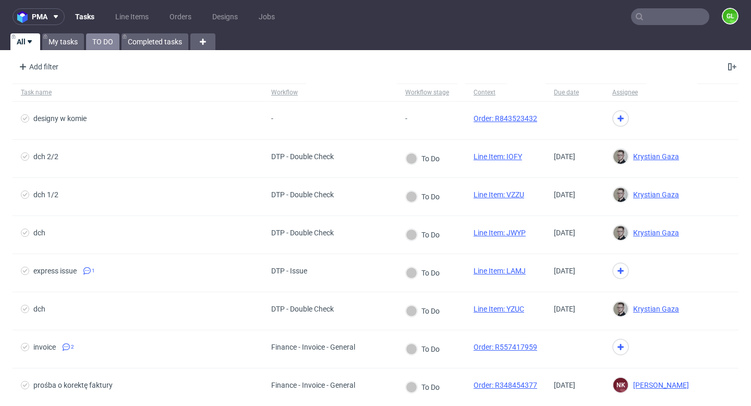
click at [104, 39] on link "TO DO" at bounding box center [102, 41] width 33 height 17
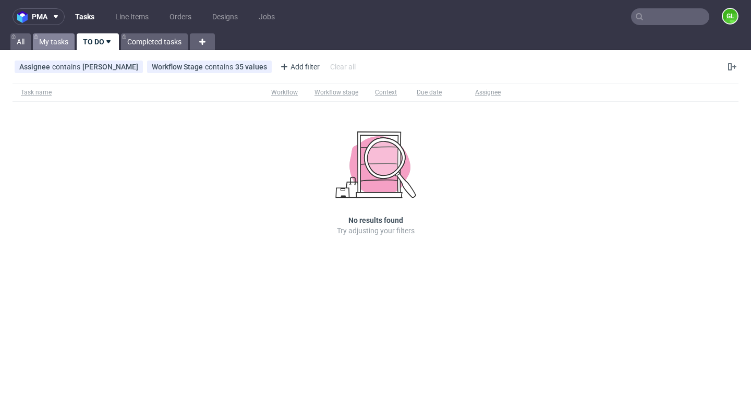
click at [63, 43] on link "My tasks" at bounding box center [54, 41] width 42 height 17
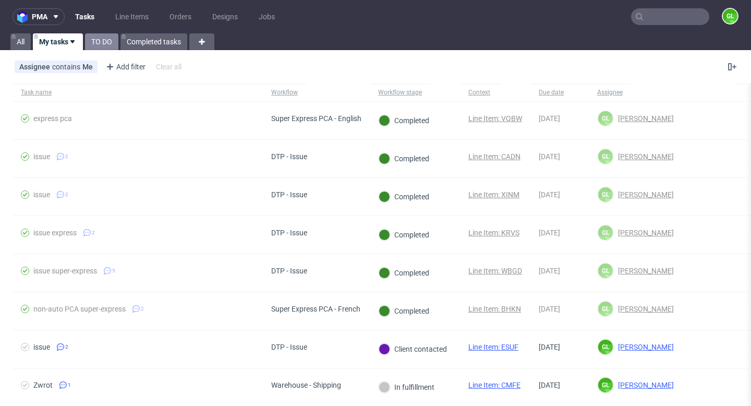
click at [104, 41] on link "TO DO" at bounding box center [101, 41] width 33 height 17
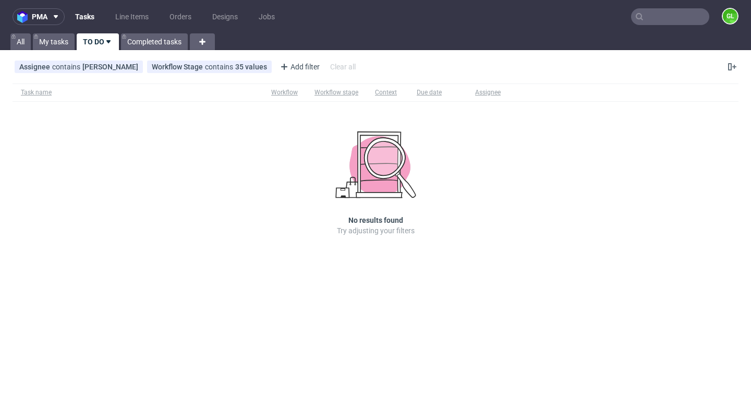
click at [89, 12] on link "Tasks" at bounding box center [85, 16] width 32 height 17
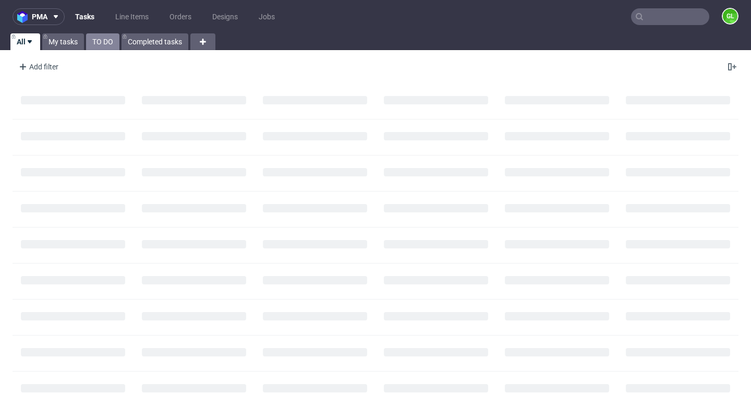
click at [103, 46] on link "TO DO" at bounding box center [102, 41] width 33 height 17
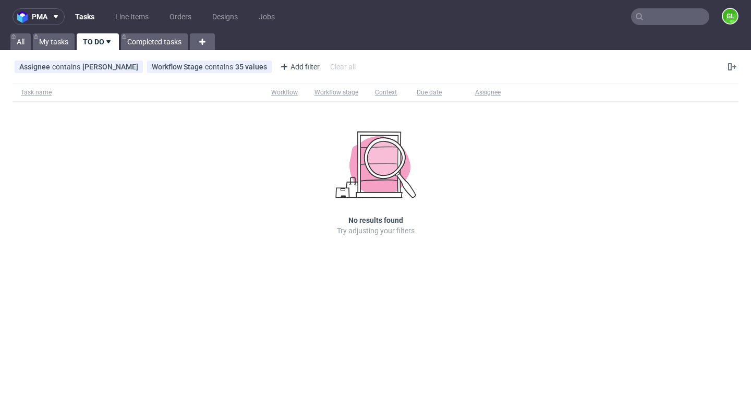
click at [672, 19] on input "text" at bounding box center [670, 16] width 78 height 17
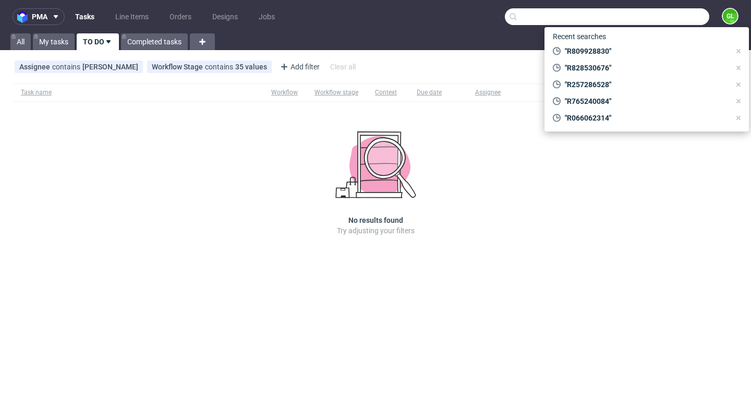
paste input "R851991152"
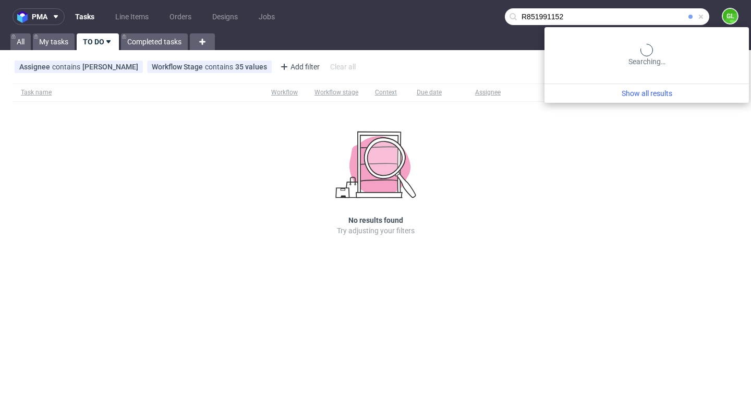
type input "R851991152"
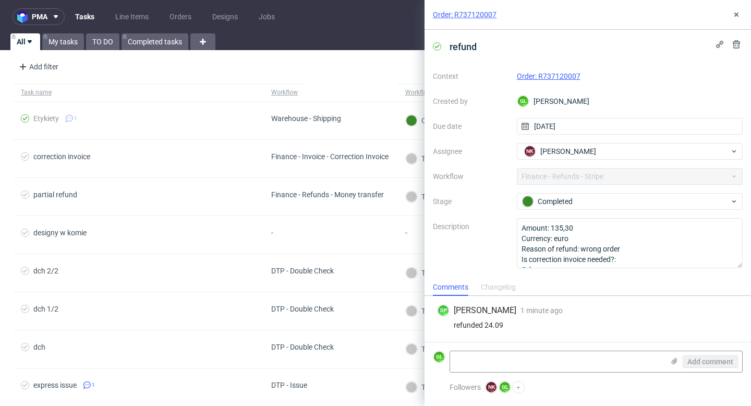
click at [539, 79] on link "Order: R737120007" at bounding box center [549, 76] width 64 height 8
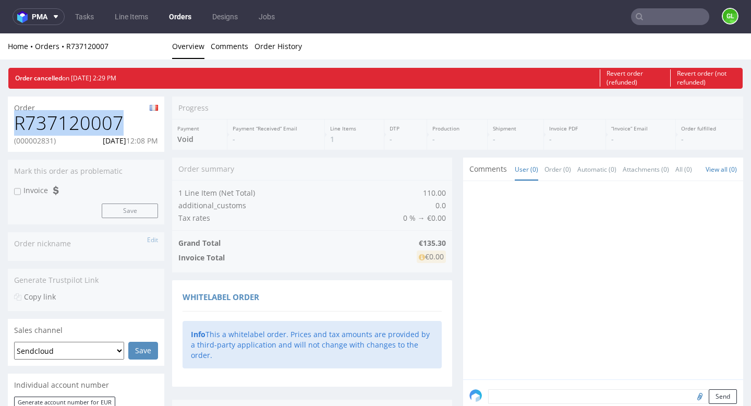
drag, startPoint x: 15, startPoint y: 126, endPoint x: 119, endPoint y: 125, distance: 104.8
click at [119, 125] on h1 "R737120007" at bounding box center [86, 123] width 144 height 21
copy h1 "R737120007"
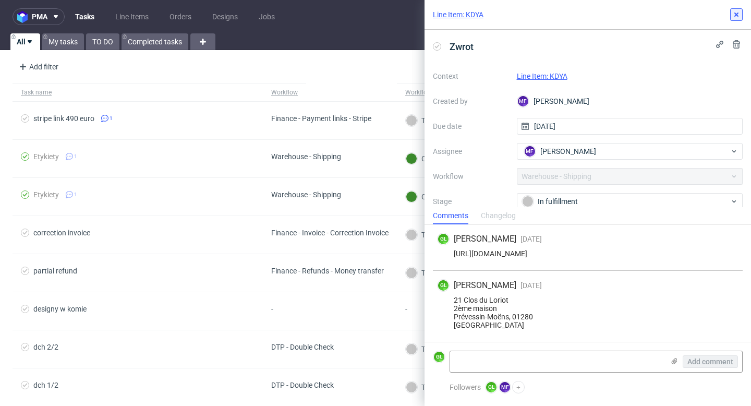
click at [733, 13] on icon at bounding box center [736, 14] width 8 height 8
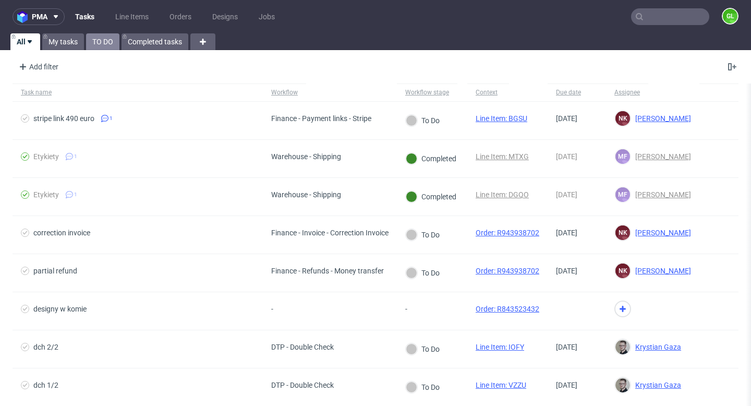
click at [103, 43] on link "TO DO" at bounding box center [102, 41] width 33 height 17
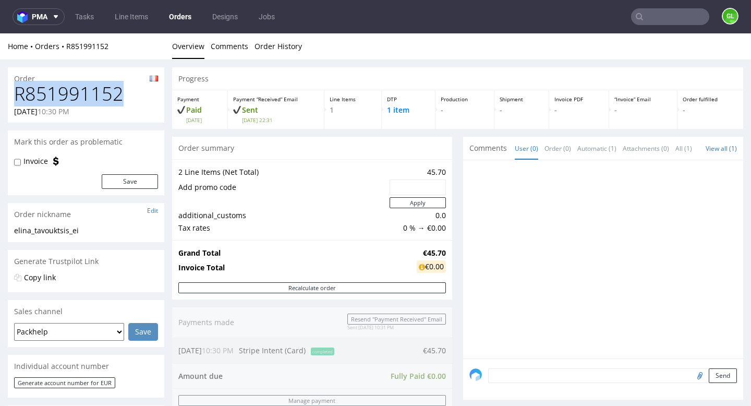
drag, startPoint x: 17, startPoint y: 93, endPoint x: 120, endPoint y: 93, distance: 103.8
click at [120, 93] on h1 "R851991152" at bounding box center [86, 93] width 144 height 21
copy h1 "R851991152"
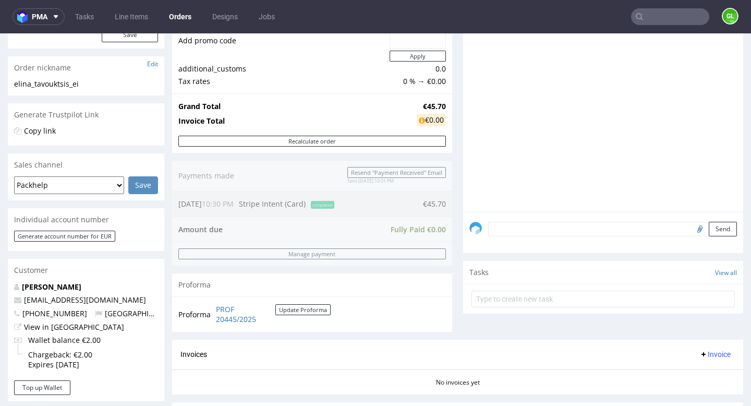
scroll to position [151, 0]
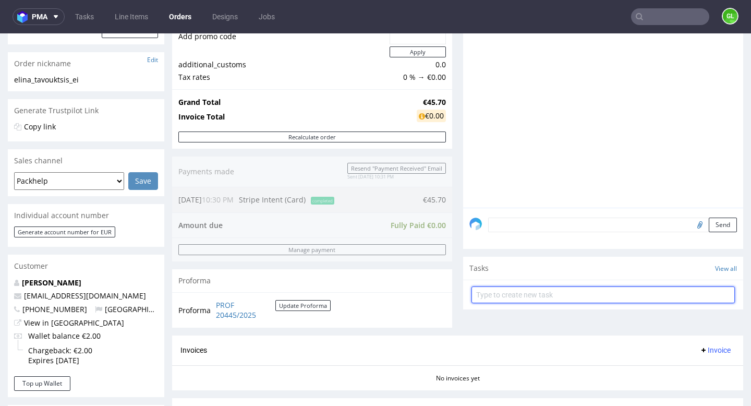
click at [668, 303] on input "text" at bounding box center [602, 294] width 263 height 17
type input "r"
type input "Refund"
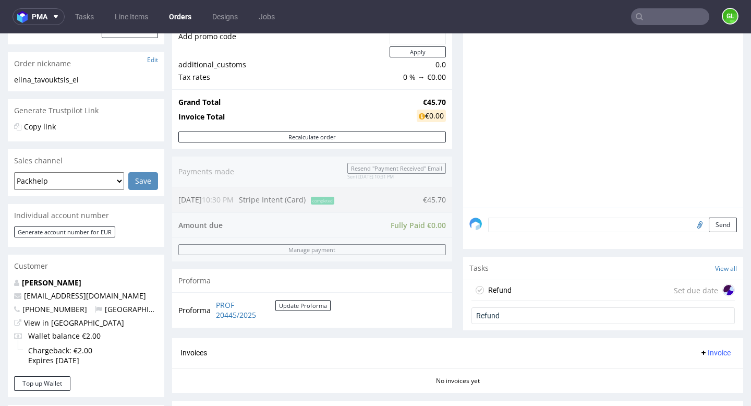
click at [680, 296] on div "Set due date" at bounding box center [704, 290] width 61 height 13
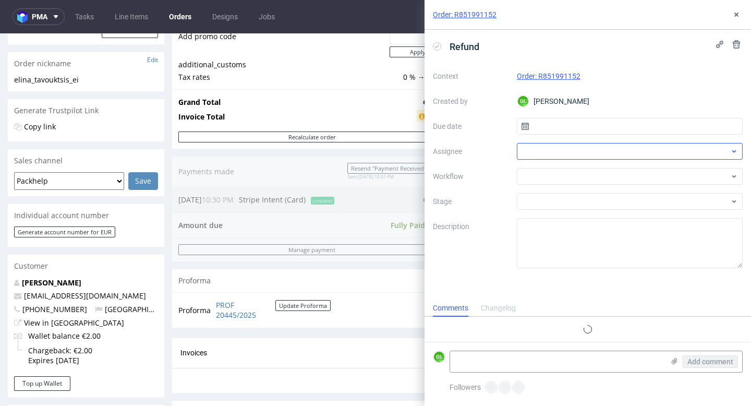
scroll to position [8, 0]
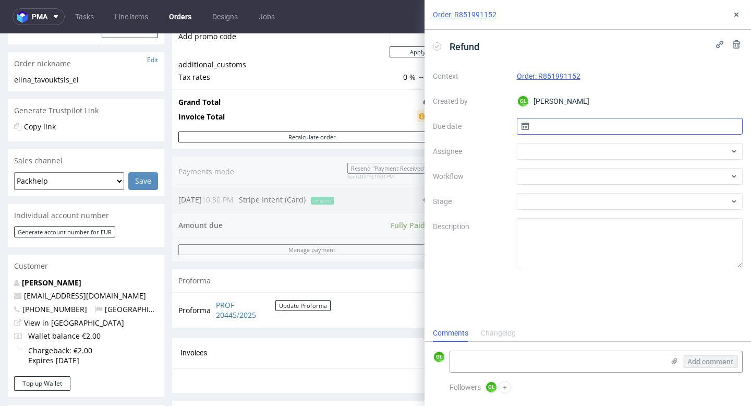
click at [588, 127] on input "text" at bounding box center [630, 126] width 226 height 17
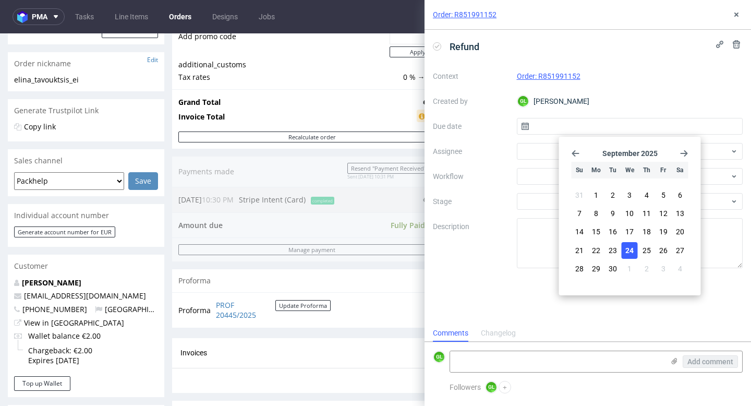
click at [631, 247] on span "24" at bounding box center [629, 250] width 8 height 10
type input "[DATE]"
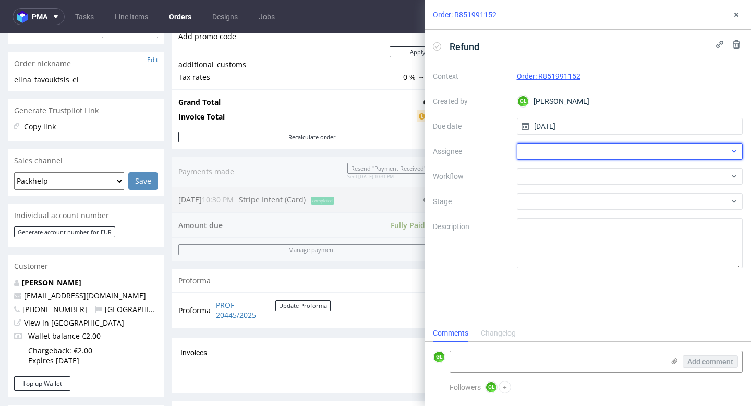
click at [625, 155] on div at bounding box center [630, 151] width 226 height 17
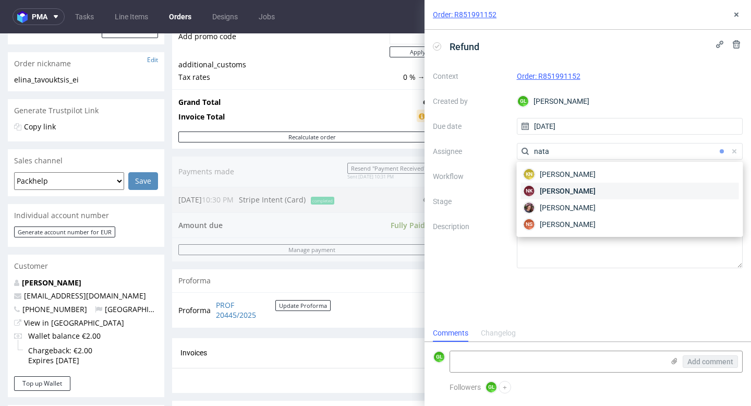
type input "nata"
click at [615, 191] on div "NK Natalia Kaczorowska" at bounding box center [630, 190] width 218 height 17
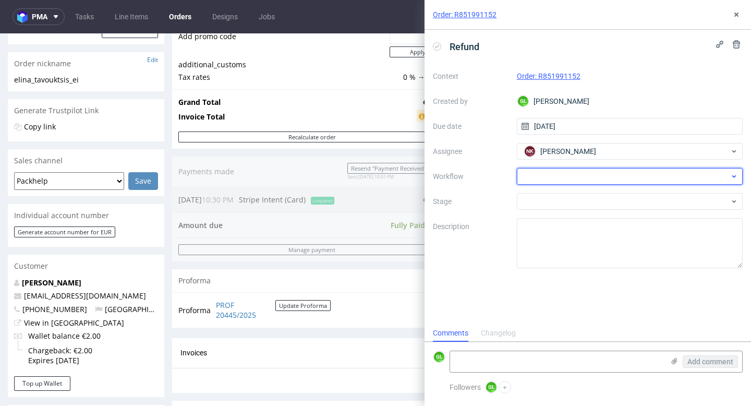
click at [593, 179] on div at bounding box center [630, 176] width 226 height 17
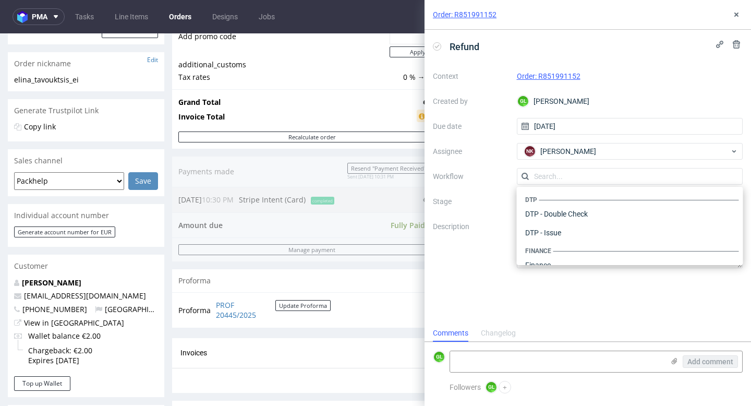
scroll to position [641, 0]
click at [493, 205] on label "Stage" at bounding box center [471, 201] width 76 height 13
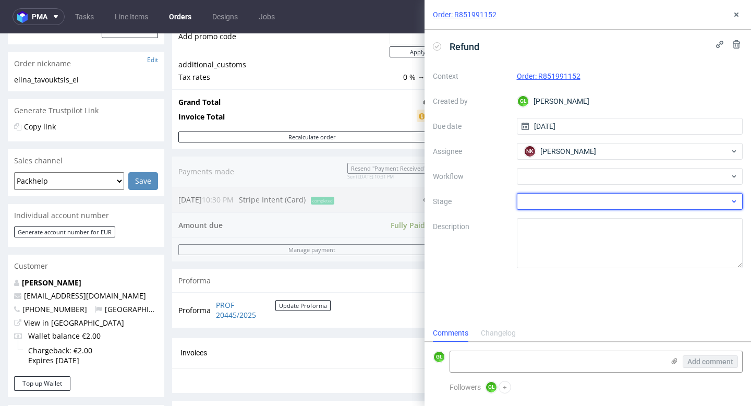
click at [637, 206] on div at bounding box center [630, 201] width 226 height 17
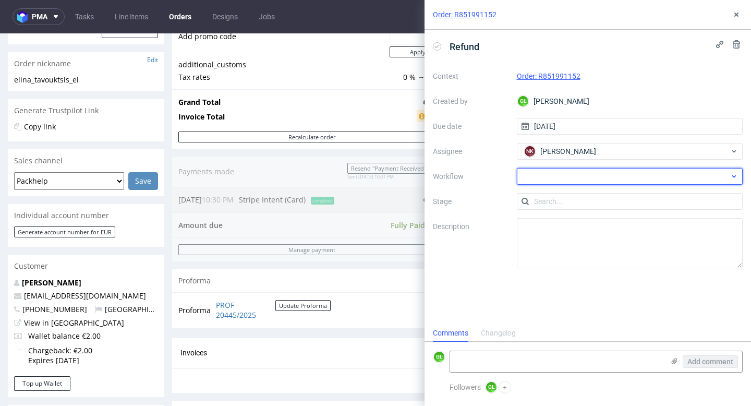
click at [622, 177] on div at bounding box center [630, 176] width 226 height 17
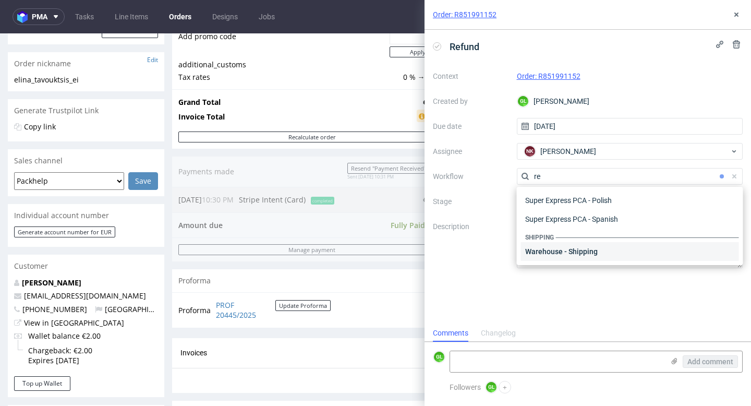
scroll to position [252, 0]
type input "r"
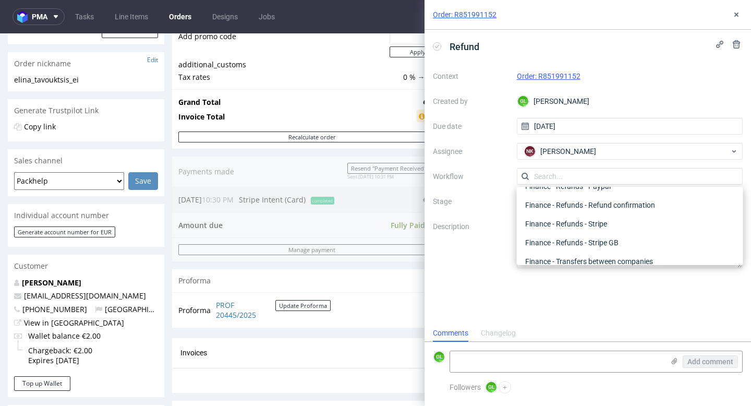
scroll to position [361, 0]
click at [589, 221] on div "Finance - Refunds - Stripe" at bounding box center [630, 223] width 218 height 19
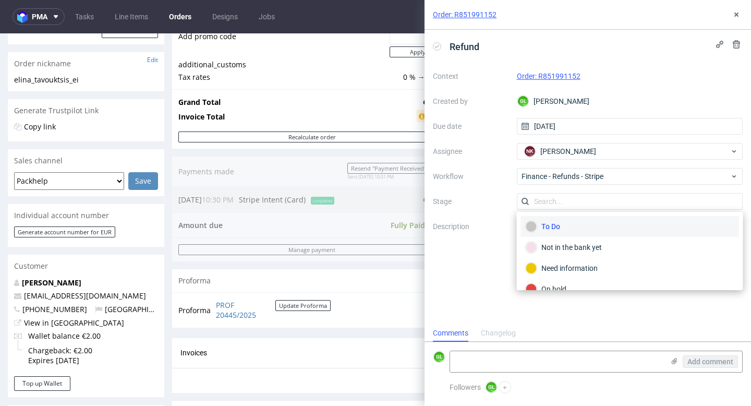
click at [573, 226] on div "To Do" at bounding box center [630, 226] width 209 height 11
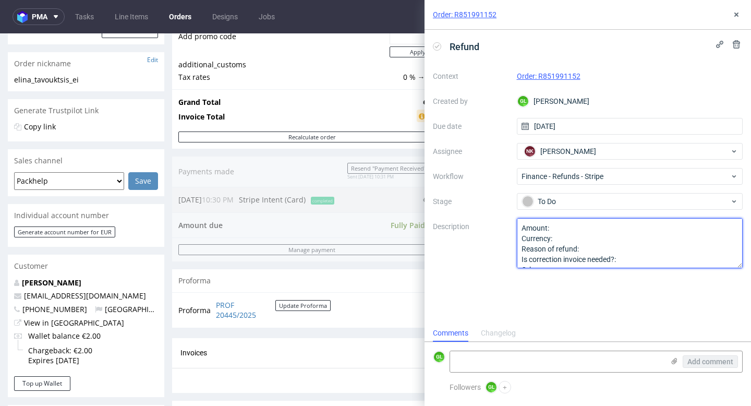
click at [562, 227] on textarea "Amount: Currency: Reason of refund: Is correction invoice needed?: Other:" at bounding box center [630, 243] width 226 height 50
click at [564, 237] on textarea "Amount: Currency: Reason of refund: Is correction invoice needed?: Other:" at bounding box center [630, 243] width 226 height 50
click at [594, 247] on textarea "Amount: Currency: Reason of refund: Is correction invoice needed?: Other:" at bounding box center [630, 243] width 226 height 50
type textarea "Amount: Full Currency: euro Reason of refund: order cancelled Is correction inv…"
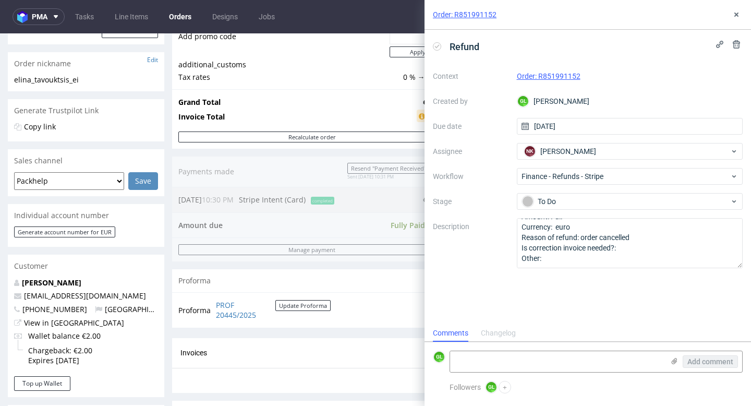
click at [705, 288] on div "Refund Context Order: R851991152 Created by GL Guillaume Leroux Due date 24/09/…" at bounding box center [587, 177] width 326 height 295
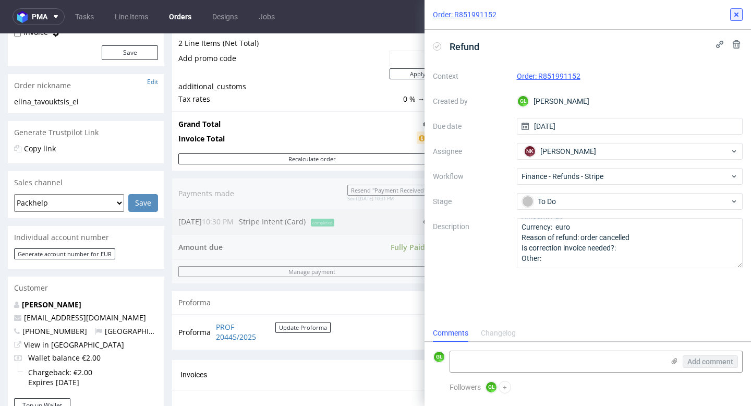
click at [737, 13] on use at bounding box center [736, 15] width 4 height 4
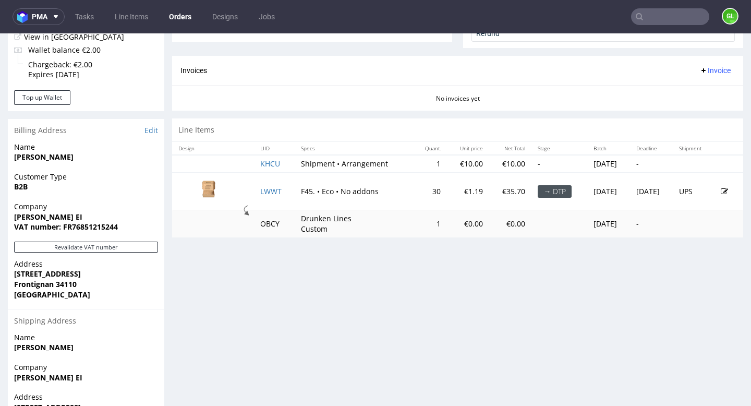
scroll to position [471, 0]
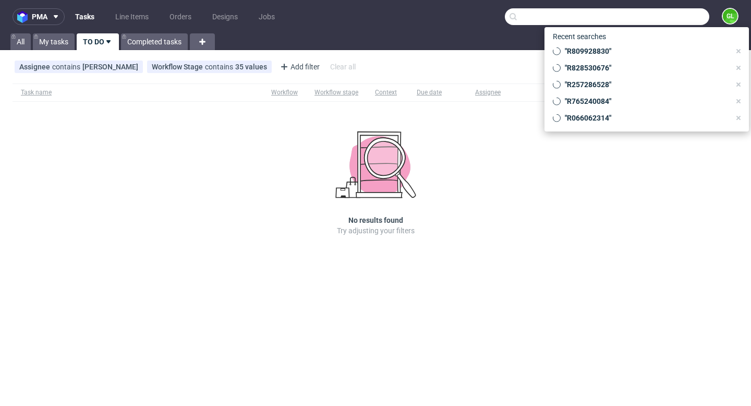
click at [664, 17] on input "text" at bounding box center [607, 16] width 204 height 17
paste input "R367953828"
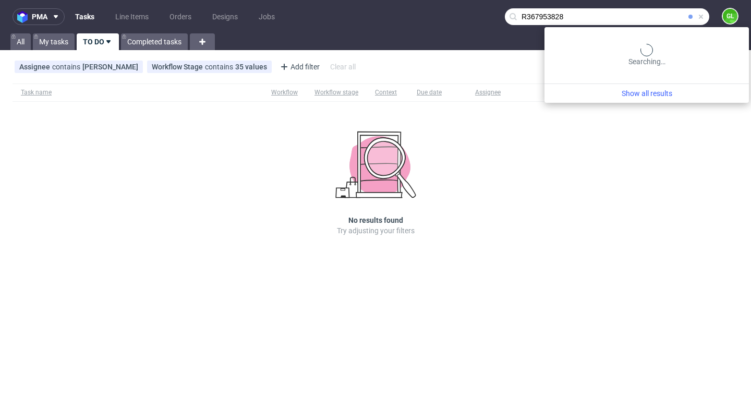
type input "R367953828"
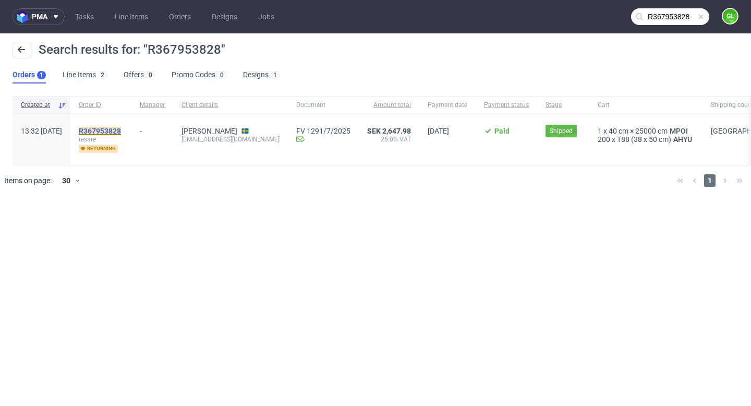
click at [121, 133] on mark "R367953828" at bounding box center [100, 131] width 42 height 8
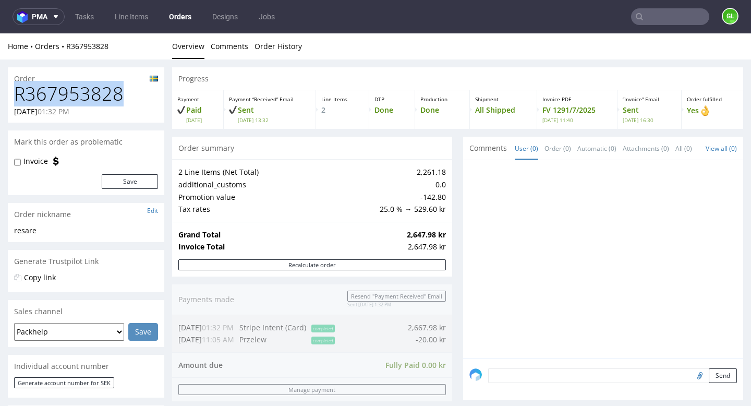
drag, startPoint x: 16, startPoint y: 96, endPoint x: 130, endPoint y: 103, distance: 114.4
click at [130, 103] on h1 "R367953828" at bounding box center [86, 93] width 144 height 21
copy h1 "R367953828"
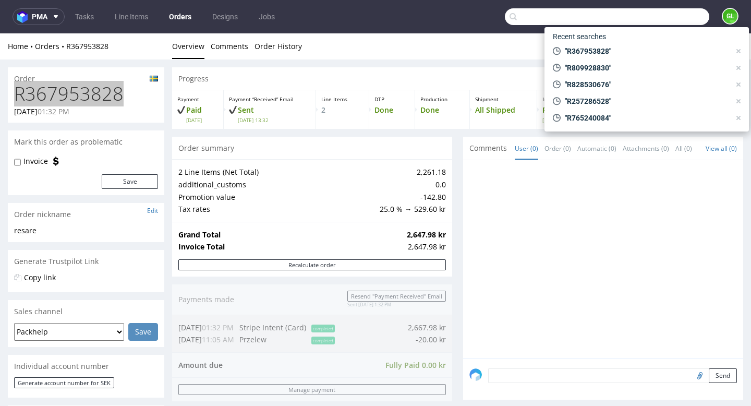
click at [664, 23] on input "text" at bounding box center [607, 16] width 204 height 17
paste input "R428317345"
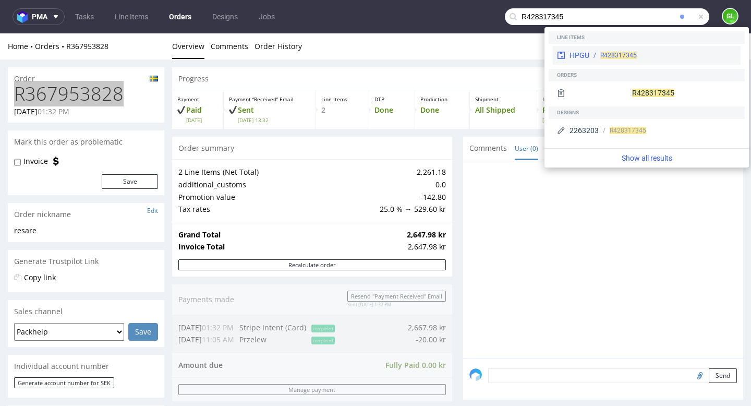
type input "R428317345"
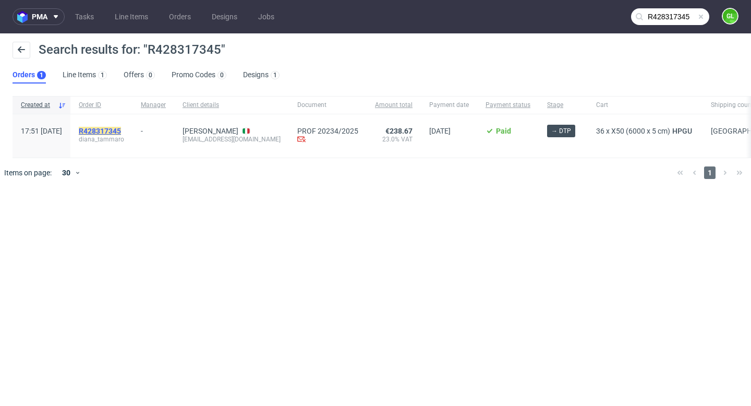
click at [121, 132] on mark "R428317345" at bounding box center [100, 131] width 42 height 8
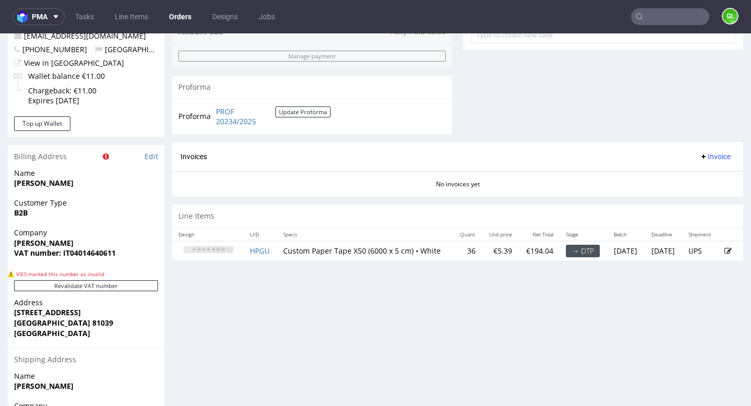
scroll to position [442, 0]
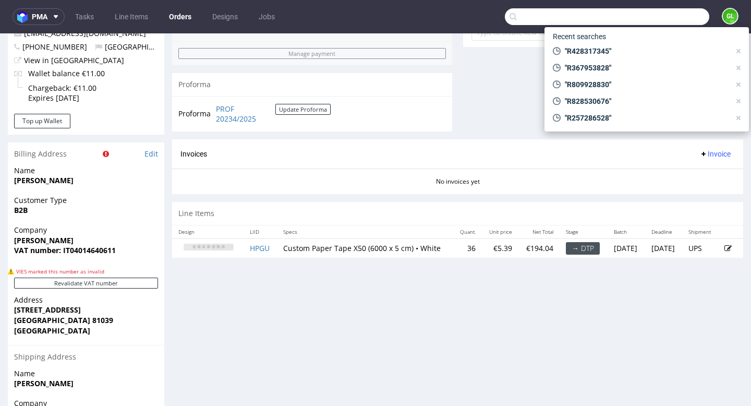
click at [641, 10] on input "text" at bounding box center [607, 16] width 204 height 17
paste input "R410878378"
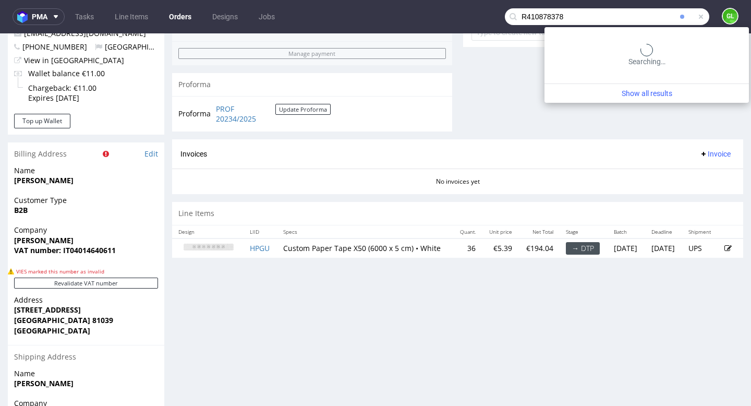
type input "R410878378"
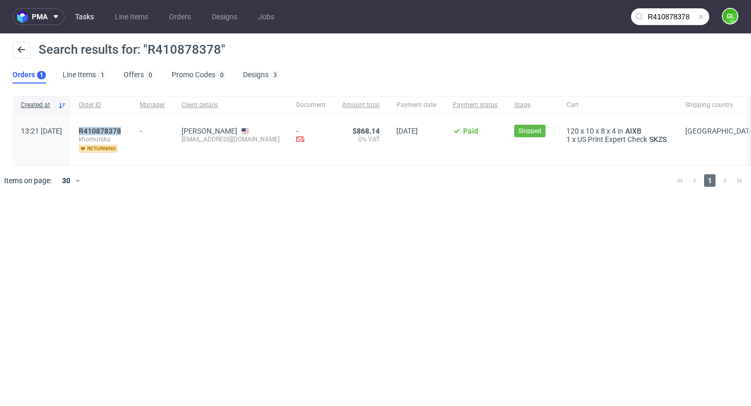
click at [84, 19] on link "Tasks" at bounding box center [84, 16] width 31 height 17
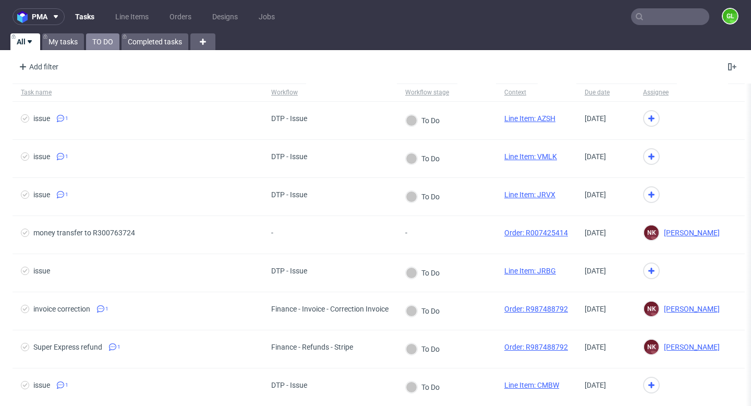
click at [102, 40] on link "TO DO" at bounding box center [102, 41] width 33 height 17
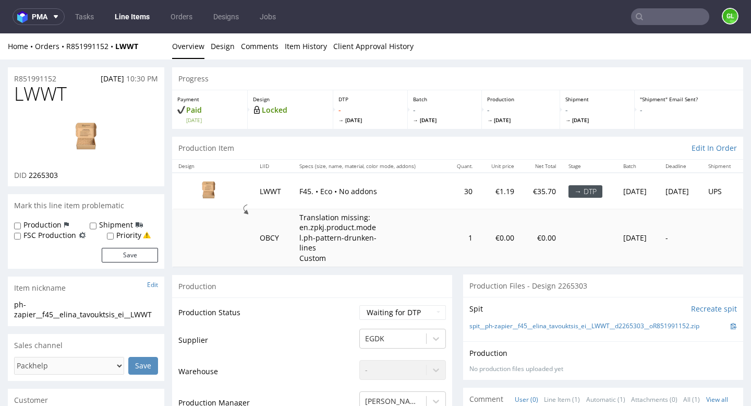
scroll to position [8, 0]
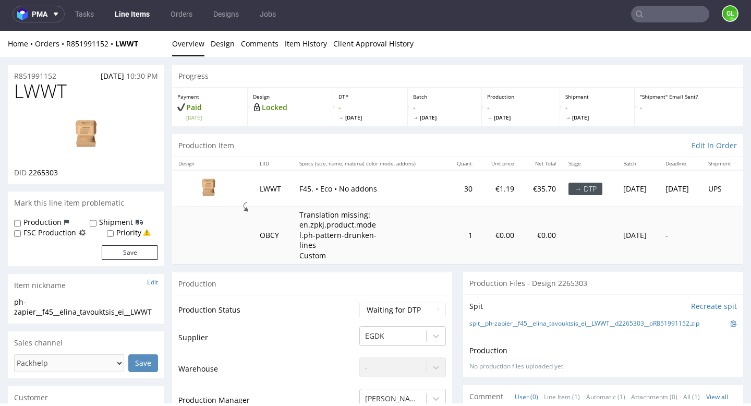
click at [651, 13] on input "text" at bounding box center [670, 14] width 78 height 17
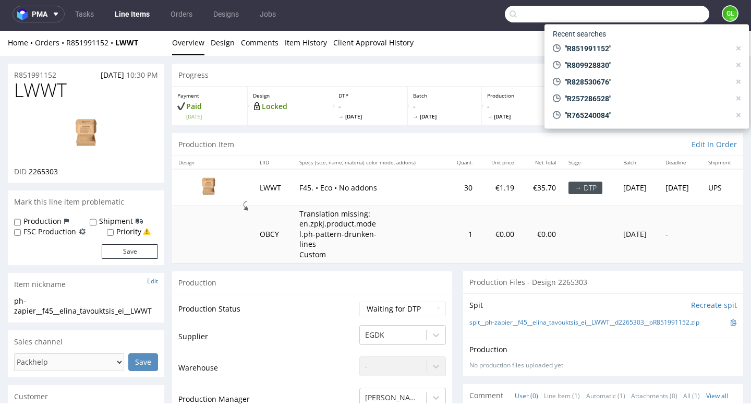
scroll to position [0, 0]
paste input "R765240084"
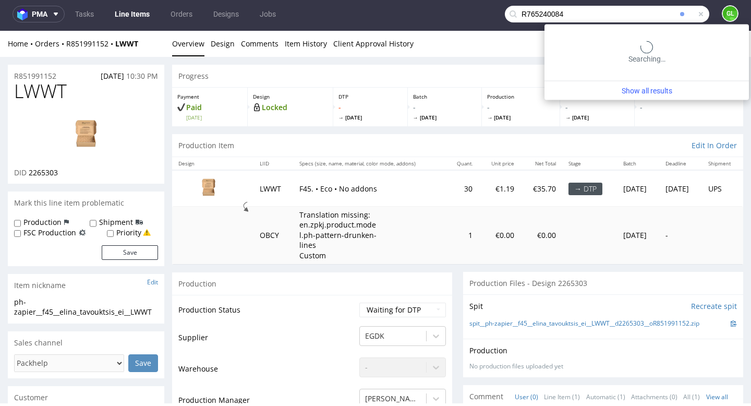
type input "R765240084"
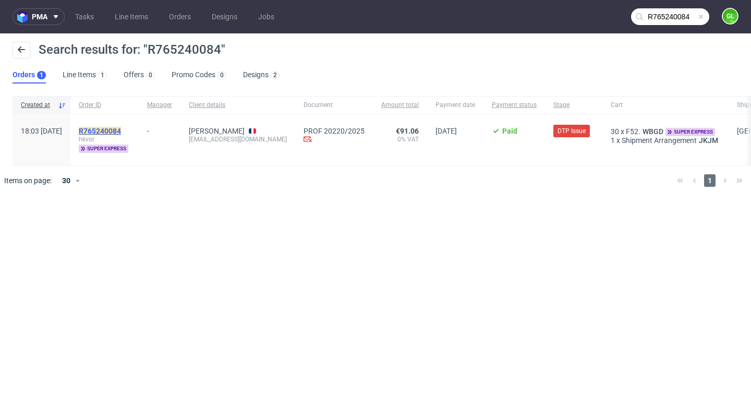
click at [121, 130] on mark "R765240084" at bounding box center [100, 131] width 42 height 8
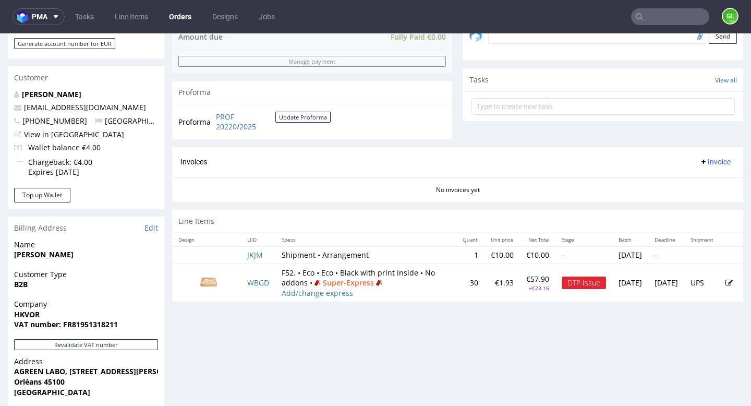
scroll to position [348, 0]
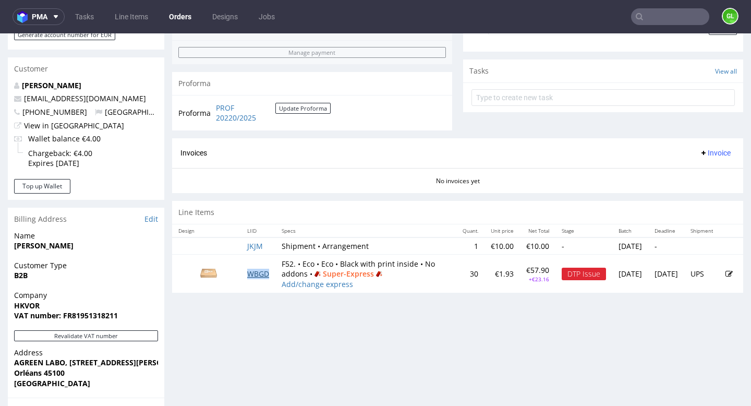
click at [255, 278] on link "WBGD" at bounding box center [258, 274] width 22 height 10
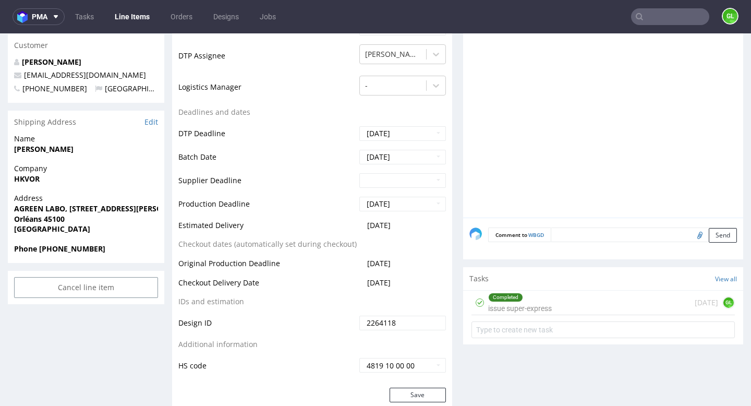
scroll to position [519, 0]
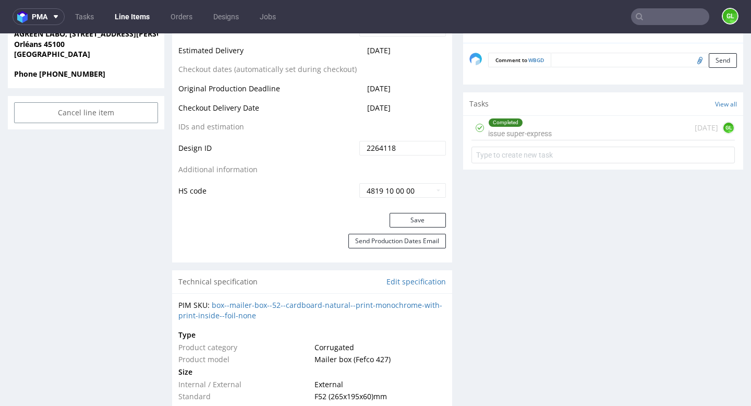
click at [592, 125] on div "Completed issue super-express [DATE] GL" at bounding box center [602, 128] width 263 height 25
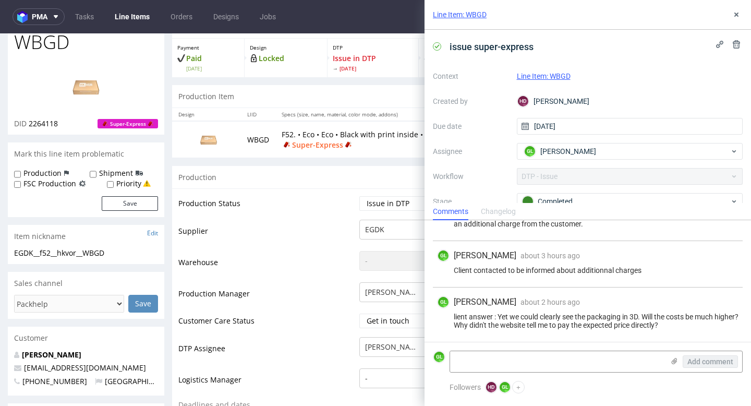
scroll to position [57, 0]
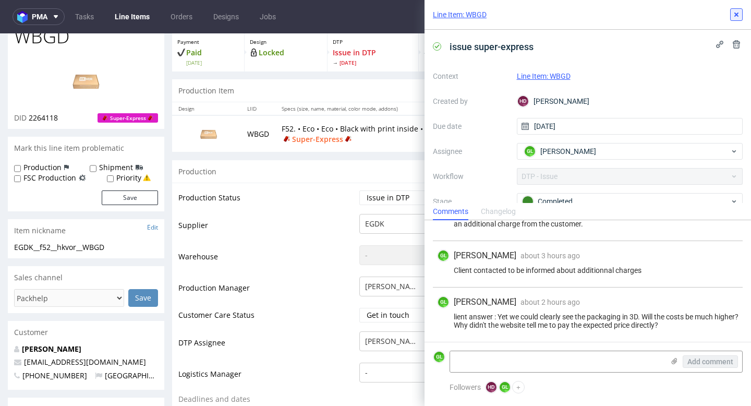
click at [736, 16] on icon at bounding box center [736, 14] width 8 height 8
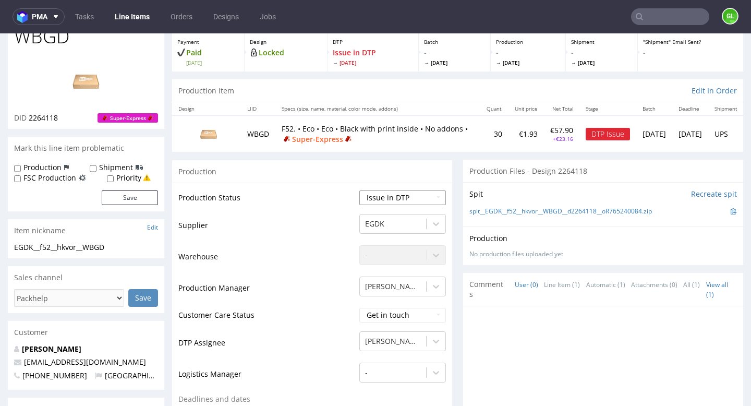
click at [426, 196] on select "Waiting for Artwork Waiting for Diecut Waiting for Mockup Waiting for DTP Waiti…" at bounding box center [402, 197] width 87 height 15
select select "back_for_dtp"
click at [359, 190] on select "Waiting for Artwork Waiting for Diecut Waiting for Mockup Waiting for DTP Waiti…" at bounding box center [402, 197] width 87 height 15
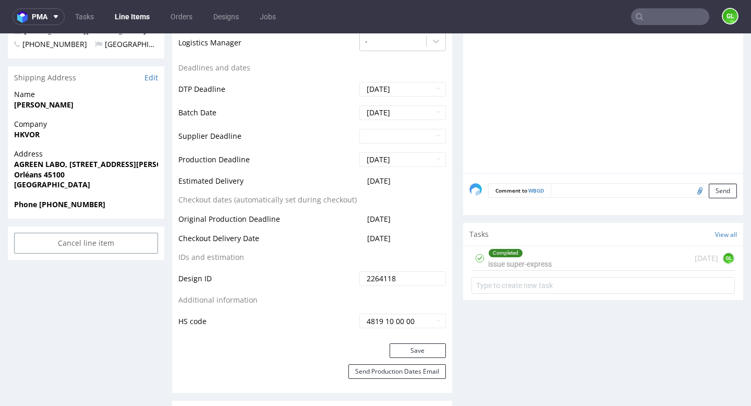
scroll to position [577, 0]
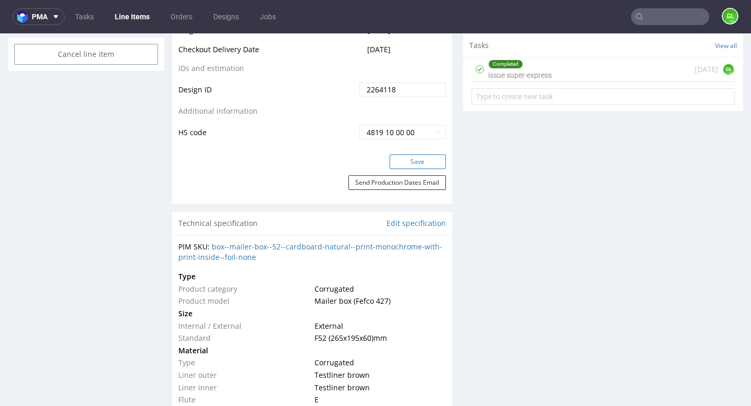
click at [412, 166] on button "Save" at bounding box center [417, 161] width 56 height 15
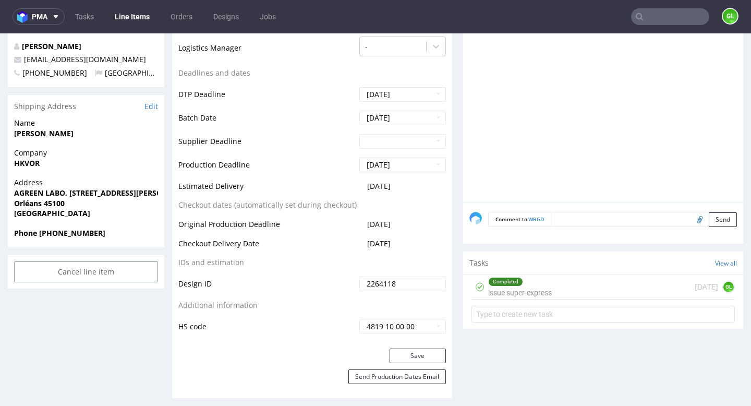
scroll to position [361, 0]
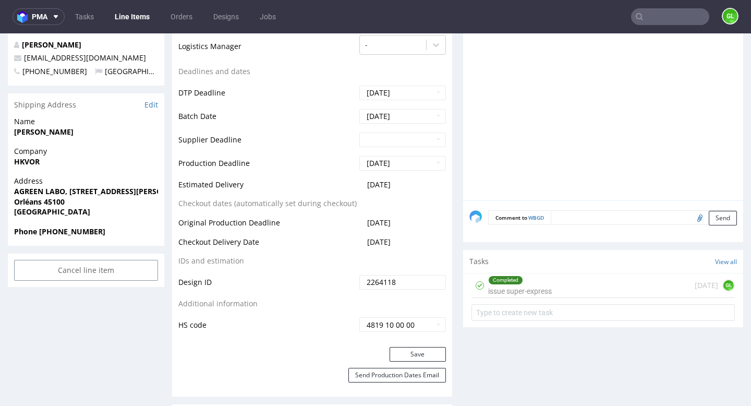
click at [539, 290] on div "Completed issue super-express" at bounding box center [520, 285] width 64 height 24
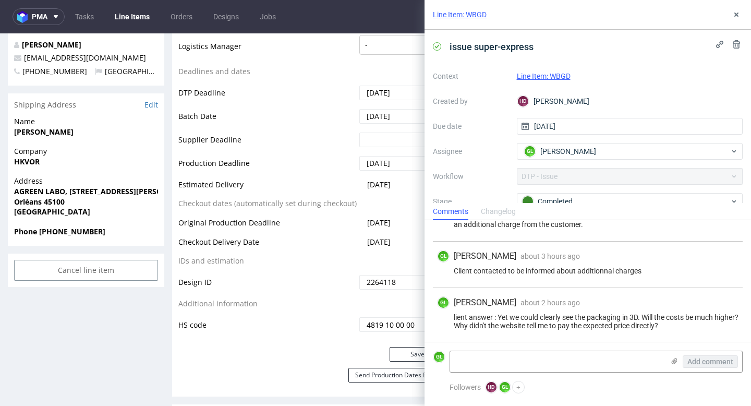
scroll to position [143, 0]
click at [737, 15] on use at bounding box center [736, 15] width 4 height 4
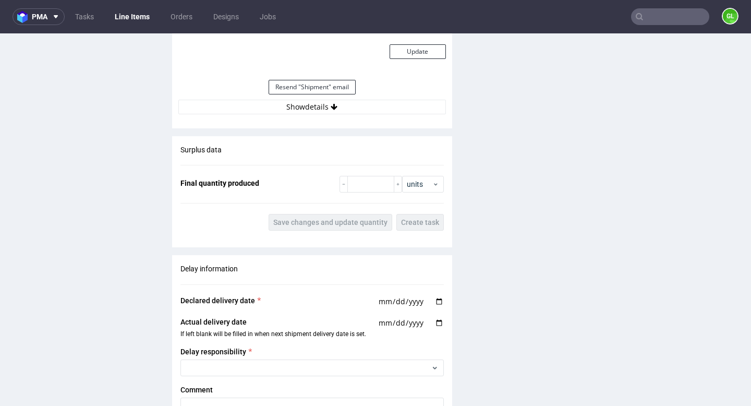
scroll to position [1031, 0]
click at [338, 108] on button "Show details" at bounding box center [311, 106] width 267 height 15
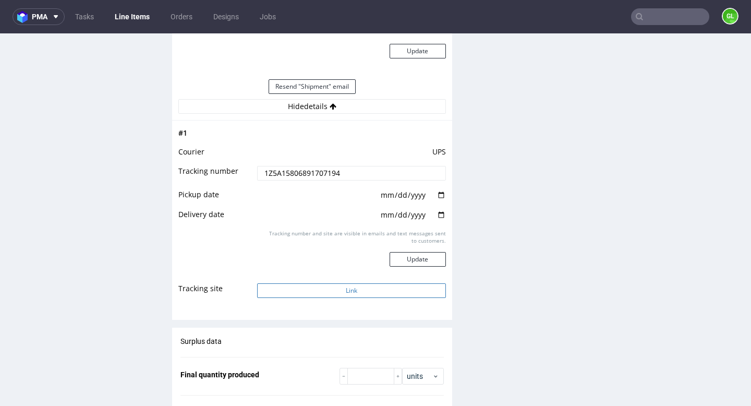
click at [323, 291] on button "Link" at bounding box center [351, 290] width 188 height 15
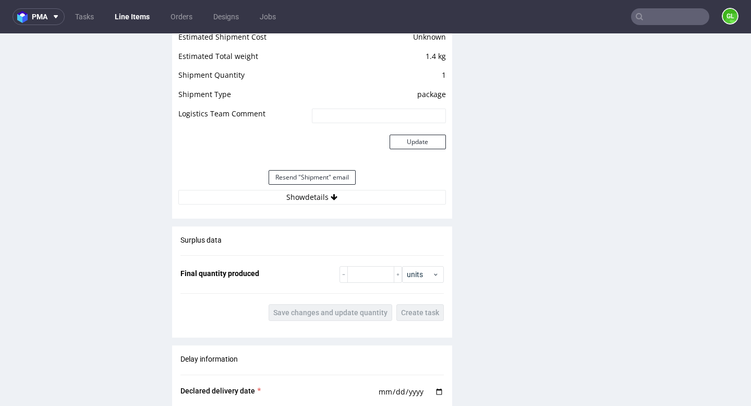
scroll to position [986, 0]
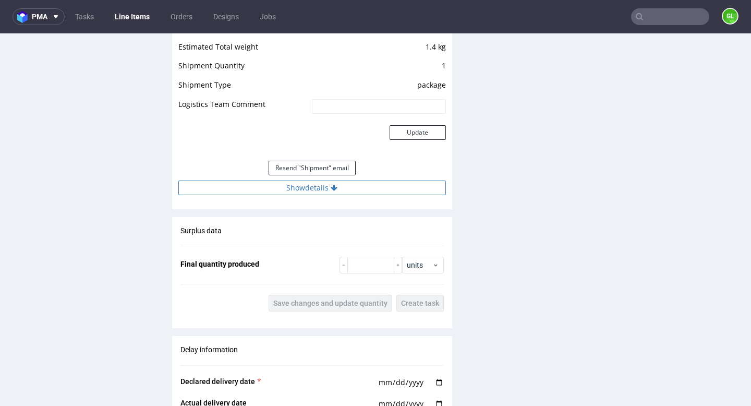
click at [331, 188] on icon at bounding box center [334, 187] width 7 height 7
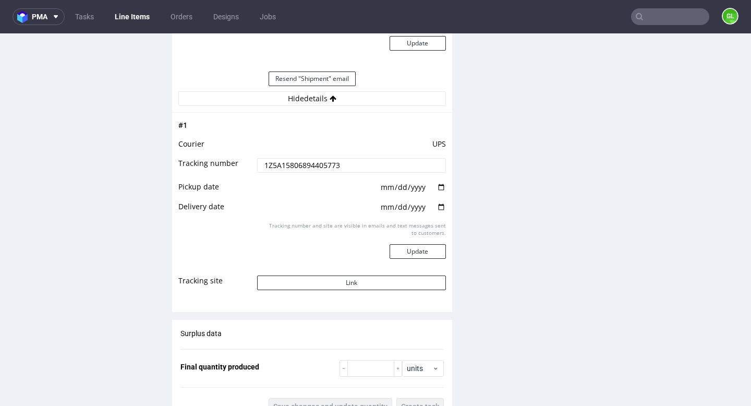
scroll to position [1076, 0]
click at [323, 282] on button "Link" at bounding box center [351, 282] width 188 height 15
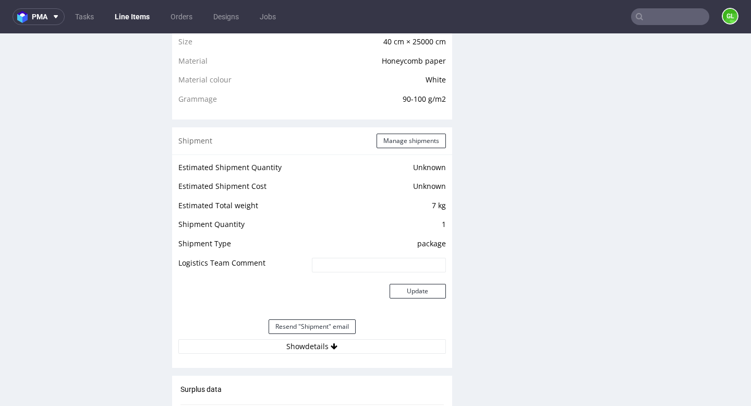
scroll to position [792, 0]
click at [347, 343] on button "Show details" at bounding box center [311, 345] width 267 height 15
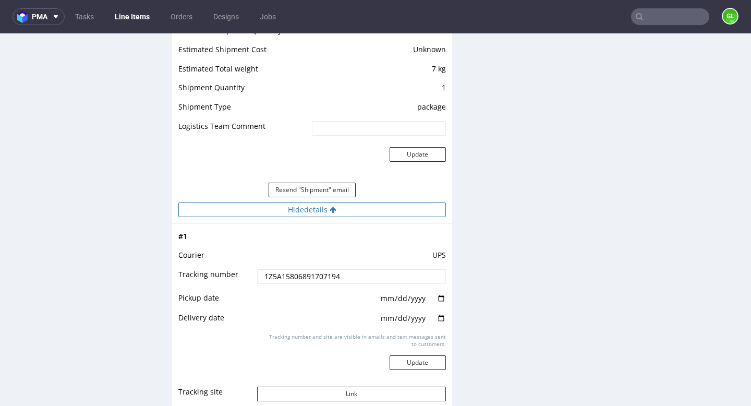
scroll to position [991, 0]
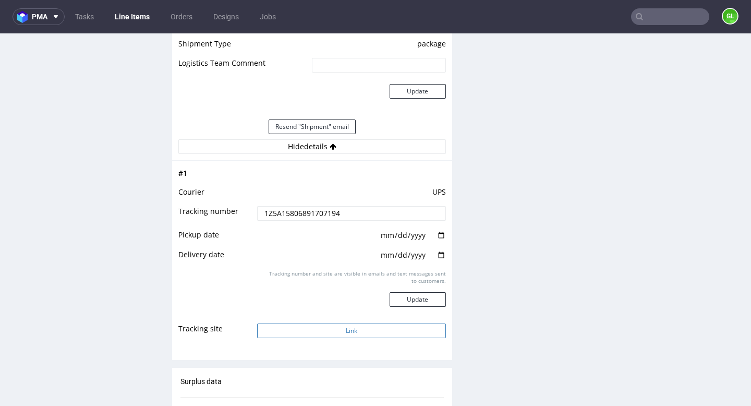
click at [349, 329] on button "Link" at bounding box center [351, 330] width 188 height 15
click at [324, 324] on button "Link" at bounding box center [351, 330] width 188 height 15
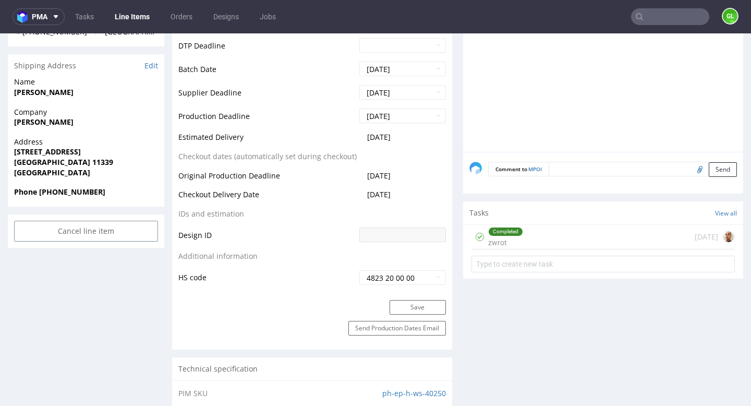
scroll to position [0, 0]
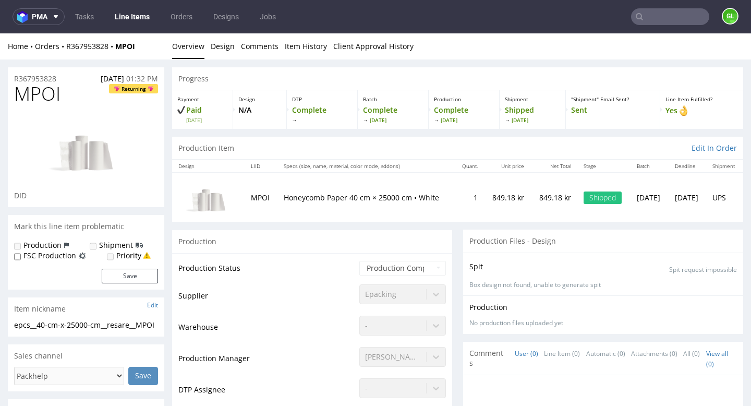
click at [658, 19] on input "text" at bounding box center [670, 16] width 78 height 17
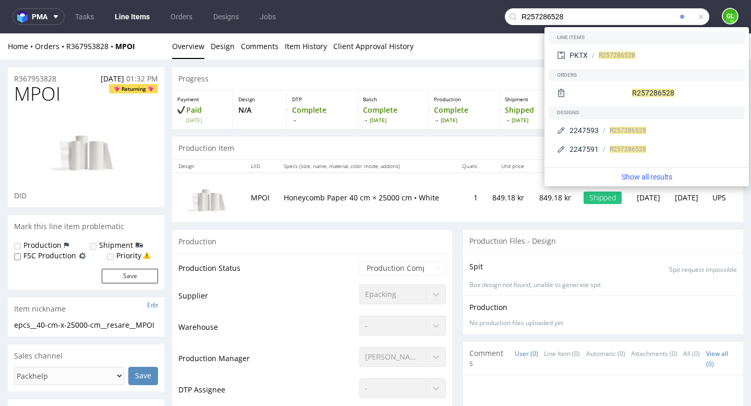
type input "R257286528"
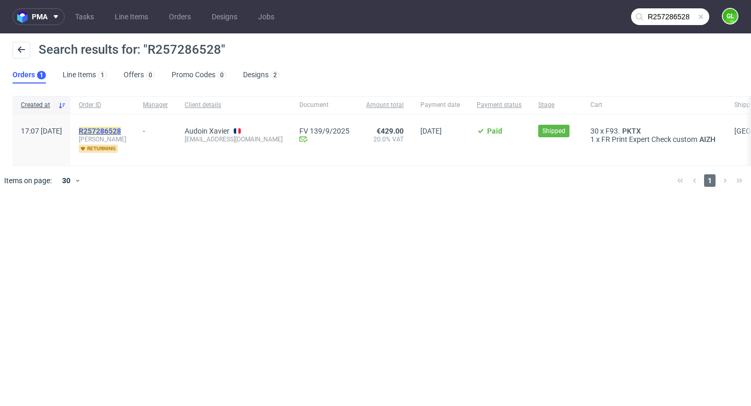
click at [119, 129] on mark "R257286528" at bounding box center [100, 131] width 42 height 8
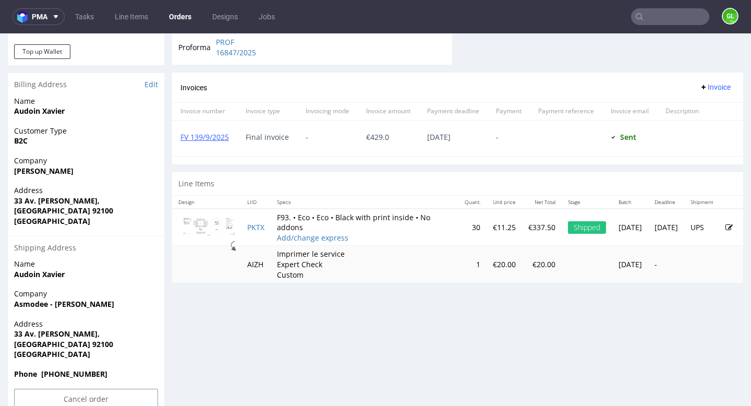
scroll to position [483, 0]
click at [255, 228] on link "PKTX" at bounding box center [255, 226] width 17 height 10
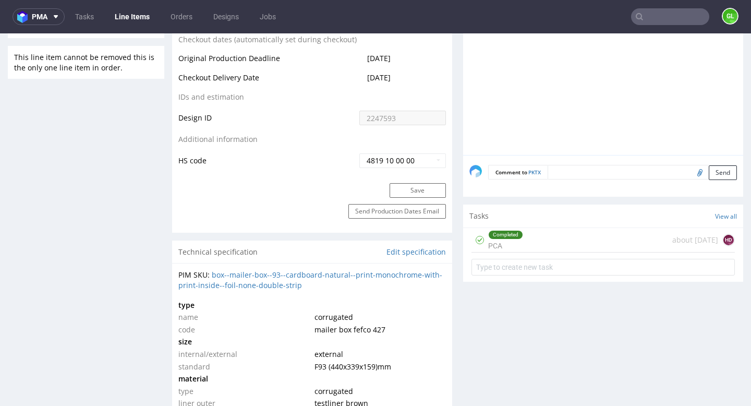
scroll to position [560, 0]
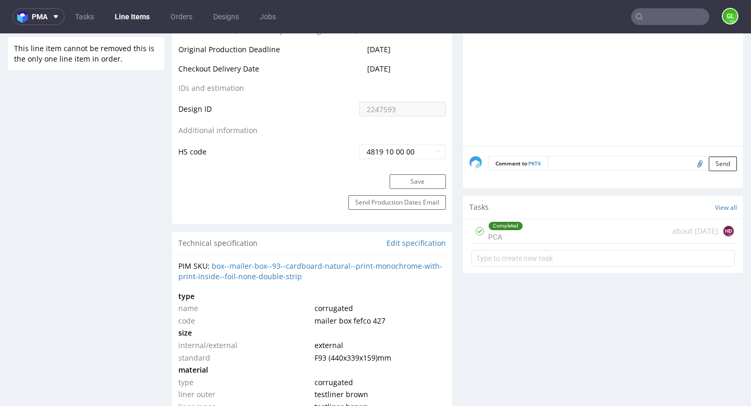
click at [556, 234] on div "Completed PCA about [DATE] HD" at bounding box center [602, 231] width 263 height 25
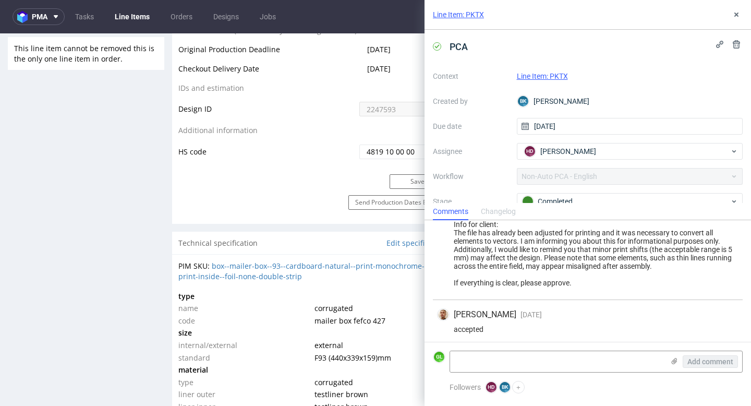
scroll to position [306, 0]
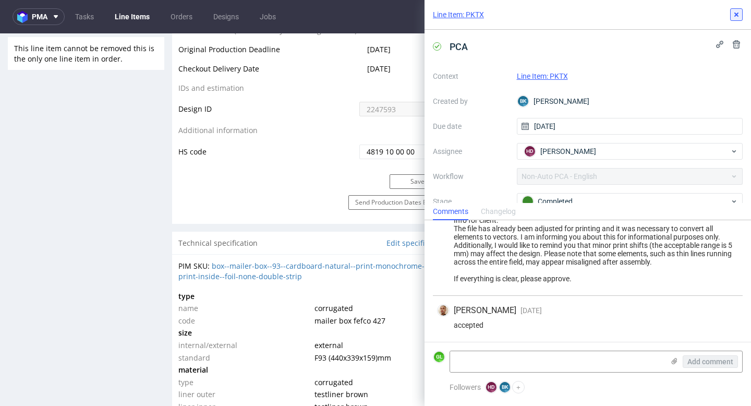
click at [736, 14] on use at bounding box center [736, 15] width 4 height 4
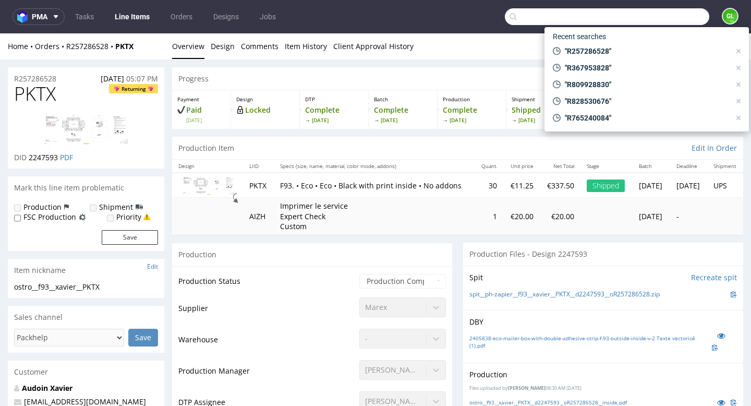
click at [671, 22] on input "text" at bounding box center [607, 16] width 204 height 17
paste input "R828530676"
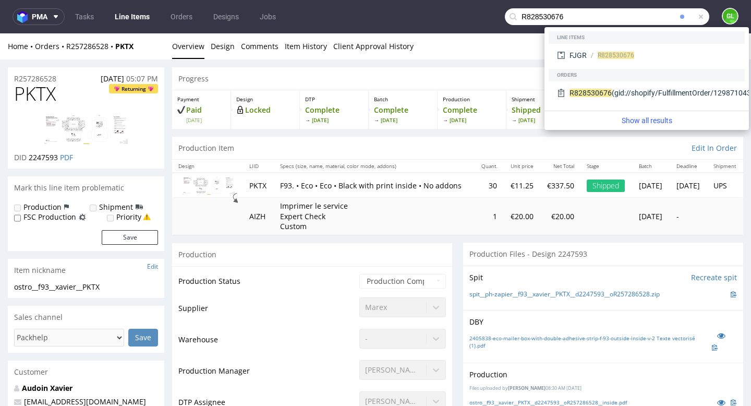
type input "R828530676"
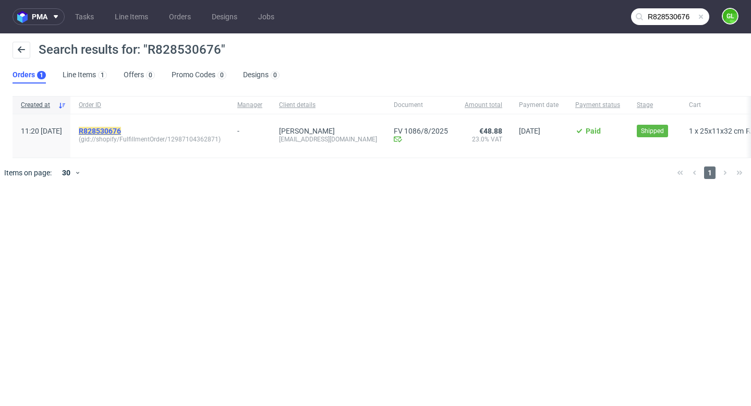
click at [119, 130] on mark "R828530676" at bounding box center [100, 131] width 42 height 8
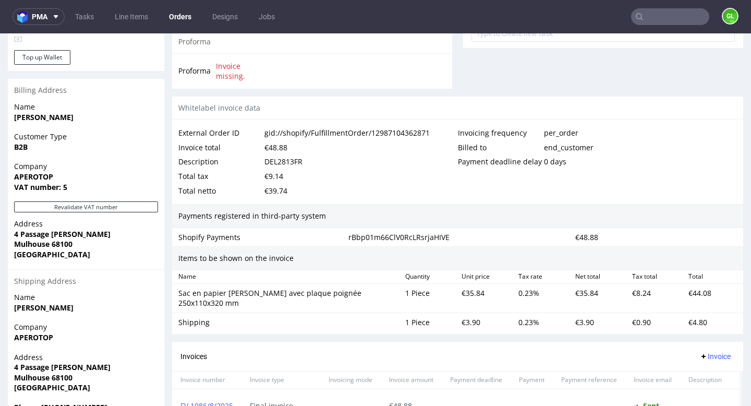
scroll to position [382, 0]
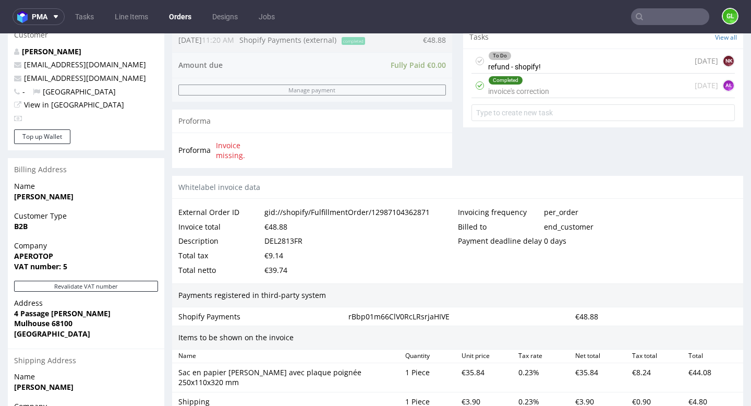
click at [569, 68] on div "To Do refund - shopify! [DATE] NK" at bounding box center [602, 61] width 263 height 25
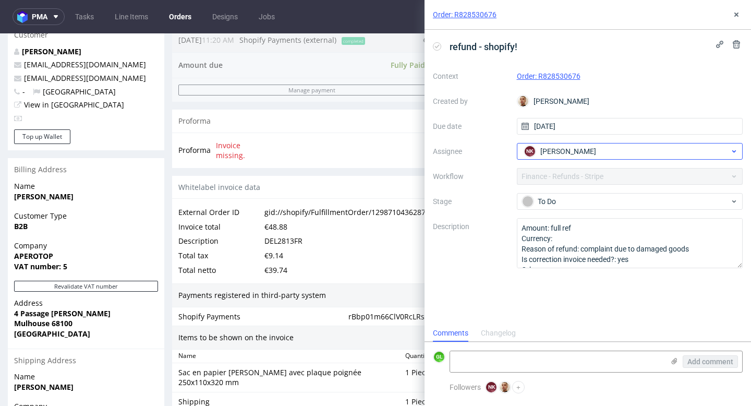
scroll to position [8, 0]
click at [736, 10] on icon at bounding box center [736, 14] width 8 height 8
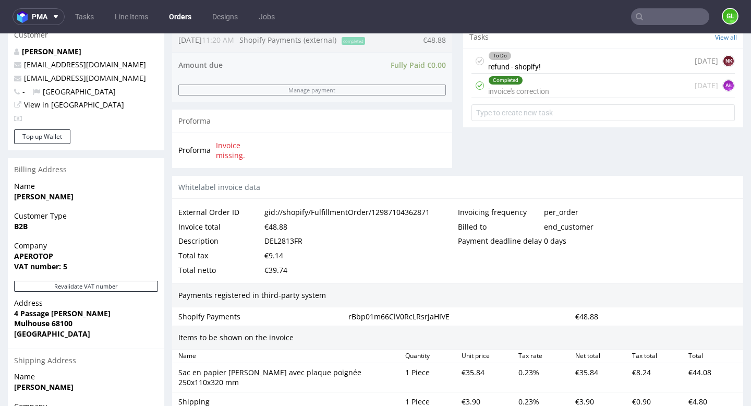
click at [657, 15] on input "text" at bounding box center [670, 16] width 78 height 17
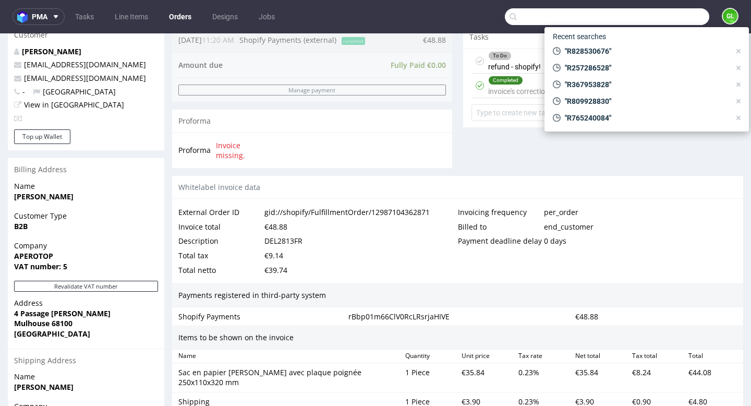
paste input "R765240084"
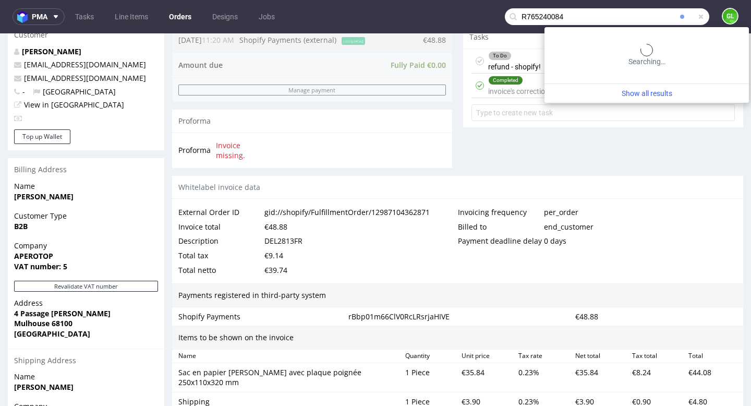
type input "R765240084"
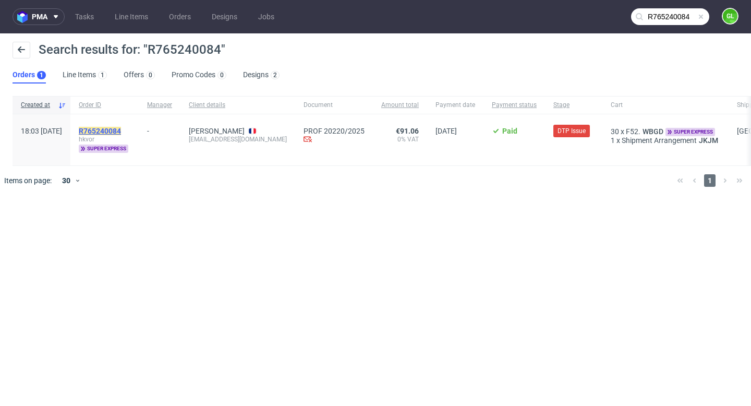
click at [121, 131] on mark "R765240084" at bounding box center [100, 131] width 42 height 8
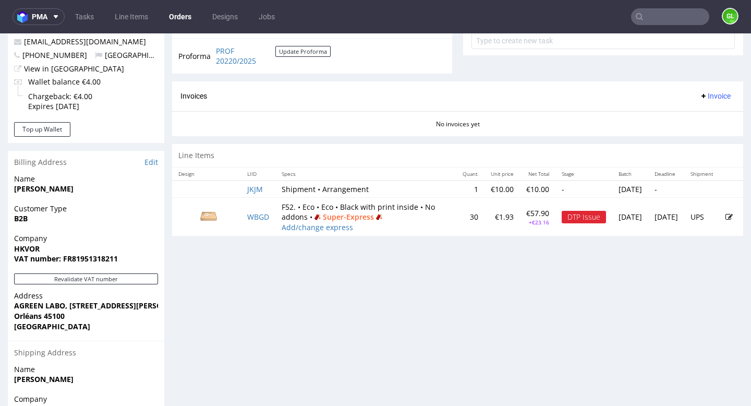
scroll to position [406, 0]
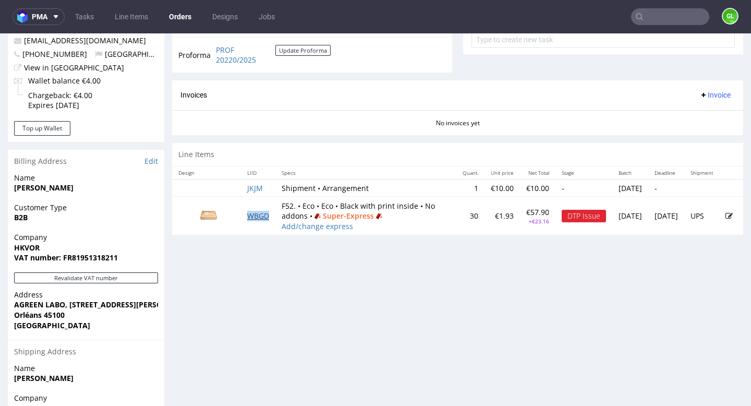
click at [258, 221] on link "WBGD" at bounding box center [258, 216] width 22 height 10
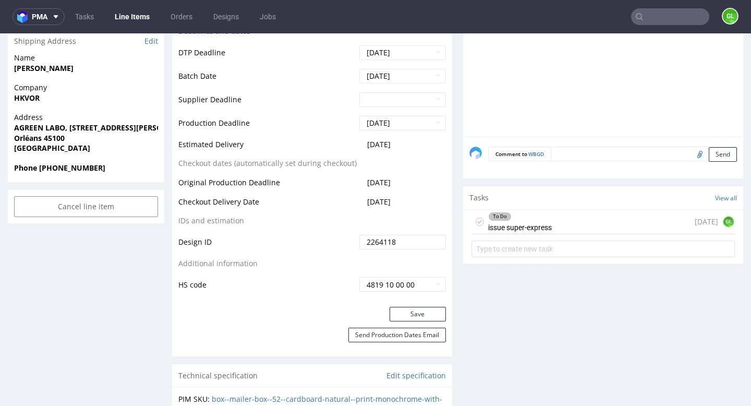
scroll to position [425, 0]
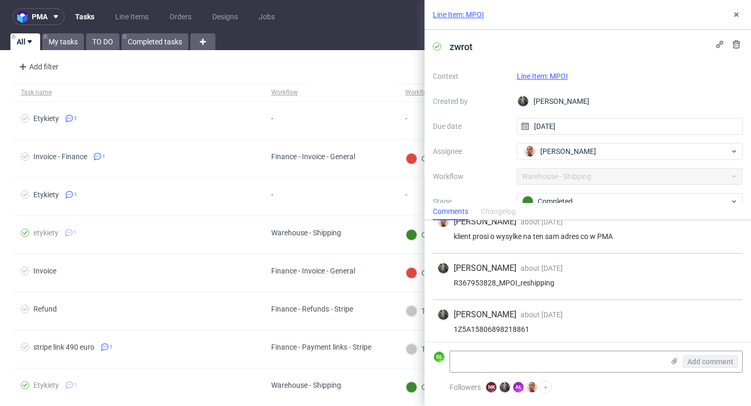
scroll to position [64, 0]
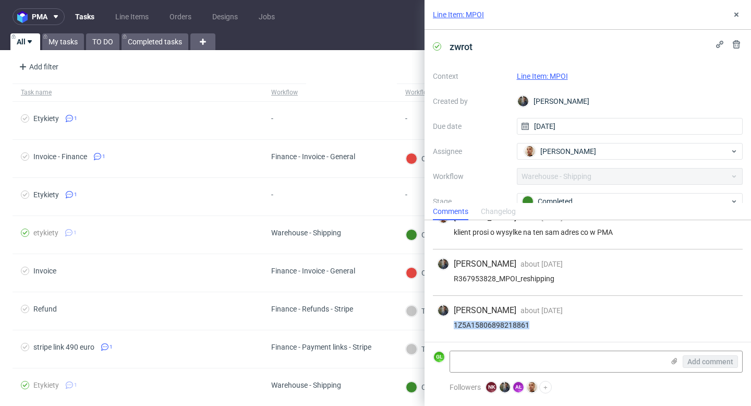
drag, startPoint x: 454, startPoint y: 324, endPoint x: 534, endPoint y: 328, distance: 80.4
click at [534, 328] on div "1Z5A15806898218861" at bounding box center [587, 325] width 301 height 8
copy div "1Z5A15806898218861"
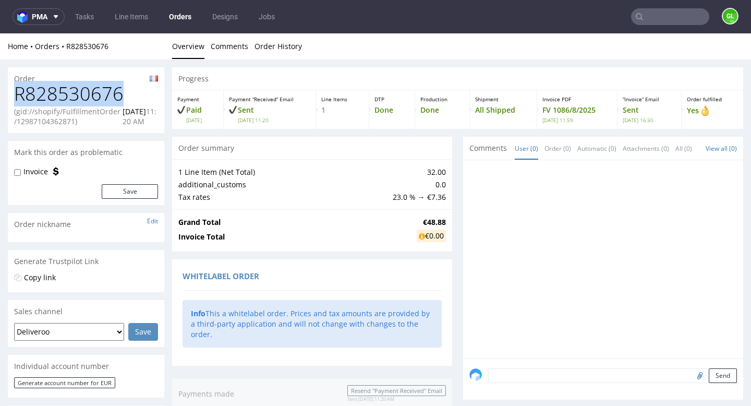
drag, startPoint x: 14, startPoint y: 95, endPoint x: 139, endPoint y: 97, distance: 124.6
click at [139, 97] on h1 "R828530676" at bounding box center [86, 93] width 144 height 21
copy h1 "R828530676"
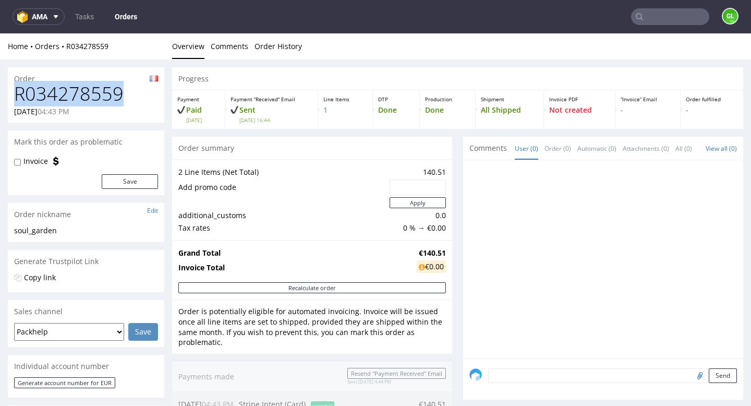
drag, startPoint x: 16, startPoint y: 95, endPoint x: 139, endPoint y: 94, distance: 123.6
click at [139, 93] on h1 "R034278559" at bounding box center [86, 93] width 144 height 21
copy h1 "R034278559"
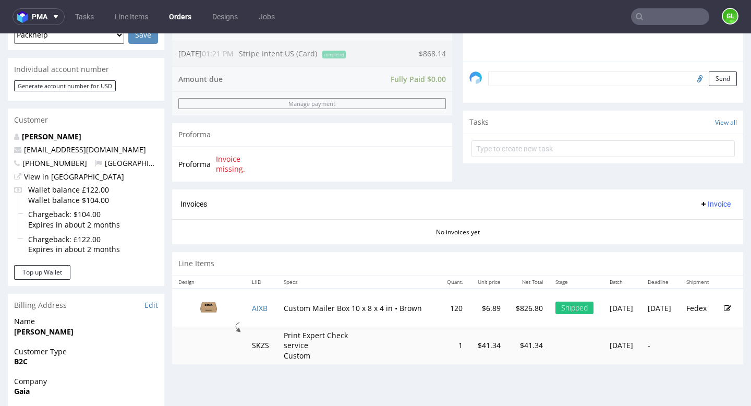
scroll to position [309, 0]
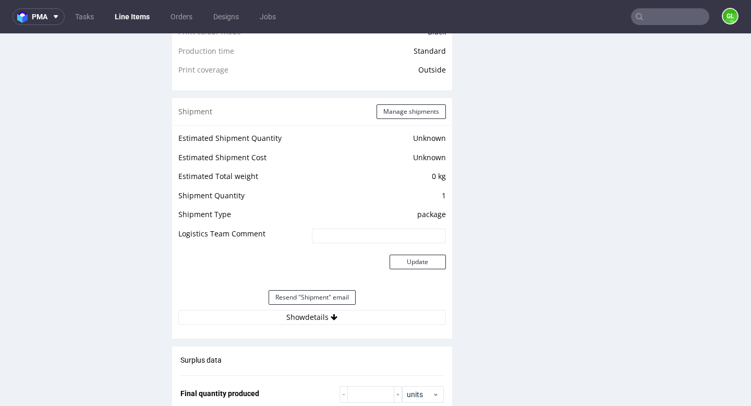
scroll to position [885, 0]
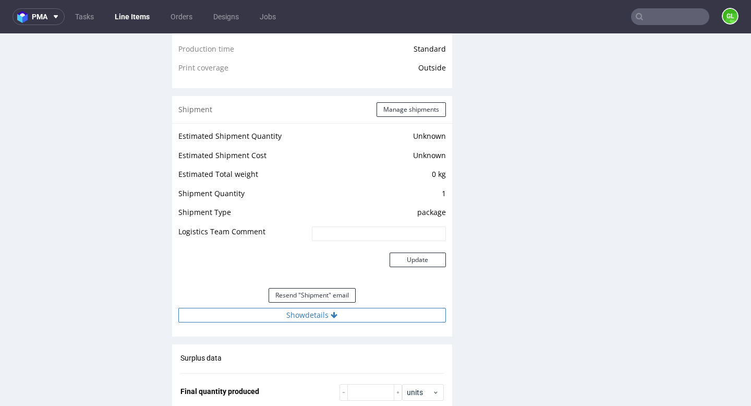
click at [315, 317] on button "Show details" at bounding box center [311, 315] width 267 height 15
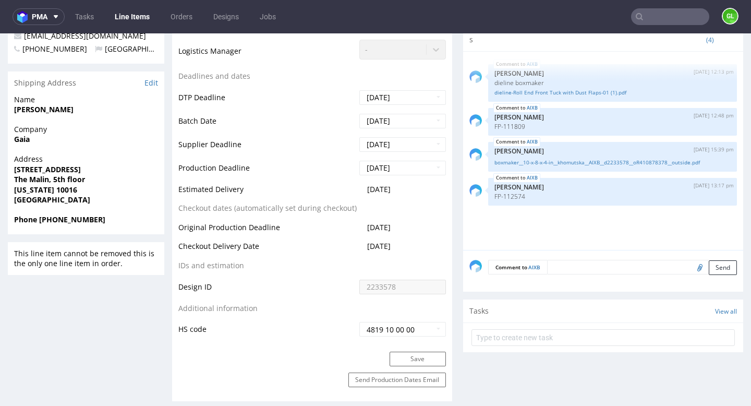
scroll to position [0, 0]
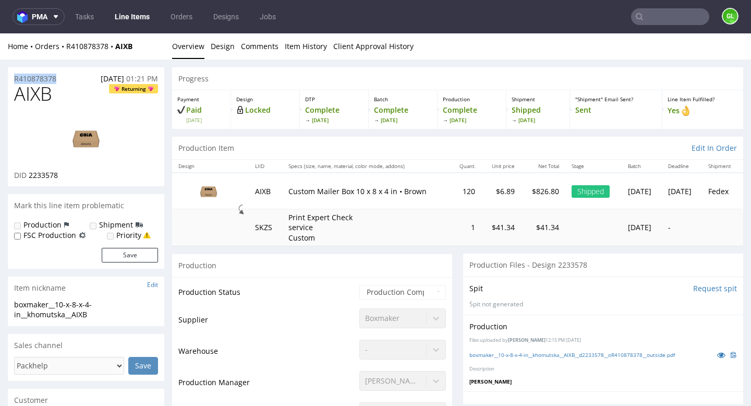
drag, startPoint x: 13, startPoint y: 78, endPoint x: 64, endPoint y: 77, distance: 50.6
click at [64, 77] on div "R410878378 22.07.2025 01:21 PM" at bounding box center [86, 75] width 156 height 17
copy p "R410878378"
click at [672, 13] on input "text" at bounding box center [670, 16] width 78 height 17
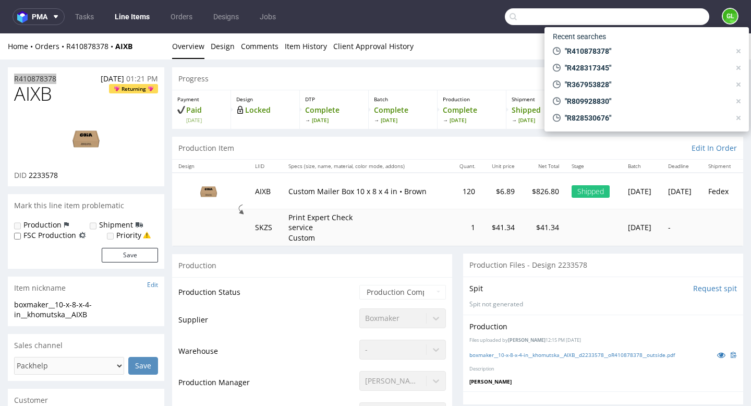
paste input "R765240084"
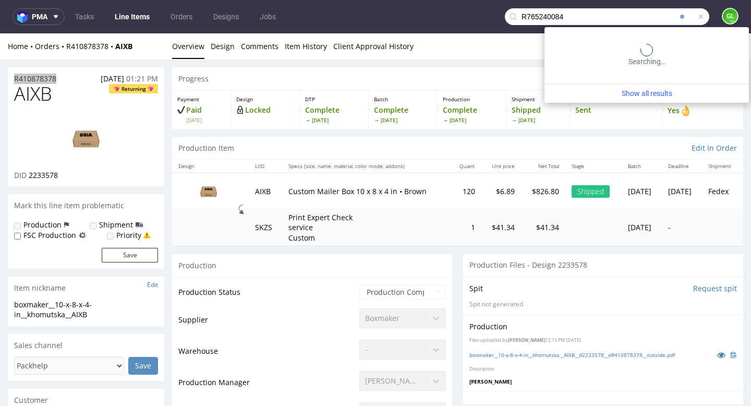
type input "R765240084"
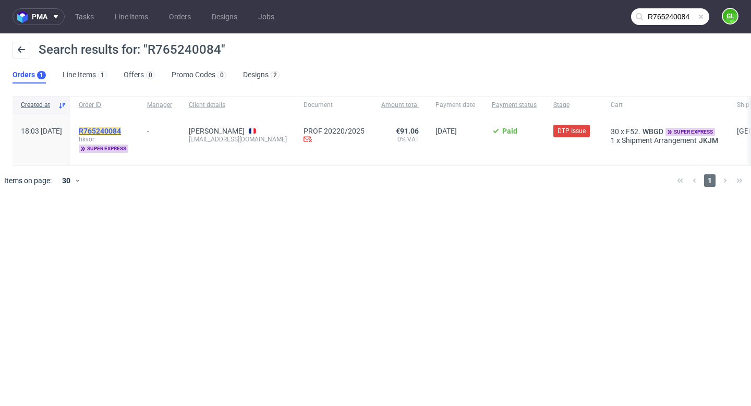
click at [121, 131] on mark "R765240084" at bounding box center [100, 131] width 42 height 8
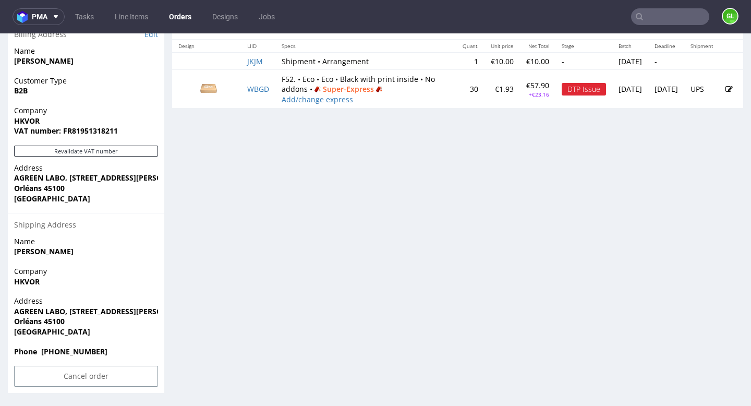
scroll to position [508, 0]
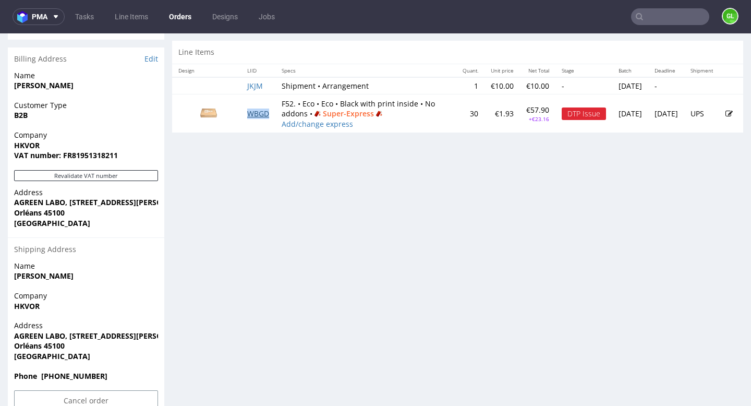
click at [260, 114] on link "WBGD" at bounding box center [258, 113] width 22 height 10
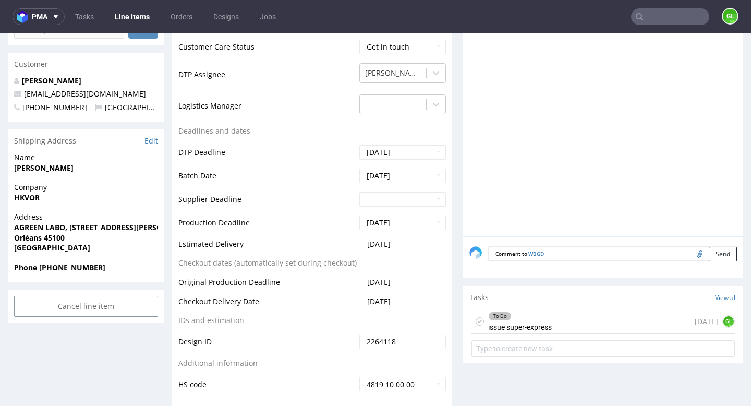
scroll to position [1, 0]
click at [557, 327] on div "To Do issue super-express [DATE] GL" at bounding box center [602, 321] width 263 height 25
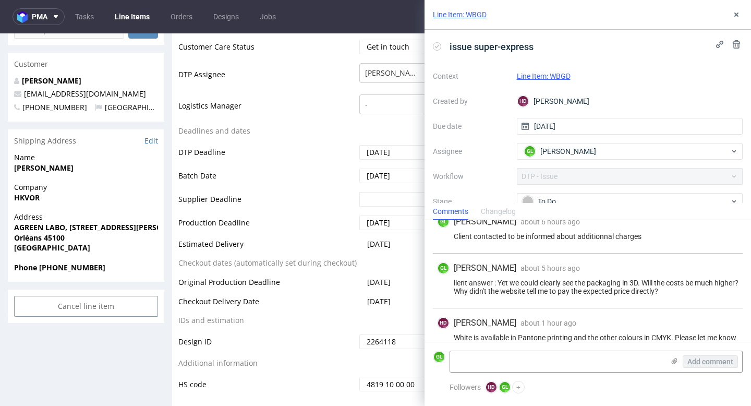
scroll to position [206, 0]
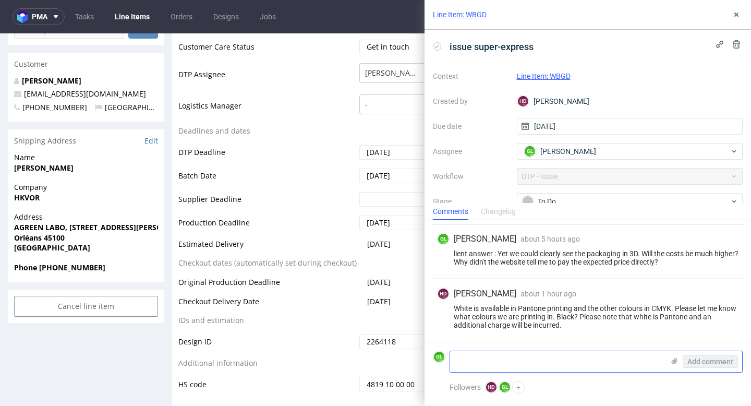
click at [535, 356] on textarea at bounding box center [557, 361] width 214 height 21
paste textarea "R765240084"
type textarea "R"
paste textarea "I already replied blank 😊 But it should still have been indicated at the time o…"
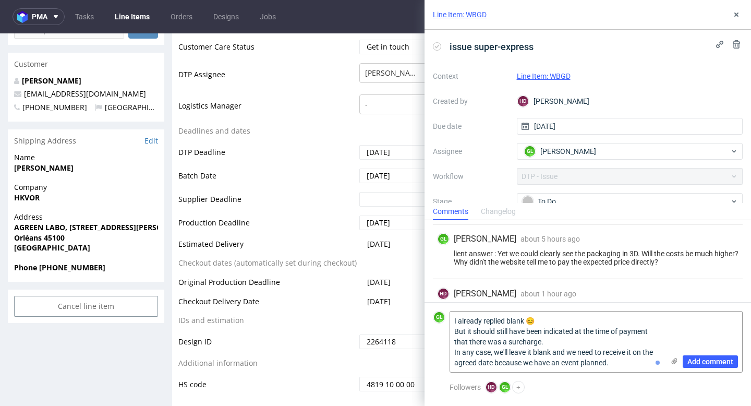
scroll to position [0, 0]
click at [544, 322] on textarea "I already replied blank 😊 But it should still have been indicated at the time o…" at bounding box center [557, 341] width 214 height 60
type textarea "I already replied blank 😊 But it should still have been indicated at the time o…"
click at [712, 361] on span "Add comment" at bounding box center [710, 361] width 46 height 7
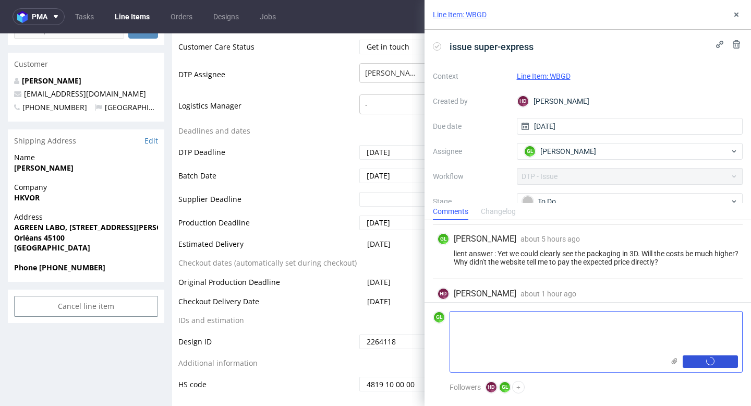
scroll to position [286, 0]
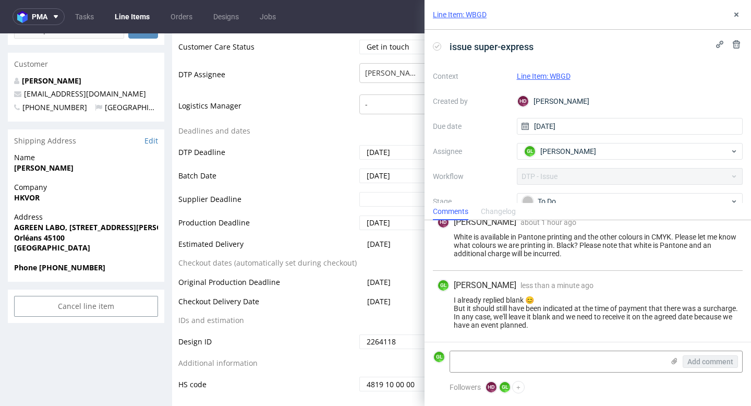
click at [577, 204] on div "Comments Changelog" at bounding box center [587, 211] width 326 height 17
click at [577, 199] on div "To Do" at bounding box center [626, 201] width 208 height 11
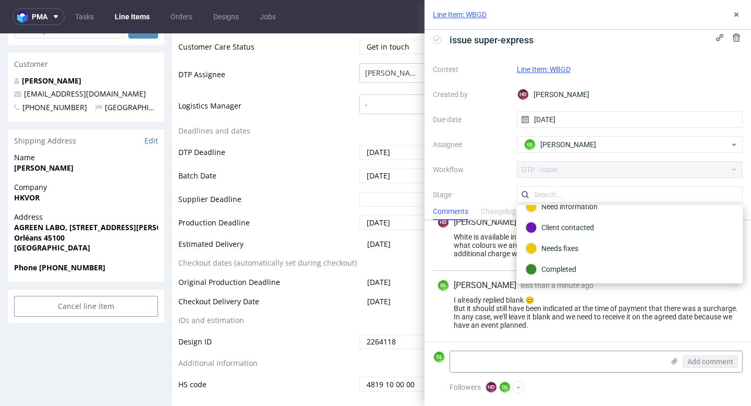
scroll to position [61, 0]
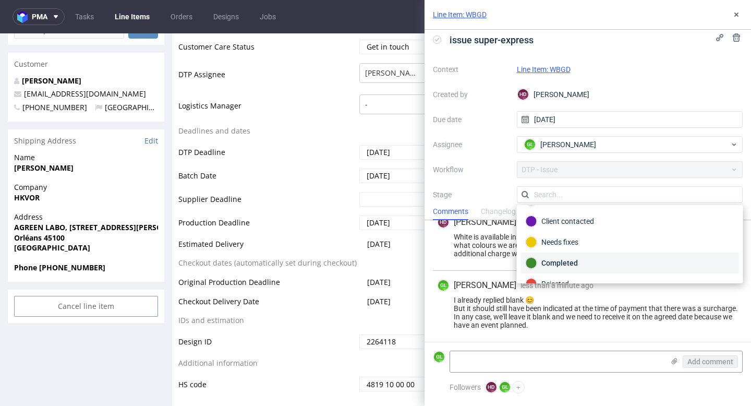
click at [561, 261] on div "Completed" at bounding box center [630, 262] width 209 height 11
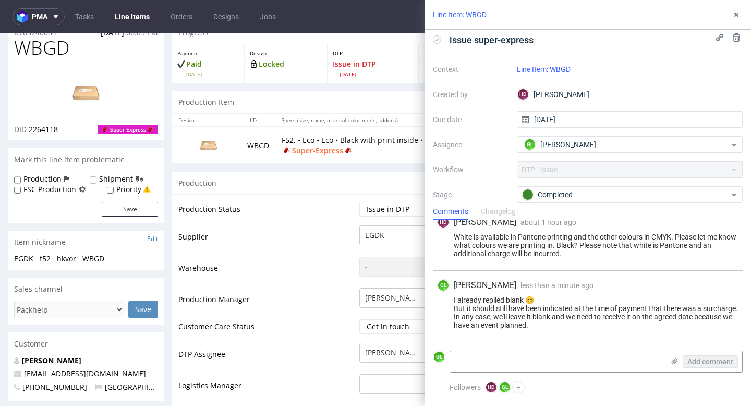
scroll to position [0, 0]
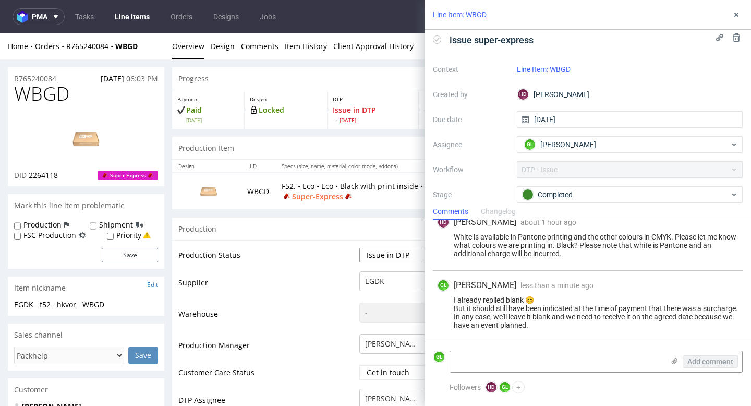
click at [382, 259] on select "Waiting for Artwork Waiting for Diecut Waiting for Mockup Waiting for DTP Waiti…" at bounding box center [402, 255] width 87 height 15
select select "back_for_dtp"
click at [359, 248] on select "Waiting for Artwork Waiting for Diecut Waiting for Mockup Waiting for DTP Waiti…" at bounding box center [402, 255] width 87 height 15
click at [735, 15] on icon at bounding box center [736, 14] width 8 height 8
